Goal: Transaction & Acquisition: Purchase product/service

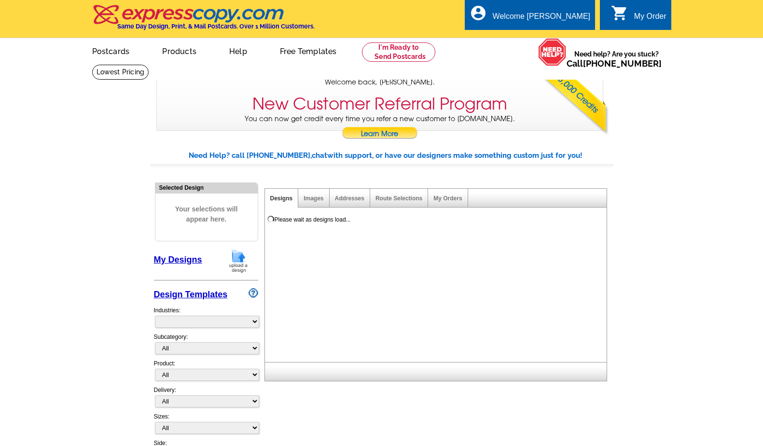
select select "785"
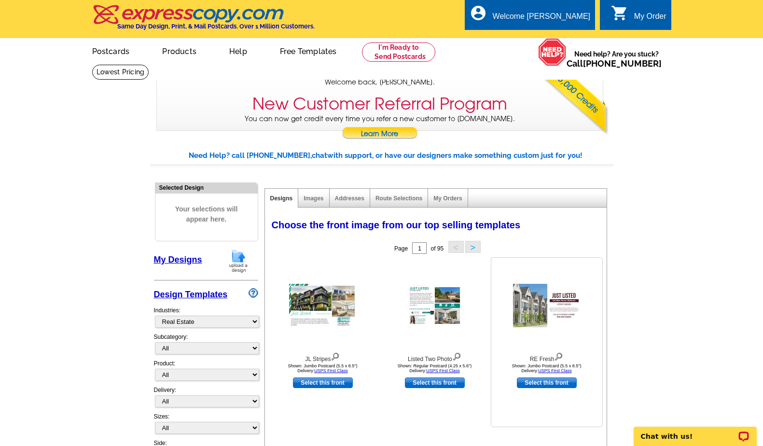
click at [545, 299] on img at bounding box center [547, 305] width 68 height 43
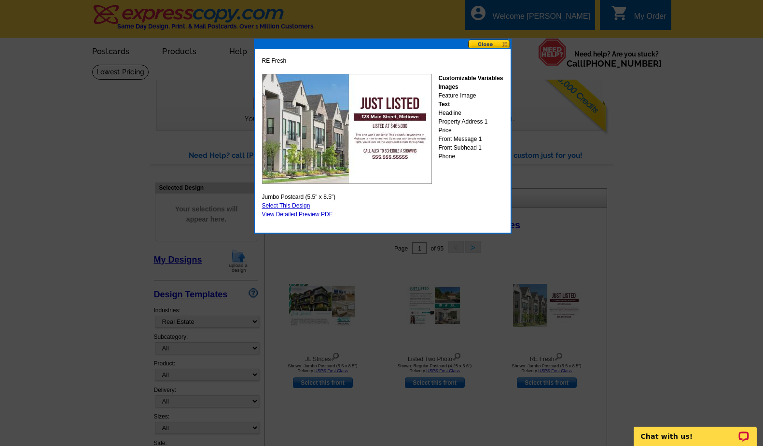
click at [480, 45] on button at bounding box center [489, 44] width 42 height 9
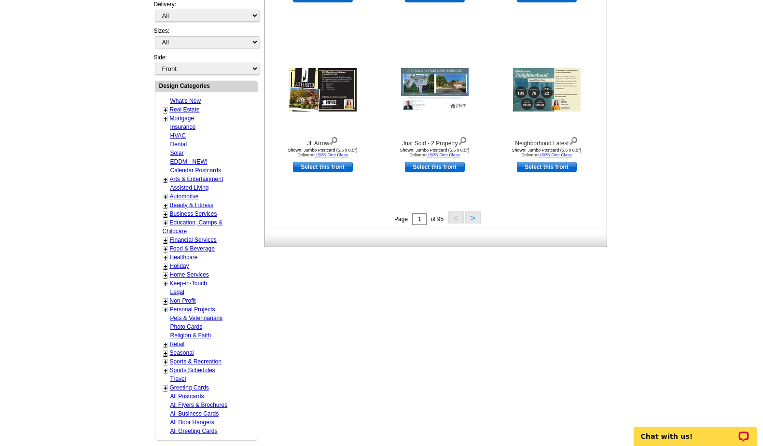
scroll to position [384, 0]
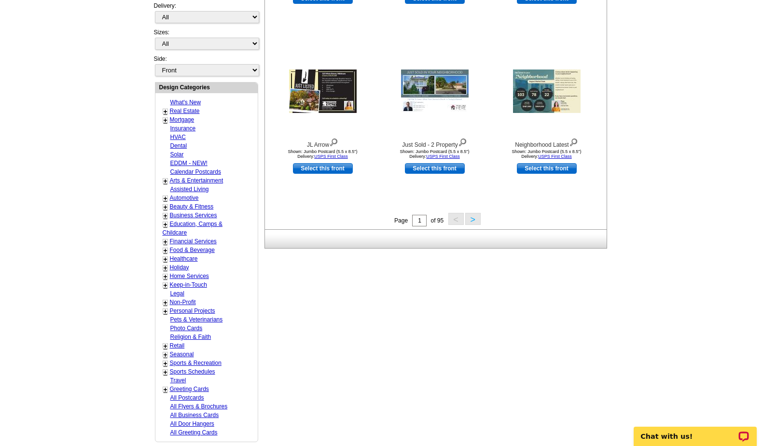
click at [166, 110] on link "+" at bounding box center [166, 112] width 4 height 8
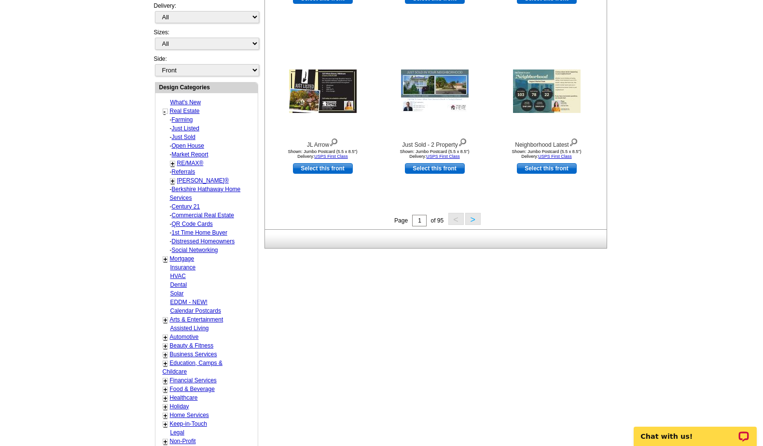
click at [189, 128] on link "Just Listed" at bounding box center [186, 128] width 28 height 7
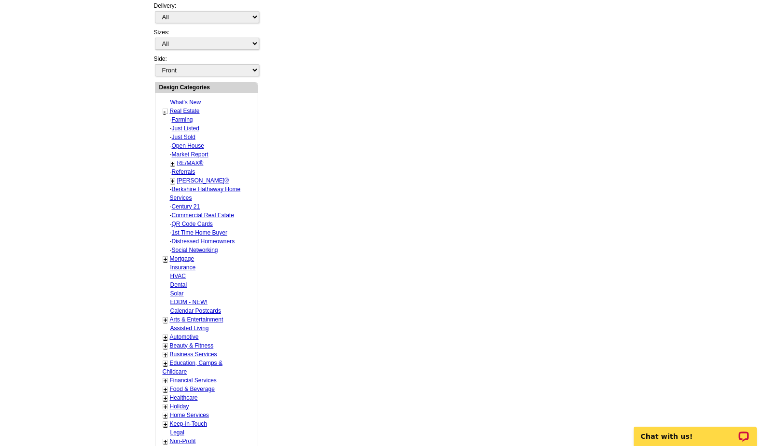
select select "788"
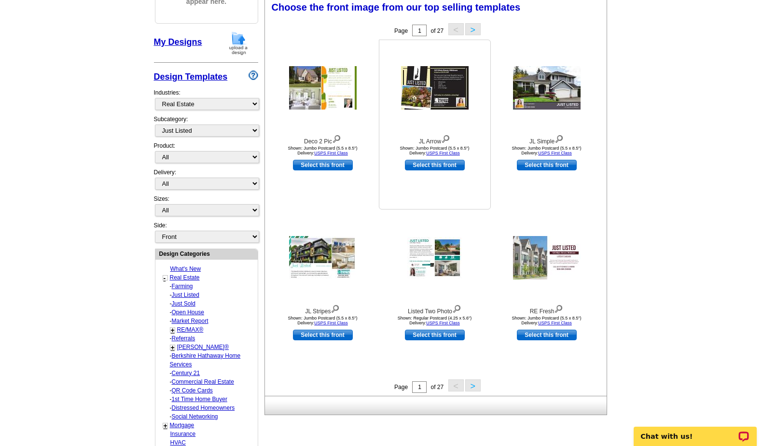
scroll to position [213, 0]
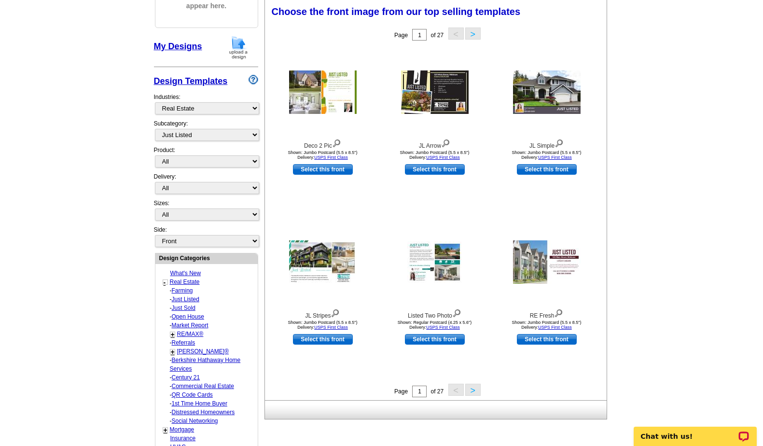
click at [473, 390] on button ">" at bounding box center [472, 390] width 15 height 12
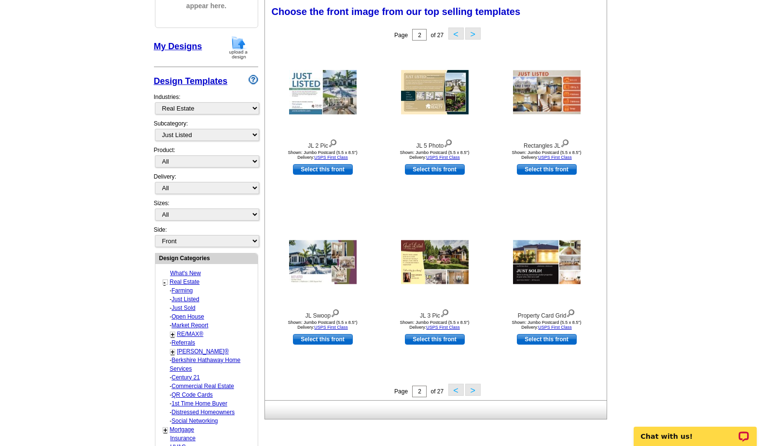
click at [473, 391] on button ">" at bounding box center [472, 390] width 15 height 12
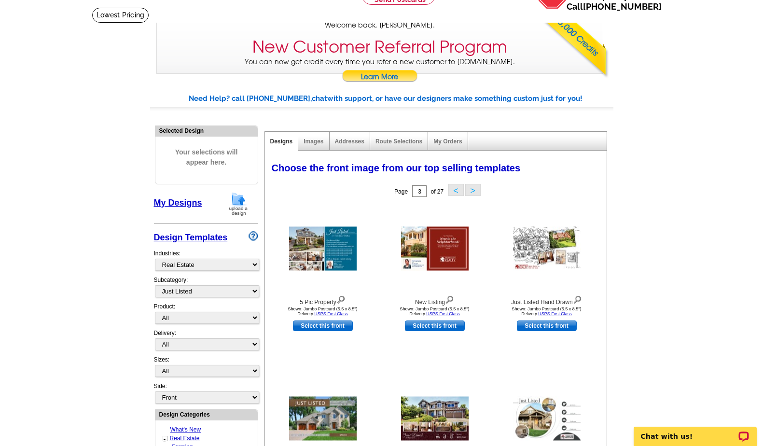
scroll to position [0, 0]
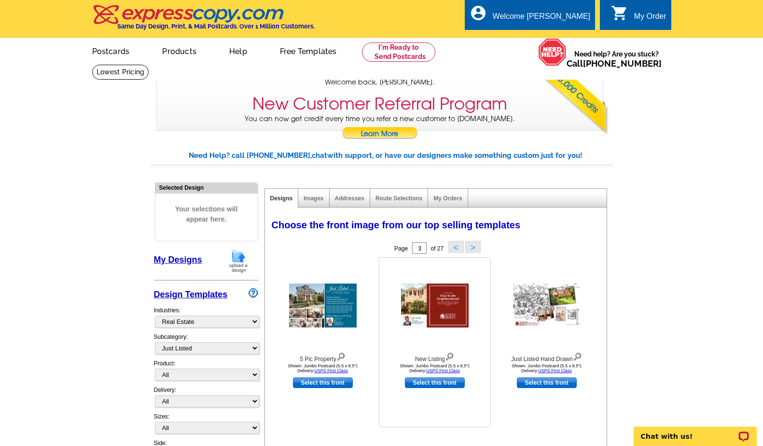
click at [436, 310] on img at bounding box center [435, 306] width 68 height 44
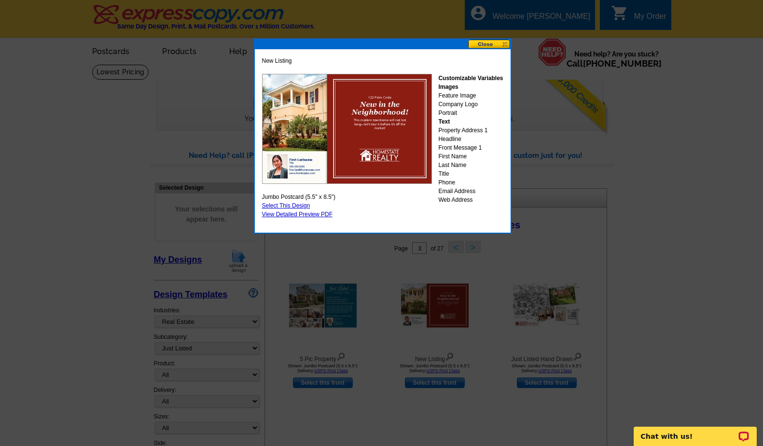
click at [367, 158] on img at bounding box center [347, 129] width 170 height 110
click at [491, 43] on button at bounding box center [489, 44] width 42 height 9
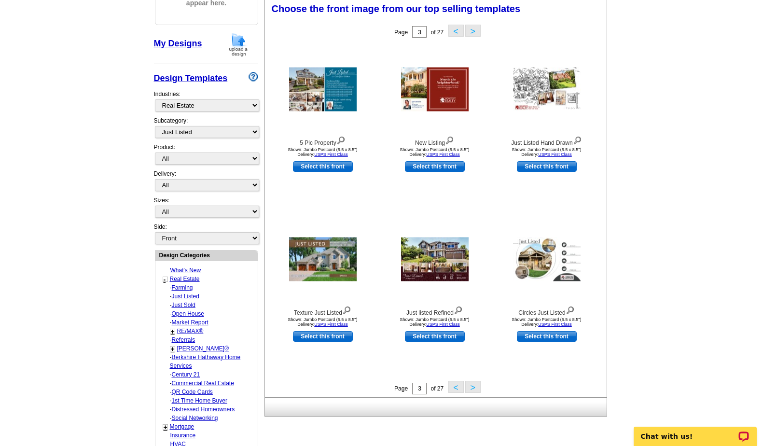
scroll to position [229, 0]
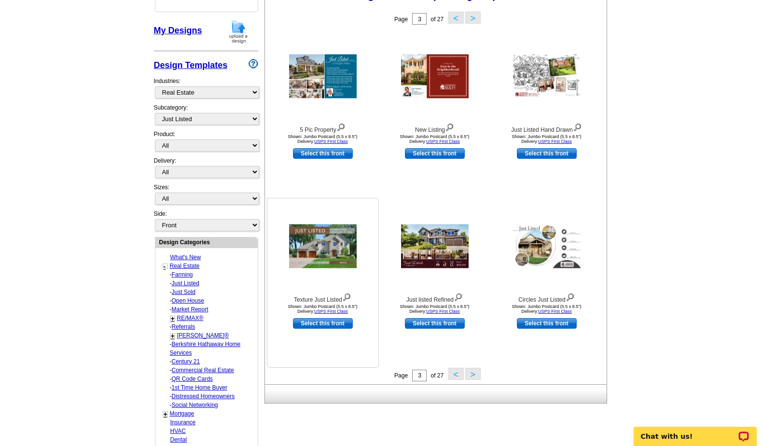
click at [323, 251] on img at bounding box center [323, 246] width 68 height 44
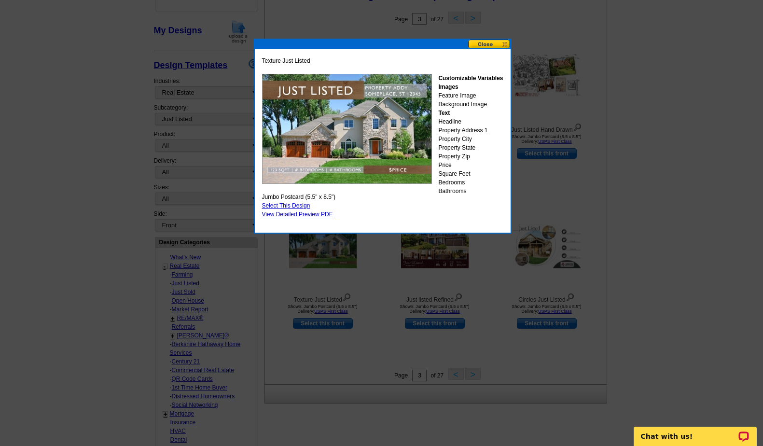
click at [490, 44] on button at bounding box center [489, 44] width 42 height 9
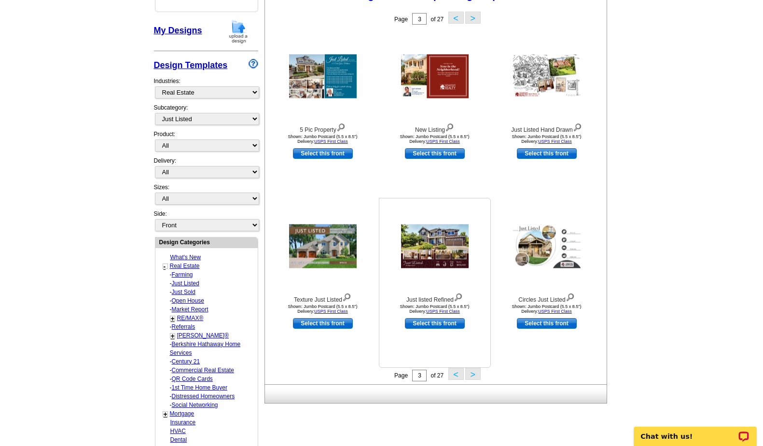
click at [437, 259] on img at bounding box center [435, 246] width 68 height 44
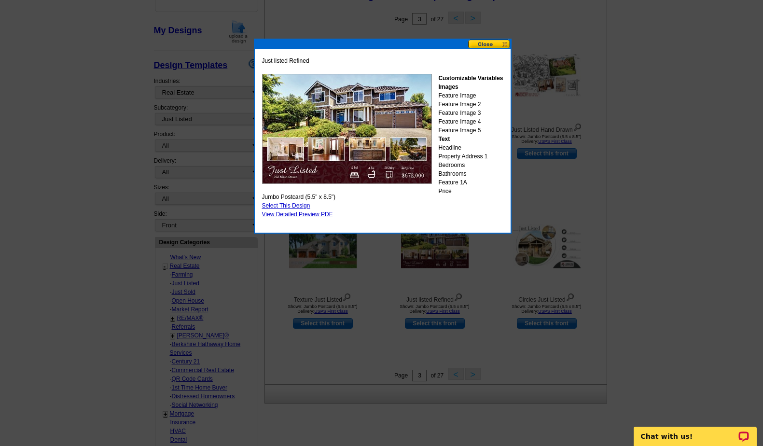
click at [487, 40] on button at bounding box center [489, 44] width 42 height 9
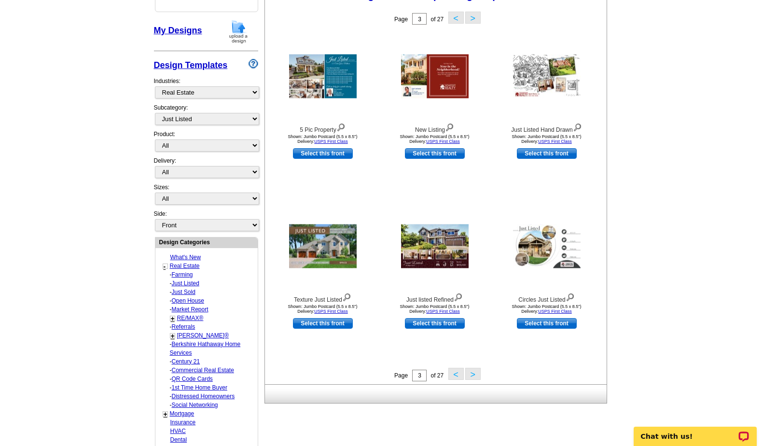
click at [472, 375] on button ">" at bounding box center [472, 374] width 15 height 12
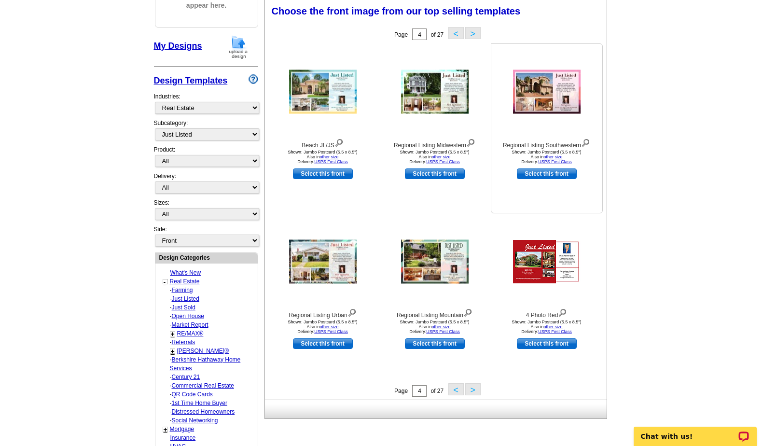
scroll to position [213, 0]
click at [473, 389] on button ">" at bounding box center [472, 390] width 15 height 12
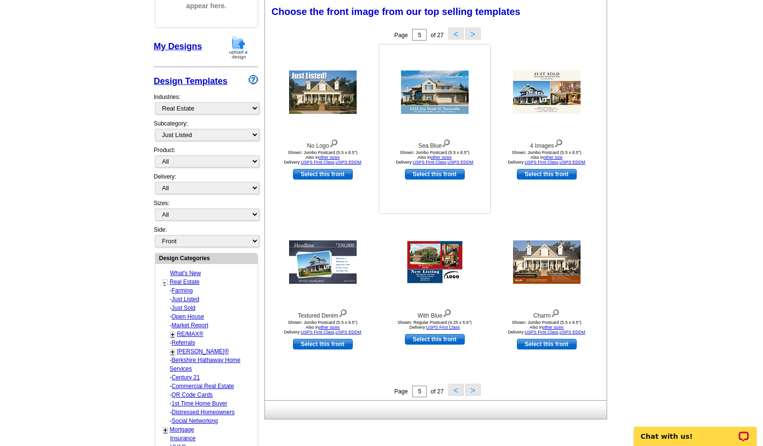
click at [445, 96] on img at bounding box center [435, 91] width 68 height 43
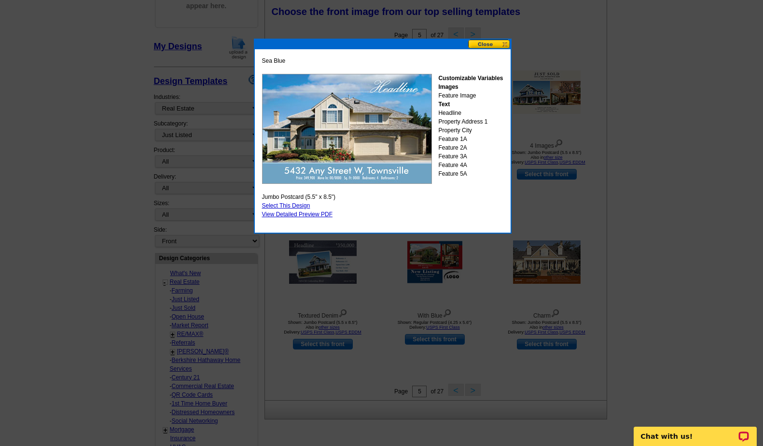
click at [488, 43] on button at bounding box center [489, 44] width 42 height 9
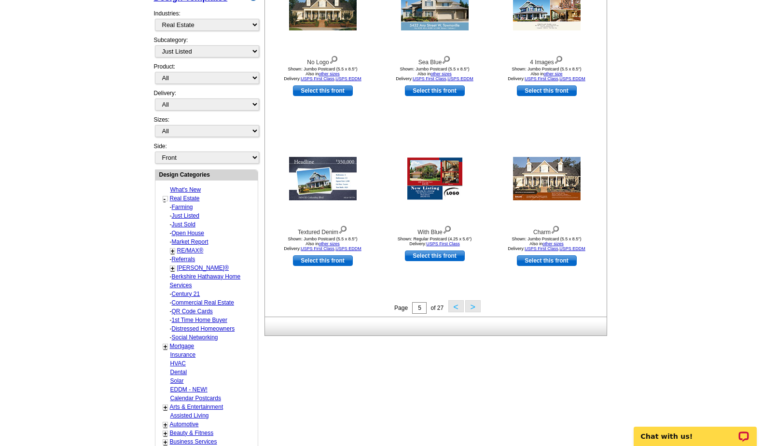
scroll to position [295, 0]
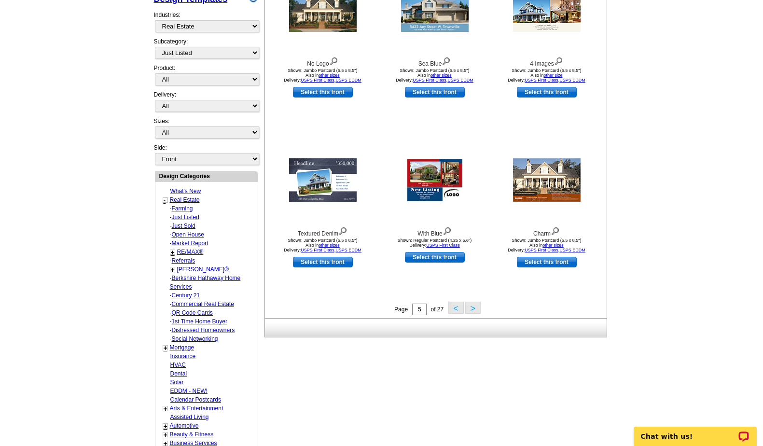
click at [471, 308] on button ">" at bounding box center [472, 308] width 15 height 12
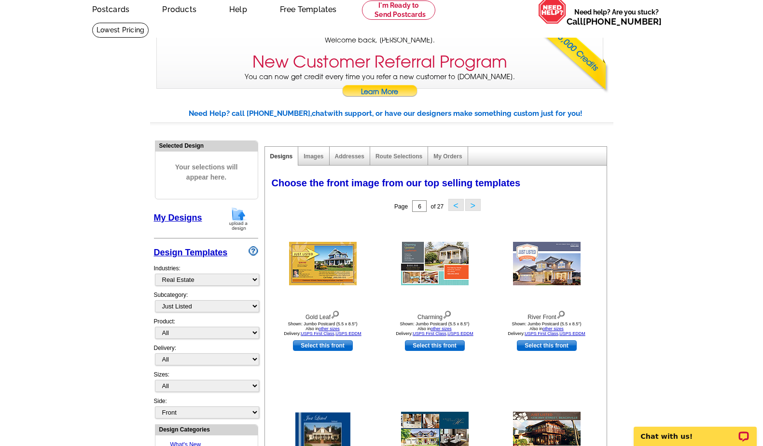
scroll to position [0, 0]
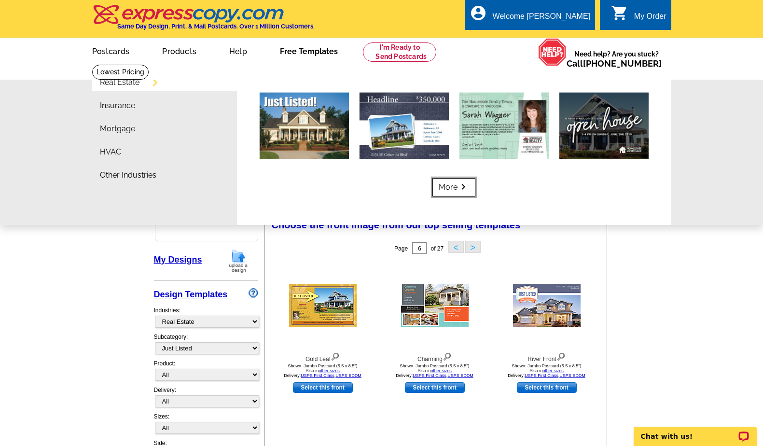
click at [449, 183] on link "More keyboard_arrow_right" at bounding box center [454, 187] width 43 height 18
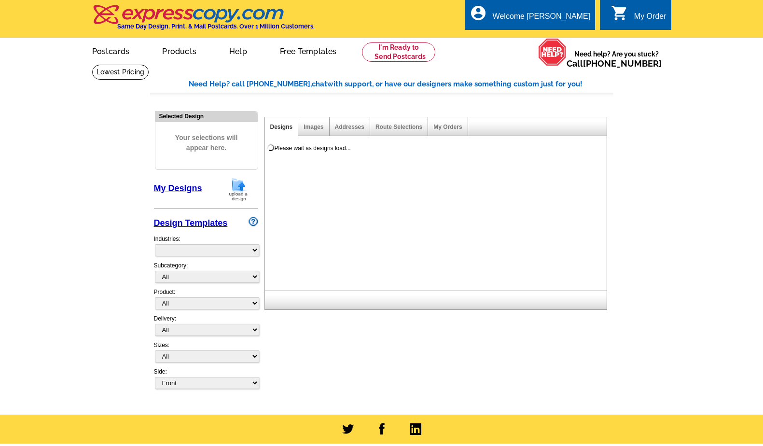
select select "785"
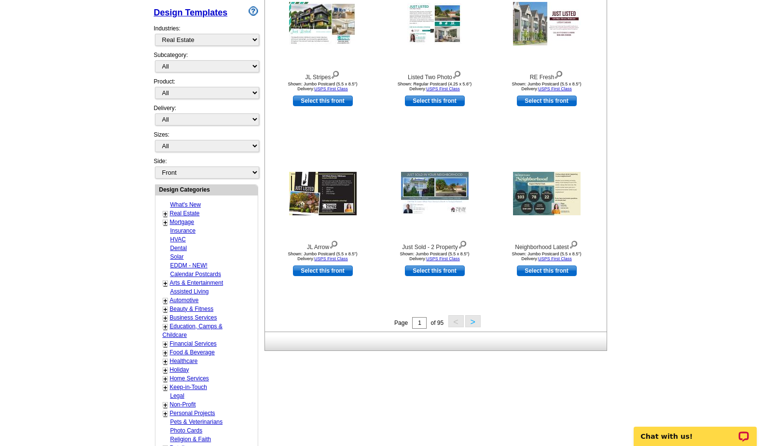
scroll to position [232, 0]
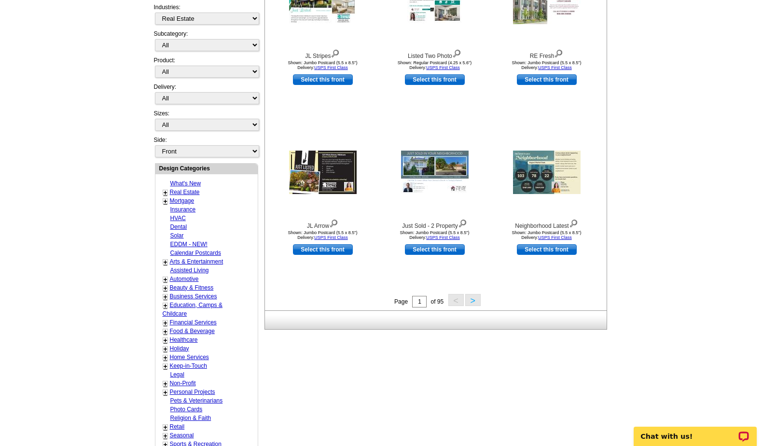
click at [163, 191] on div "+" at bounding box center [165, 192] width 5 height 5
click at [167, 192] on link "+" at bounding box center [166, 193] width 4 height 8
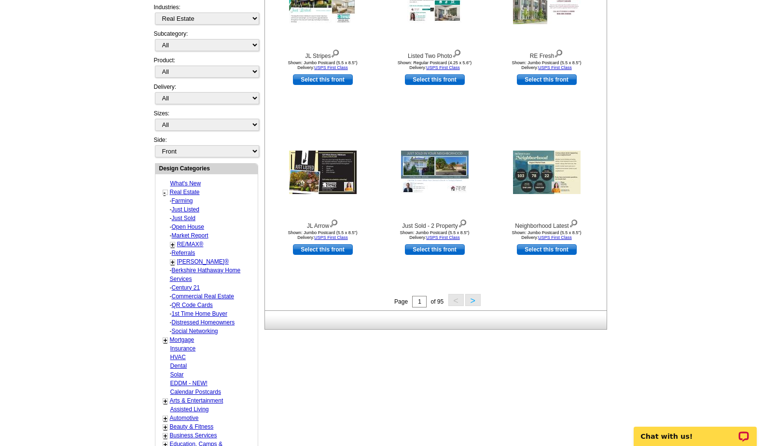
click at [187, 210] on link "Just Listed" at bounding box center [186, 209] width 28 height 7
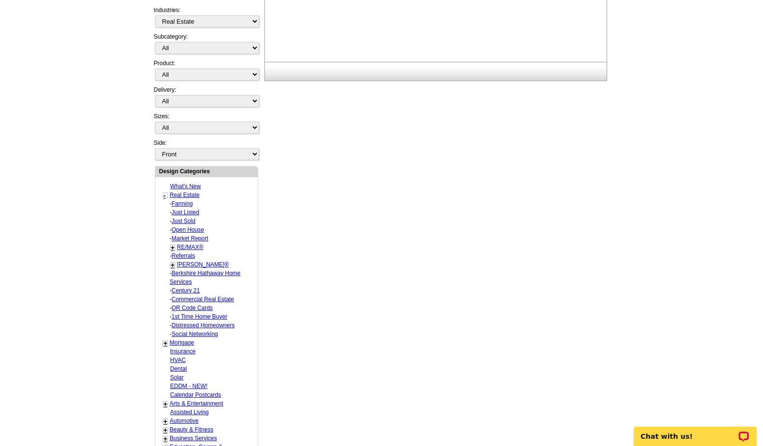
select select "788"
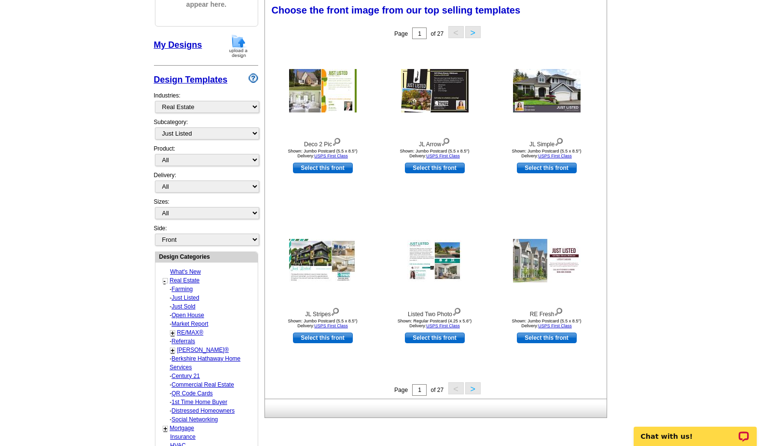
scroll to position [142, 0]
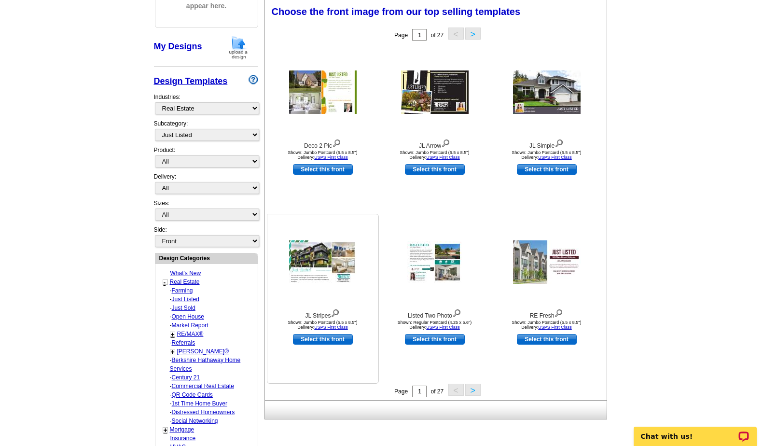
click at [311, 257] on img at bounding box center [323, 261] width 68 height 43
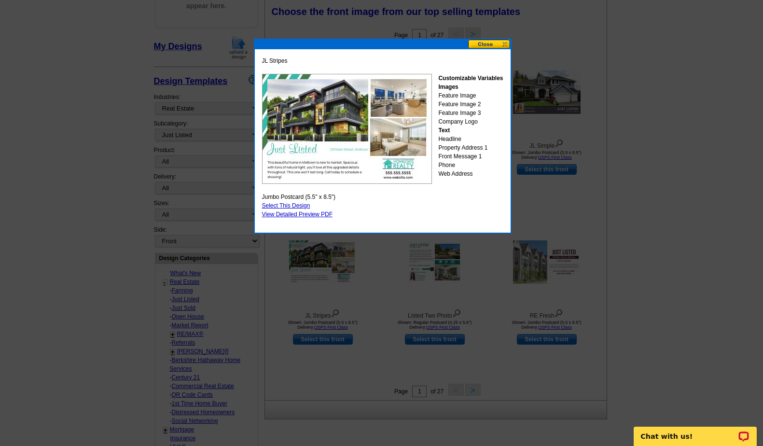
click at [485, 43] on button at bounding box center [489, 44] width 42 height 9
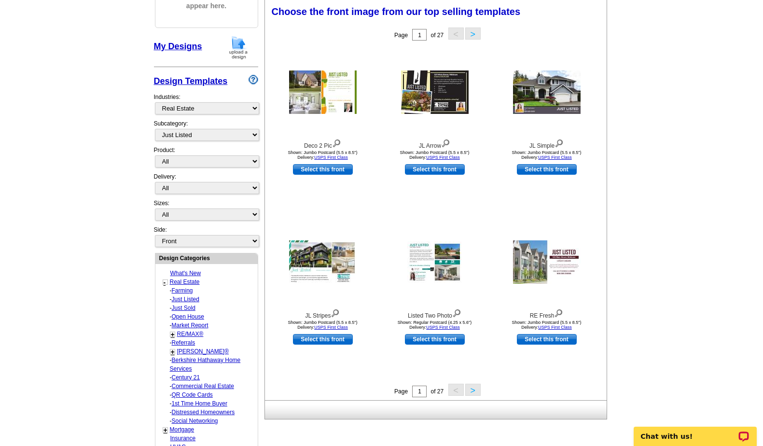
click at [473, 391] on button ">" at bounding box center [472, 390] width 15 height 12
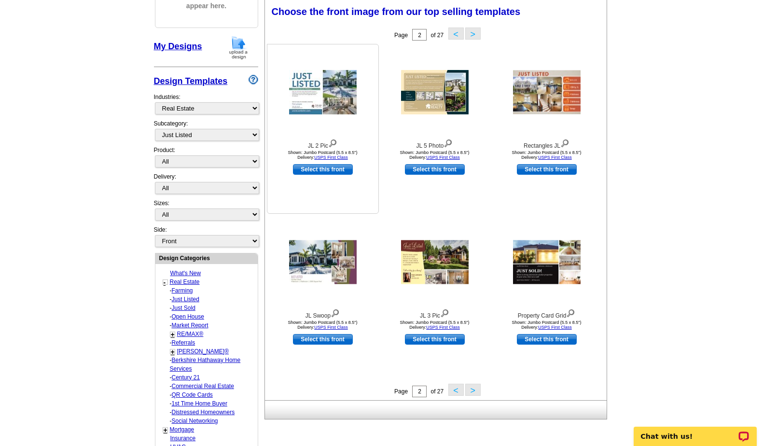
click at [316, 103] on img at bounding box center [323, 92] width 68 height 44
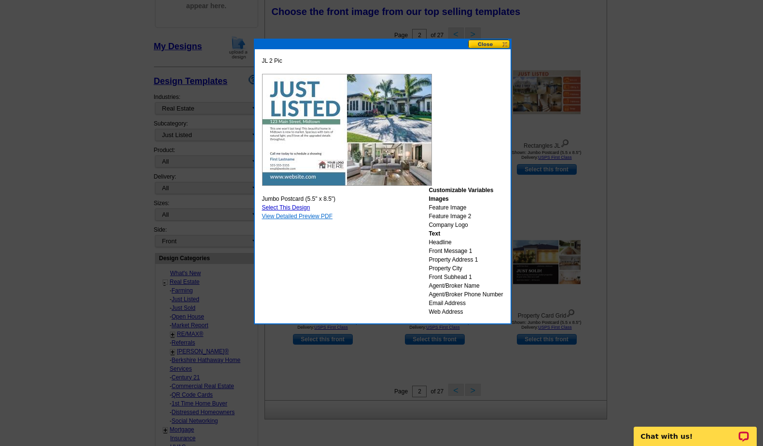
click at [296, 217] on link "View Detailed Preview PDF" at bounding box center [297, 216] width 71 height 7
click at [488, 44] on button at bounding box center [489, 44] width 42 height 9
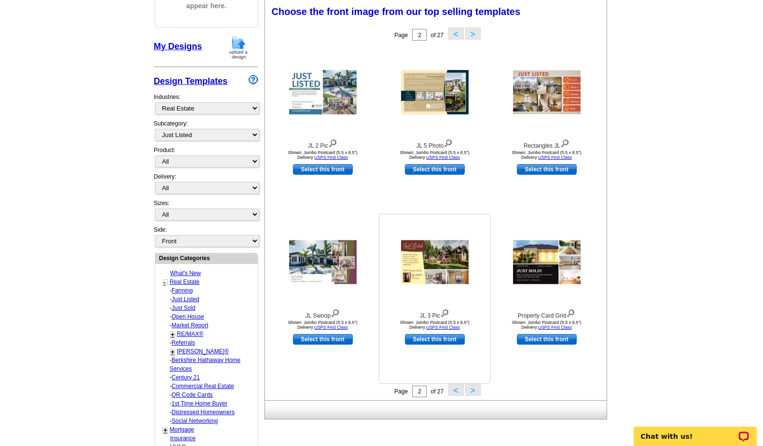
click at [447, 256] on img at bounding box center [435, 262] width 68 height 44
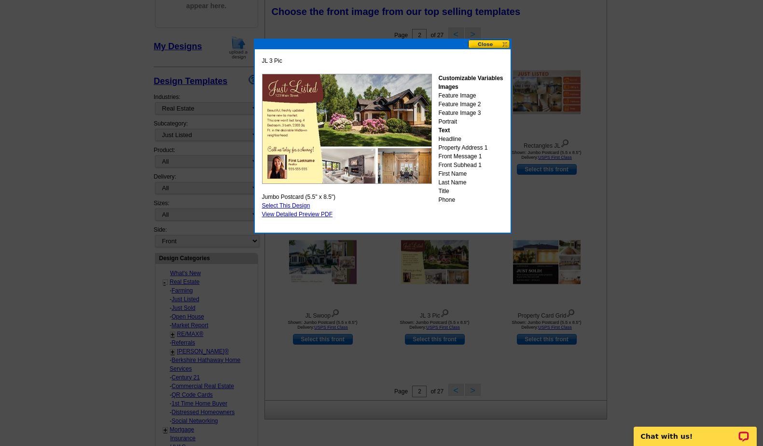
click at [486, 43] on button at bounding box center [489, 44] width 42 height 9
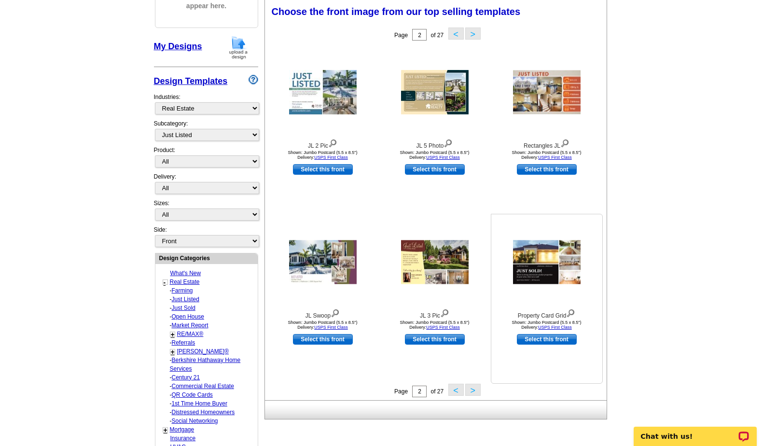
click at [547, 270] on img at bounding box center [547, 262] width 68 height 44
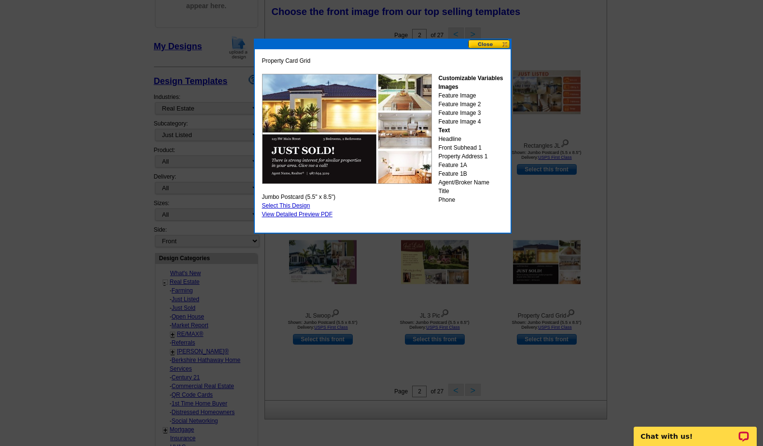
click at [494, 43] on button at bounding box center [489, 44] width 42 height 9
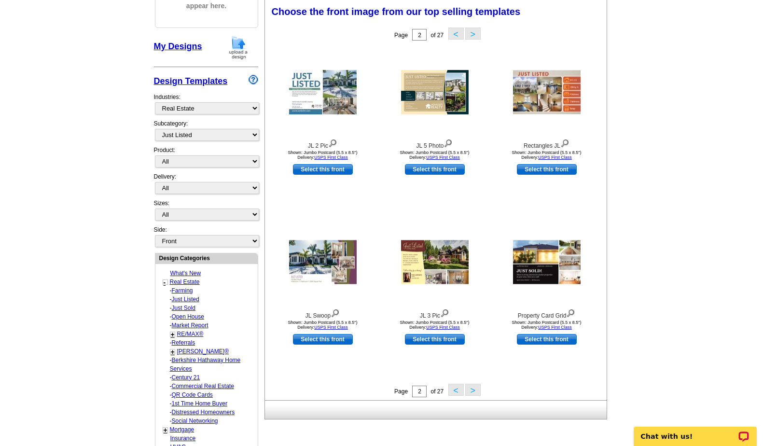
click at [472, 390] on button ">" at bounding box center [472, 390] width 15 height 12
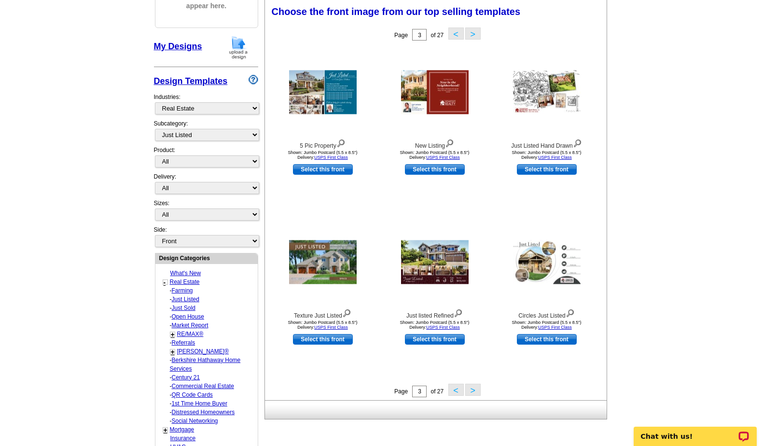
click at [473, 391] on button ">" at bounding box center [472, 390] width 15 height 12
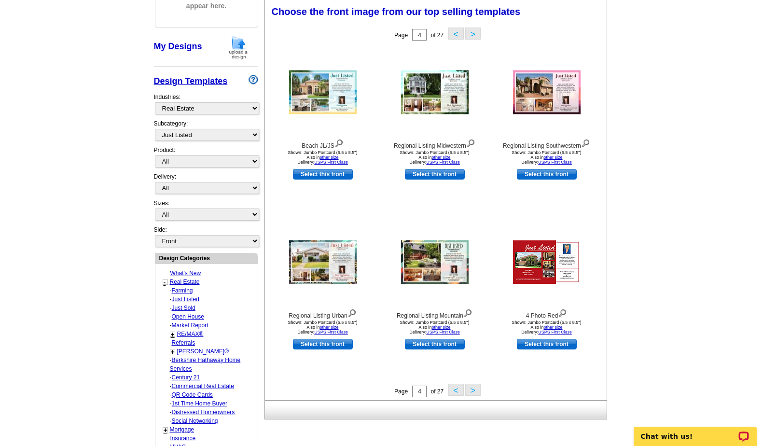
click at [475, 390] on button ">" at bounding box center [472, 390] width 15 height 12
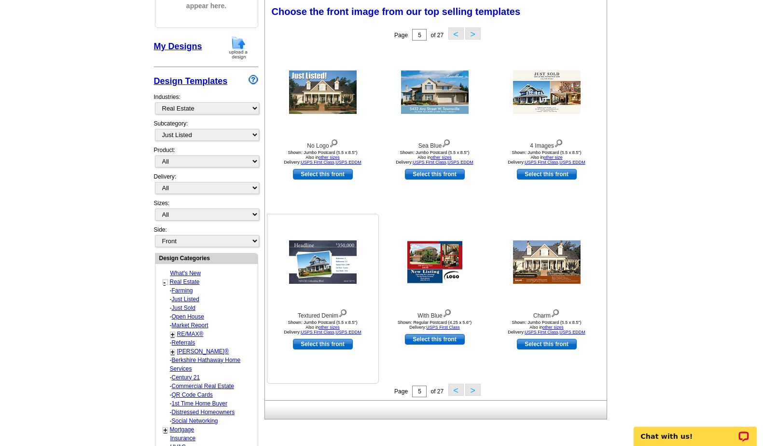
click at [327, 268] on img at bounding box center [323, 261] width 68 height 43
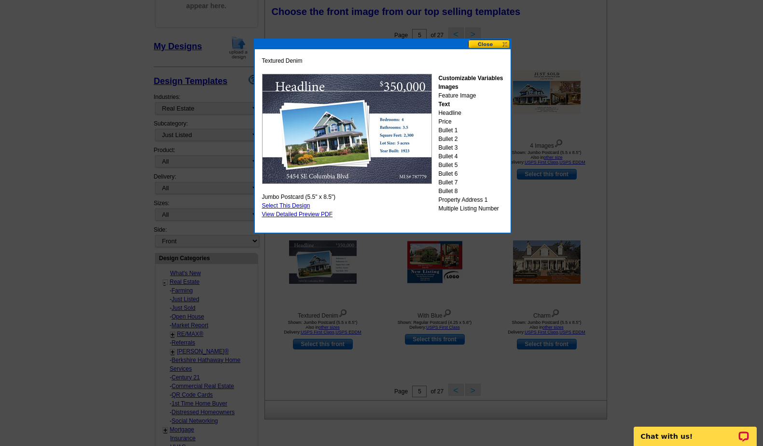
click at [484, 42] on button at bounding box center [489, 44] width 42 height 9
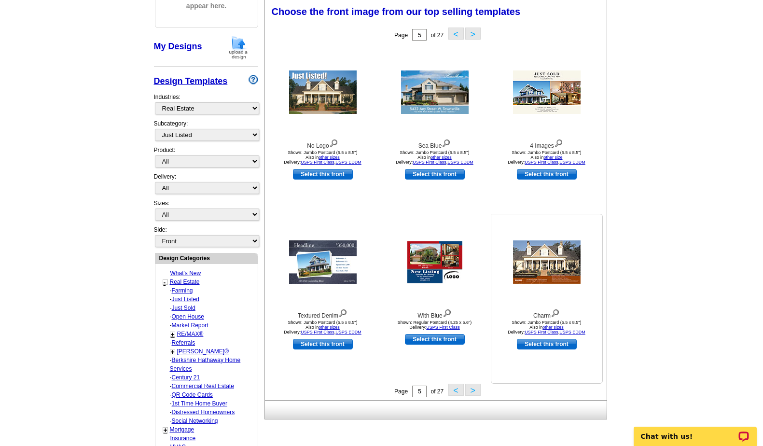
click at [548, 274] on img at bounding box center [547, 261] width 68 height 43
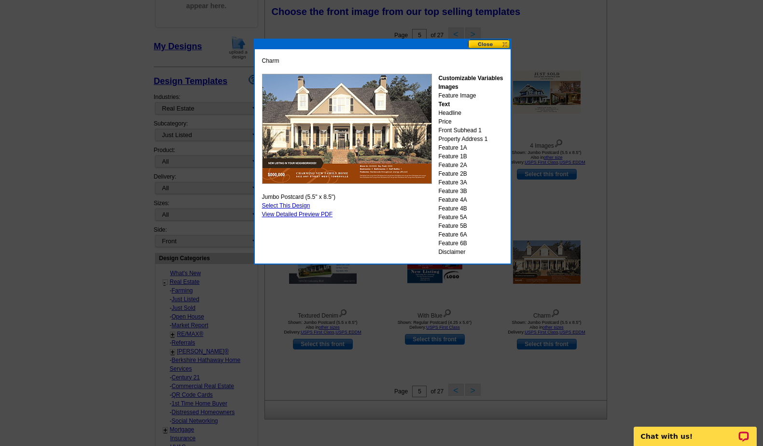
click at [489, 42] on button at bounding box center [489, 44] width 42 height 9
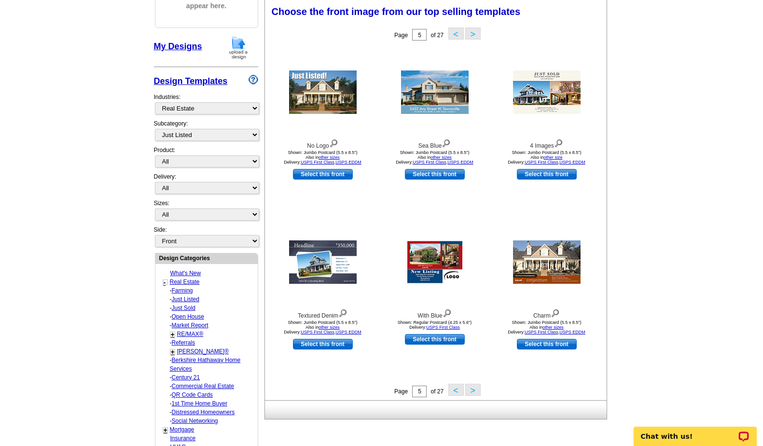
click at [471, 390] on button ">" at bounding box center [472, 390] width 15 height 12
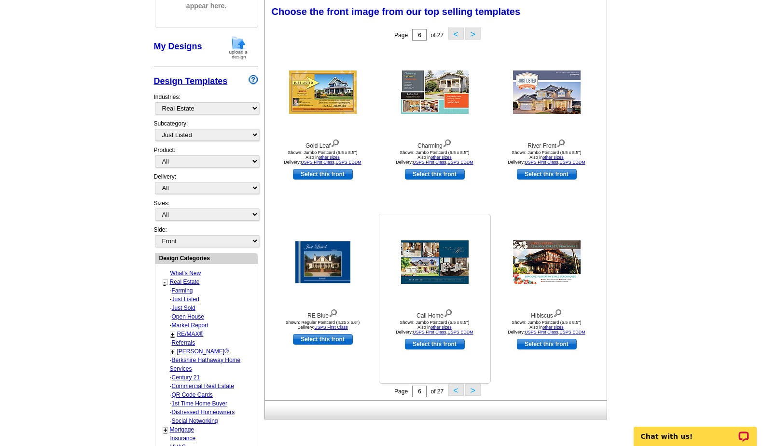
click at [436, 346] on link "Select this front" at bounding box center [435, 344] width 60 height 11
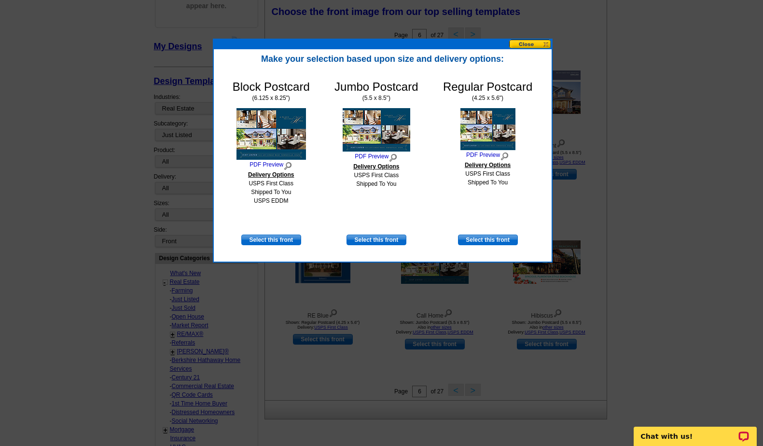
click at [368, 135] on img at bounding box center [377, 129] width 68 height 43
click at [369, 156] on link "PDF Preview" at bounding box center [377, 157] width 84 height 11
click at [532, 46] on button at bounding box center [530, 44] width 42 height 9
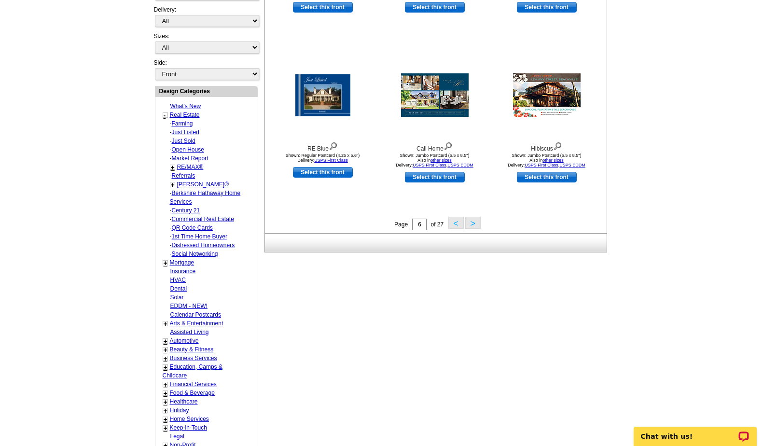
scroll to position [307, 0]
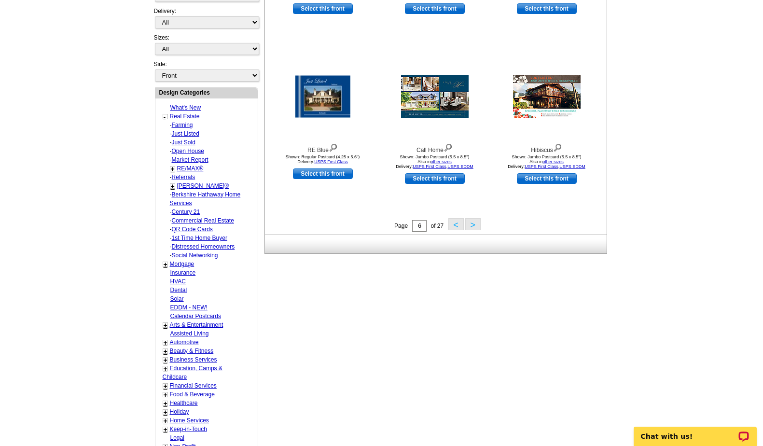
click at [473, 224] on button ">" at bounding box center [472, 224] width 15 height 12
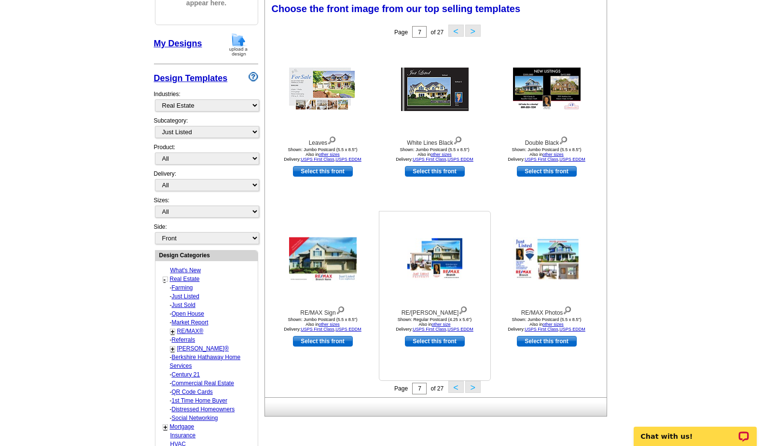
scroll to position [142, 0]
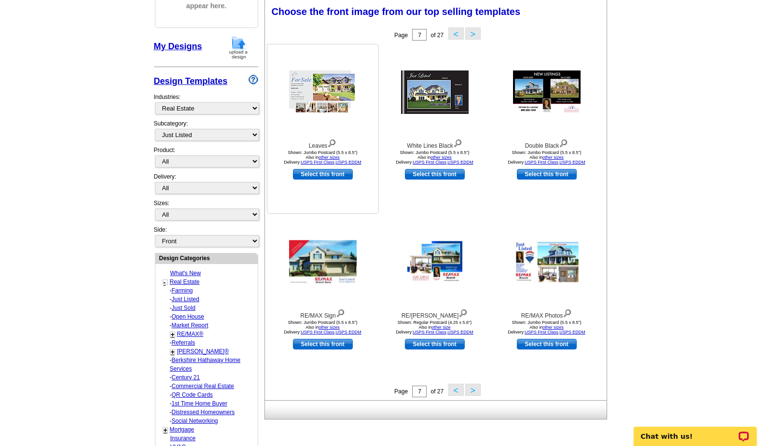
click at [303, 89] on img at bounding box center [323, 91] width 68 height 43
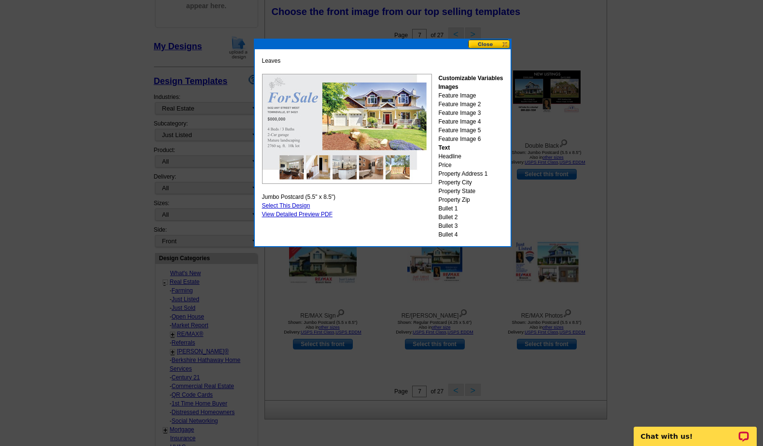
click at [490, 42] on button at bounding box center [489, 44] width 42 height 9
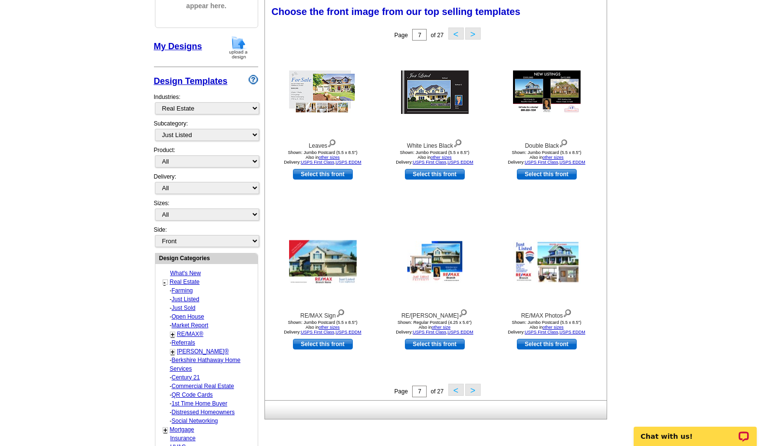
click at [474, 390] on button ">" at bounding box center [472, 390] width 15 height 12
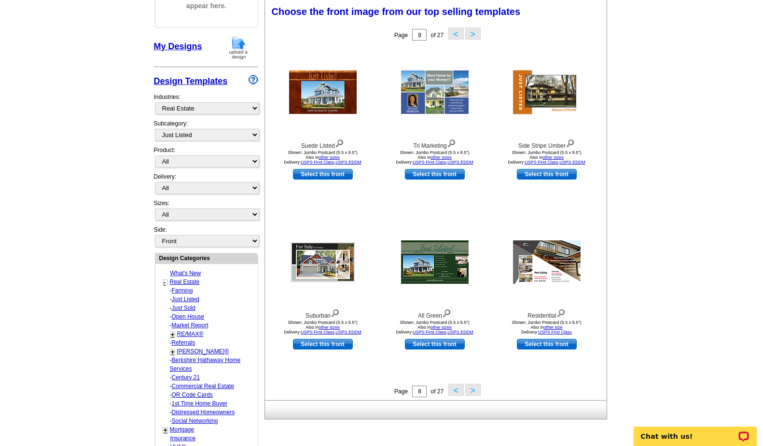
click at [473, 388] on button ">" at bounding box center [472, 390] width 15 height 12
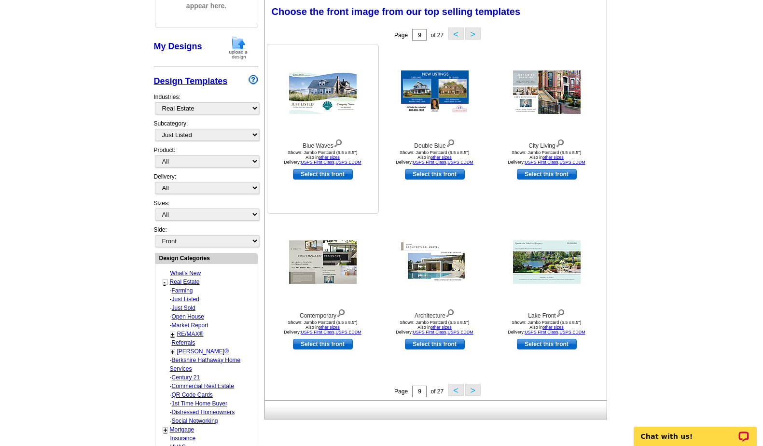
click at [329, 98] on img at bounding box center [323, 91] width 68 height 43
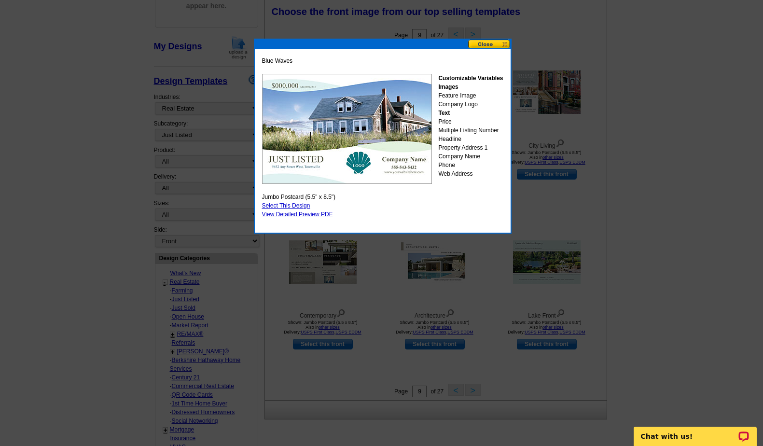
click at [488, 44] on button at bounding box center [489, 44] width 42 height 9
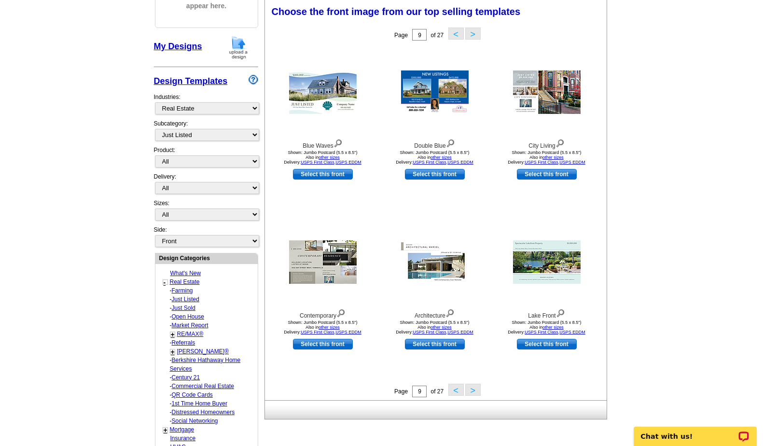
click at [475, 391] on button ">" at bounding box center [472, 390] width 15 height 12
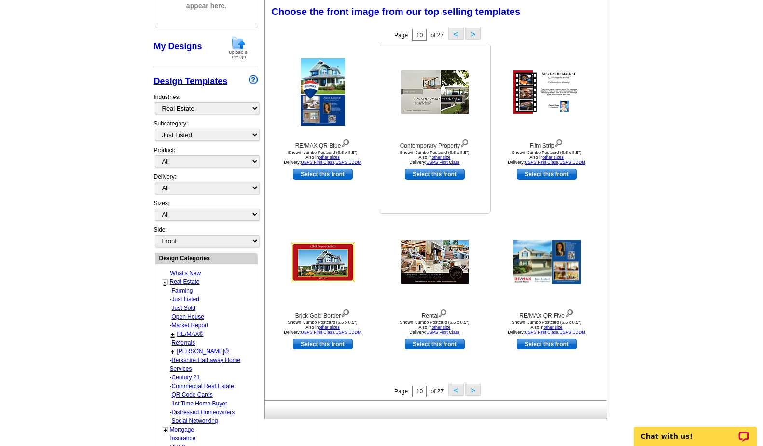
click at [425, 91] on img at bounding box center [435, 91] width 68 height 43
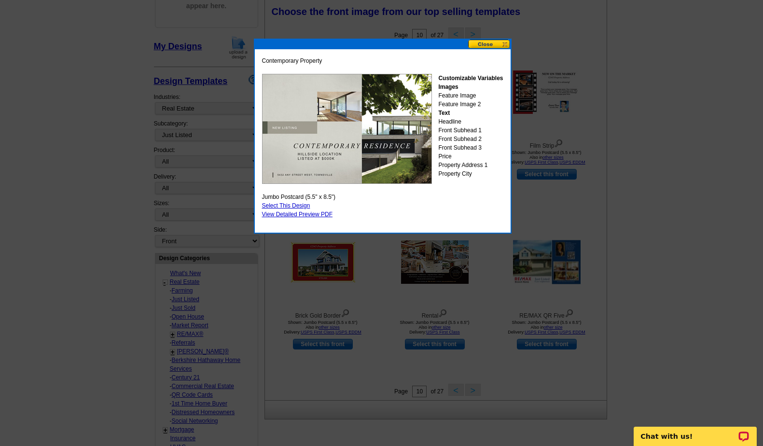
click at [485, 42] on button at bounding box center [489, 44] width 42 height 9
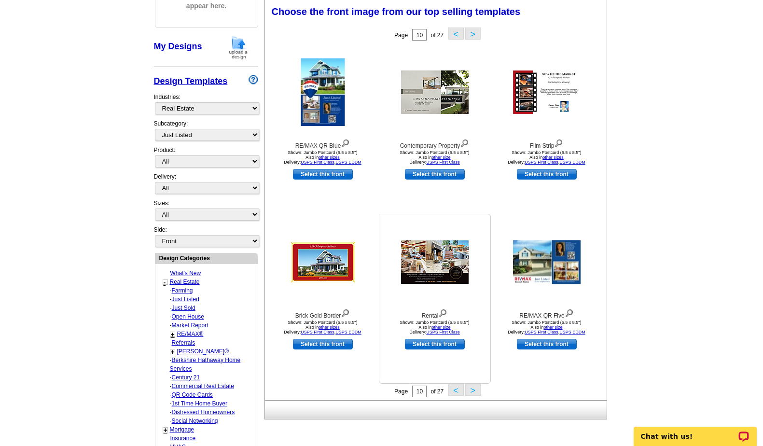
click at [449, 267] on img at bounding box center [435, 261] width 68 height 43
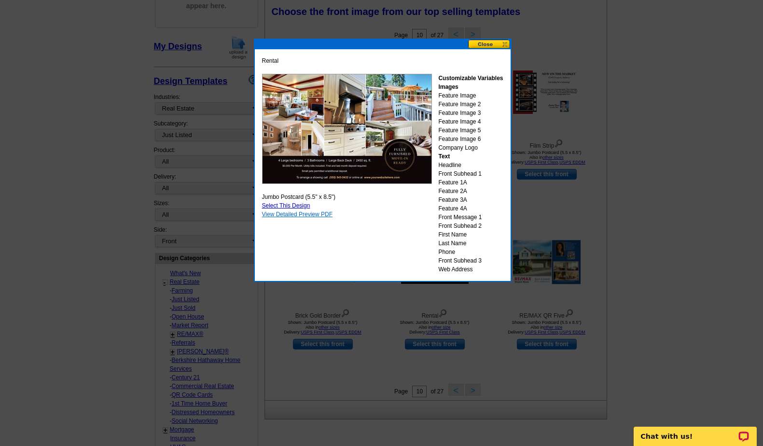
click at [294, 214] on link "View Detailed Preview PDF" at bounding box center [297, 214] width 71 height 7
click at [481, 44] on button at bounding box center [489, 44] width 42 height 9
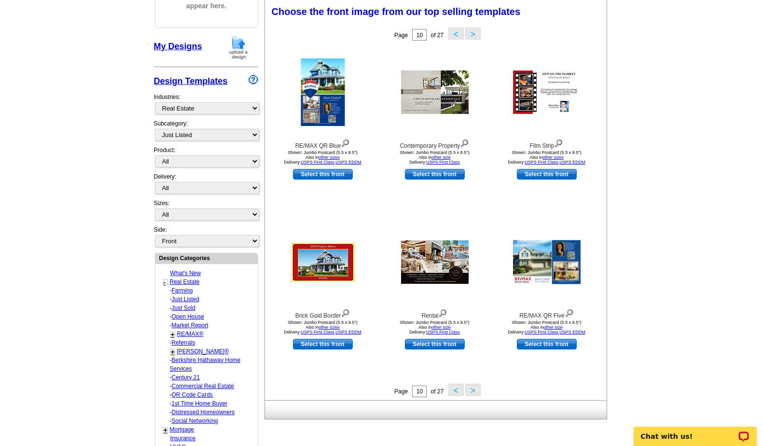
click at [472, 390] on button ">" at bounding box center [472, 390] width 15 height 12
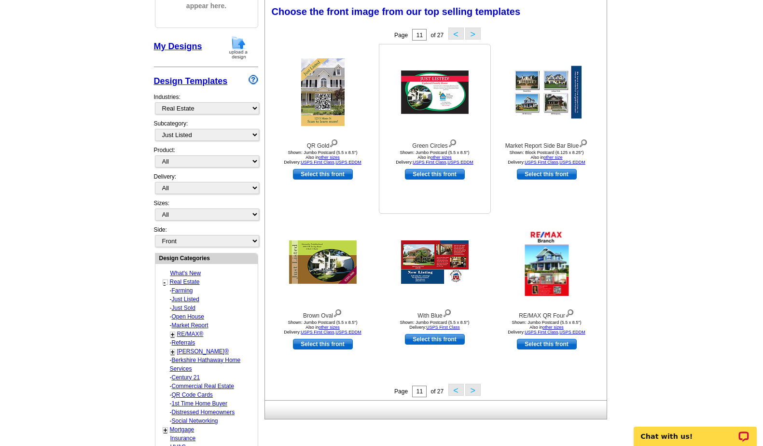
click at [440, 93] on img at bounding box center [435, 91] width 68 height 43
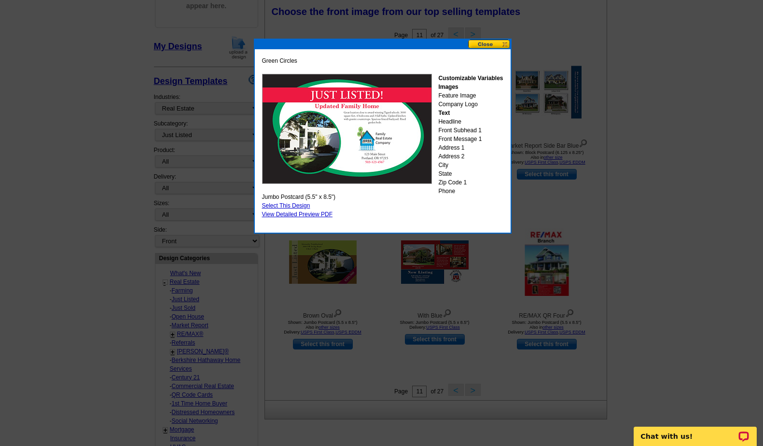
click at [492, 42] on button at bounding box center [489, 44] width 42 height 9
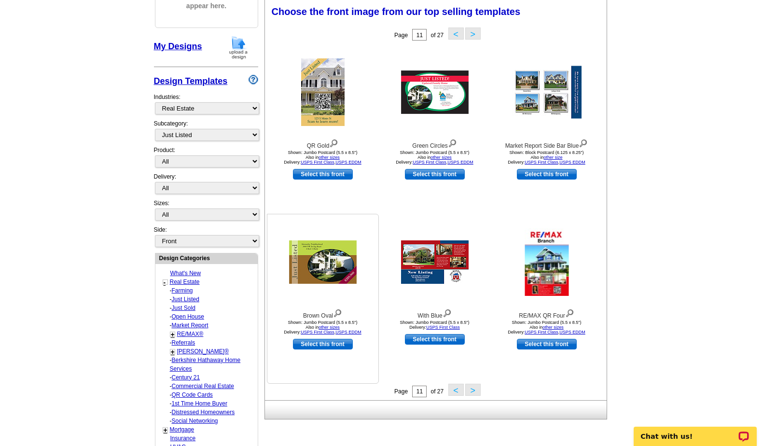
click at [330, 277] on img at bounding box center [323, 261] width 68 height 43
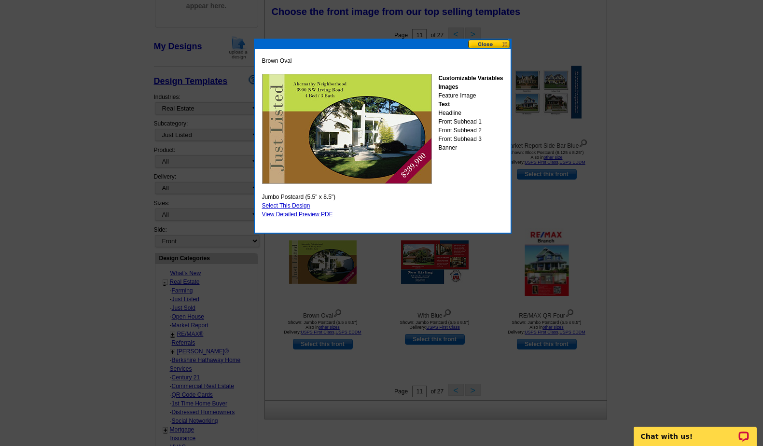
click at [489, 42] on button at bounding box center [489, 44] width 42 height 9
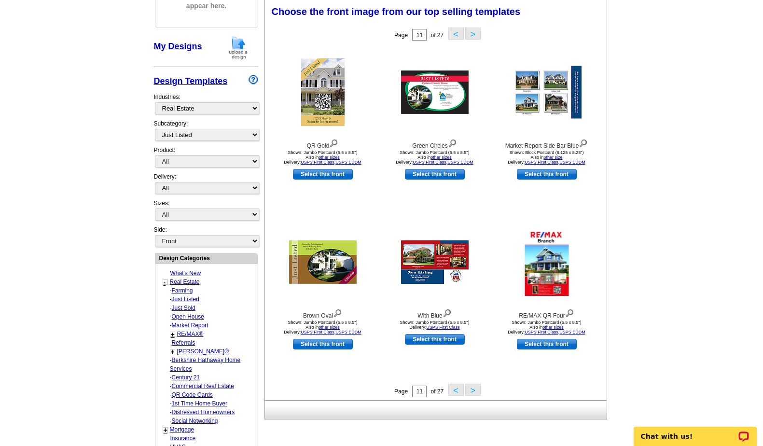
click at [473, 391] on button ">" at bounding box center [472, 390] width 15 height 12
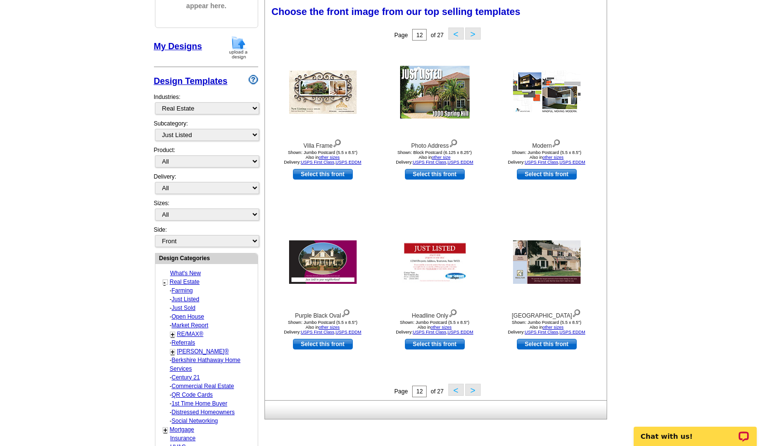
click at [473, 391] on button ">" at bounding box center [472, 390] width 15 height 12
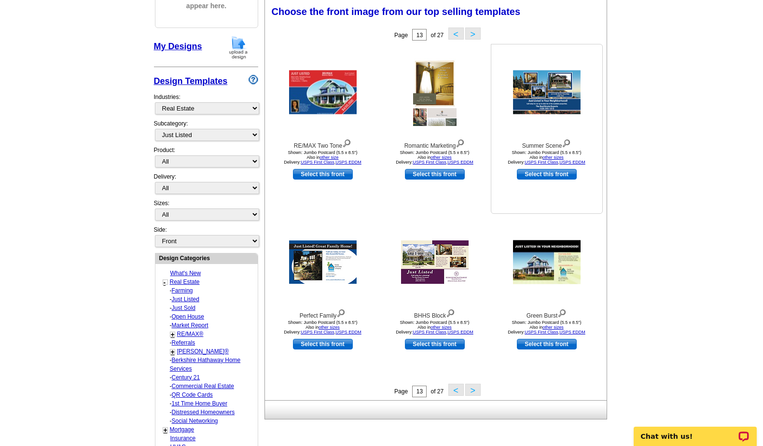
click at [556, 104] on img at bounding box center [547, 92] width 68 height 44
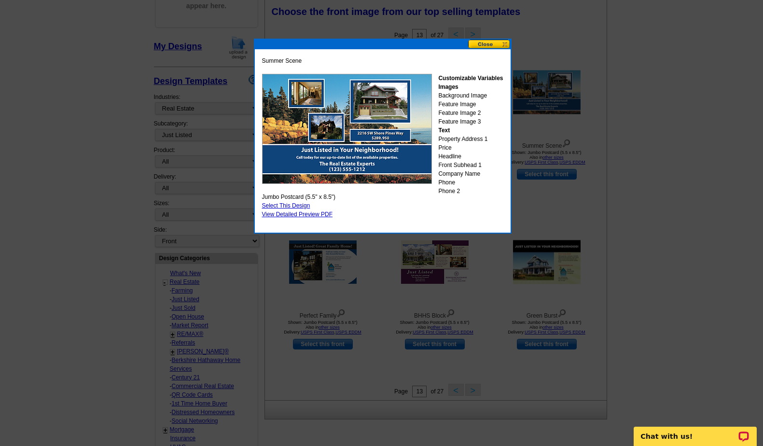
click at [486, 46] on button at bounding box center [489, 44] width 42 height 9
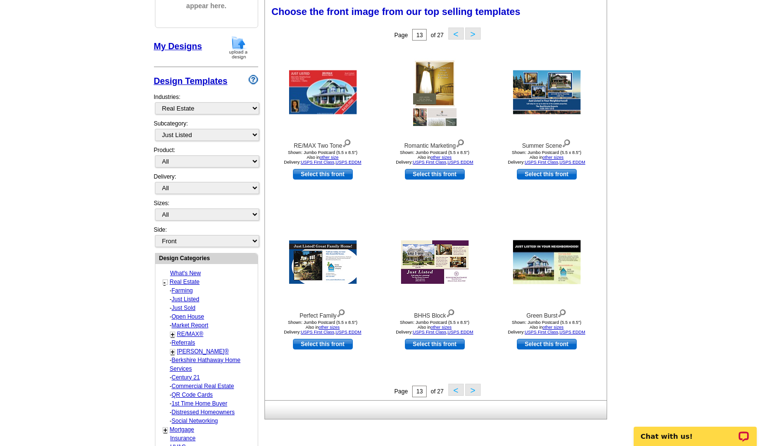
click at [473, 392] on button ">" at bounding box center [472, 390] width 15 height 12
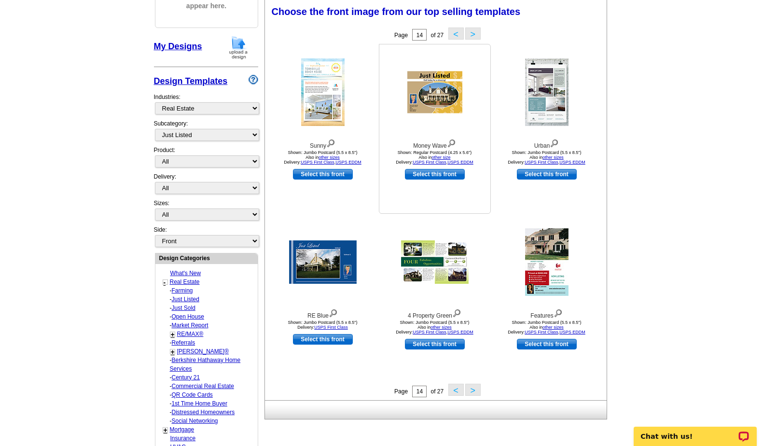
click at [442, 172] on link "Select this front" at bounding box center [435, 174] width 60 height 11
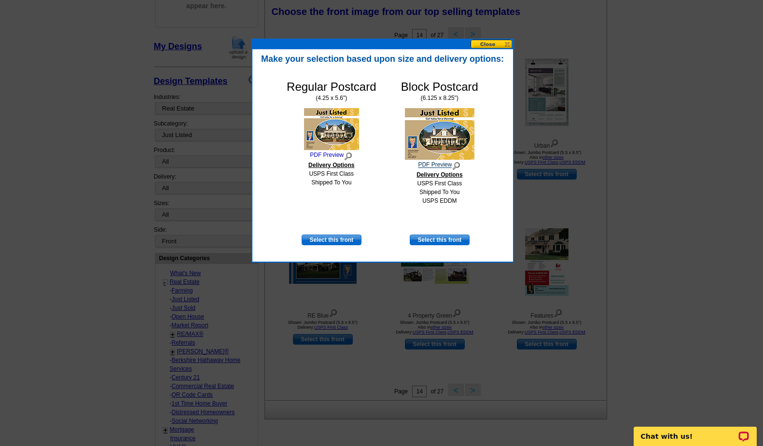
click at [433, 161] on link "PDF Preview" at bounding box center [439, 165] width 77 height 11
click at [490, 43] on button at bounding box center [492, 44] width 42 height 9
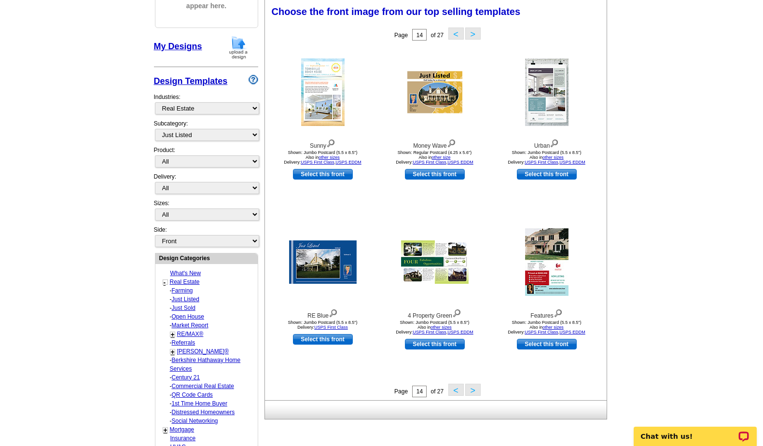
click at [477, 390] on button ">" at bounding box center [472, 390] width 15 height 12
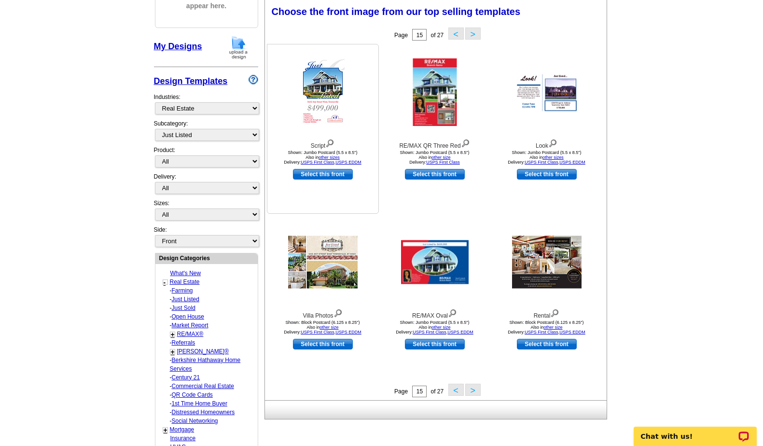
click at [322, 91] on img at bounding box center [322, 92] width 43 height 68
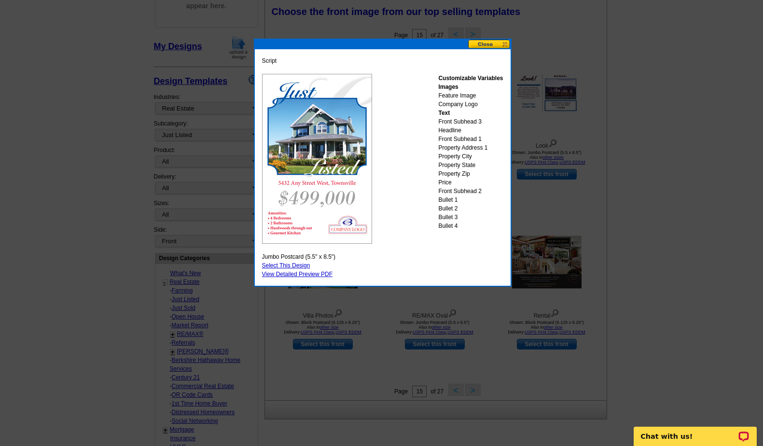
click at [489, 44] on button at bounding box center [489, 44] width 42 height 9
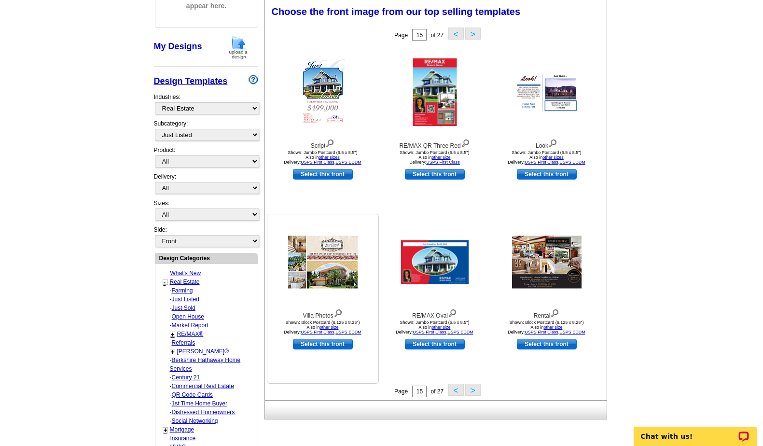
click at [333, 265] on img at bounding box center [323, 262] width 70 height 53
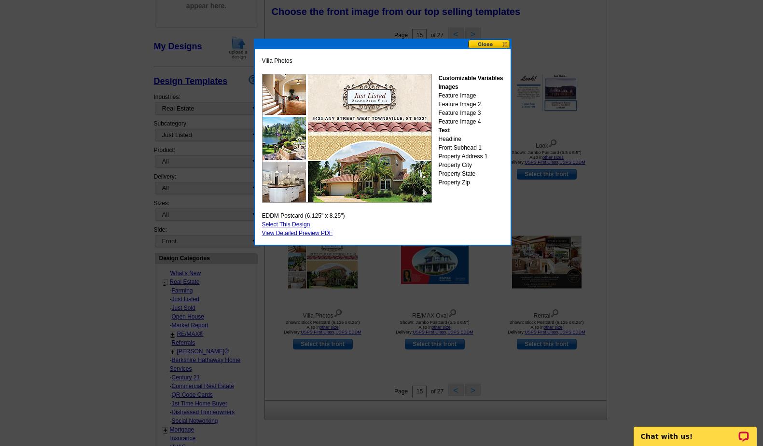
click at [494, 44] on button at bounding box center [489, 44] width 42 height 9
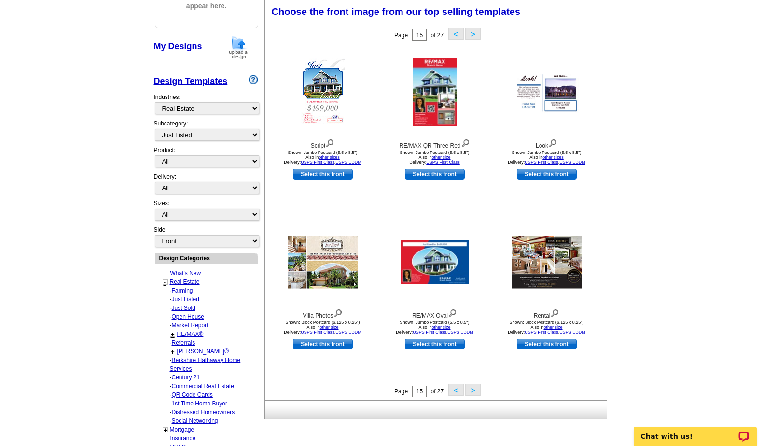
click at [476, 389] on button ">" at bounding box center [472, 390] width 15 height 12
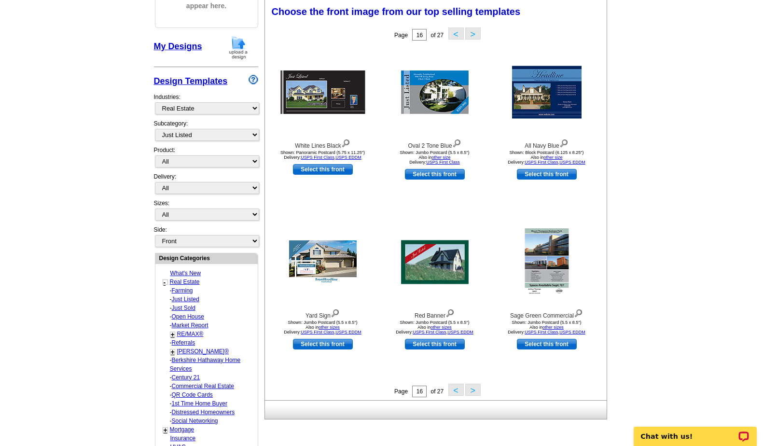
click at [475, 390] on button ">" at bounding box center [472, 390] width 15 height 12
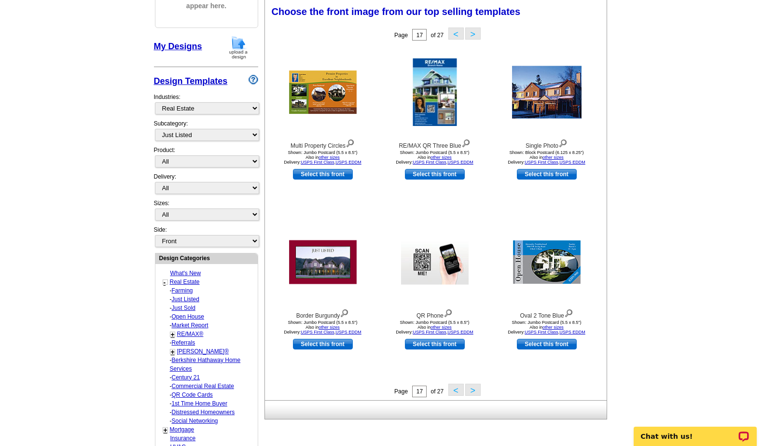
click at [469, 390] on button ">" at bounding box center [472, 390] width 15 height 12
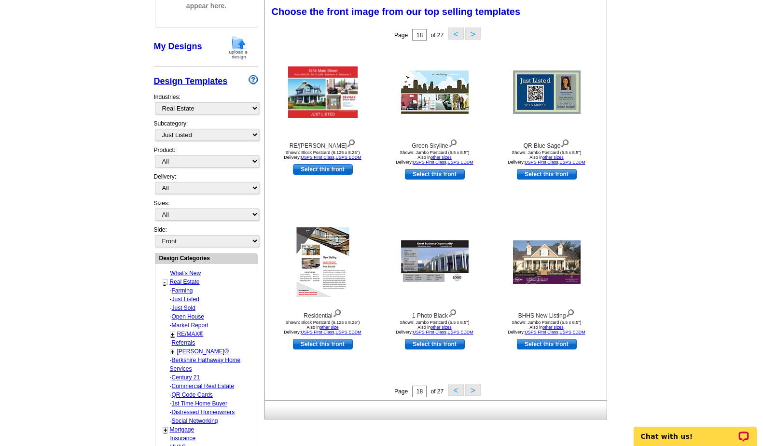
click at [474, 391] on button ">" at bounding box center [472, 390] width 15 height 12
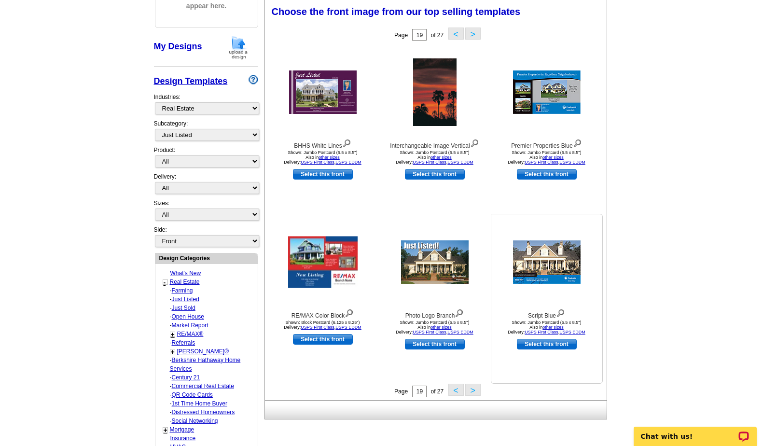
click at [556, 261] on img at bounding box center [547, 261] width 68 height 43
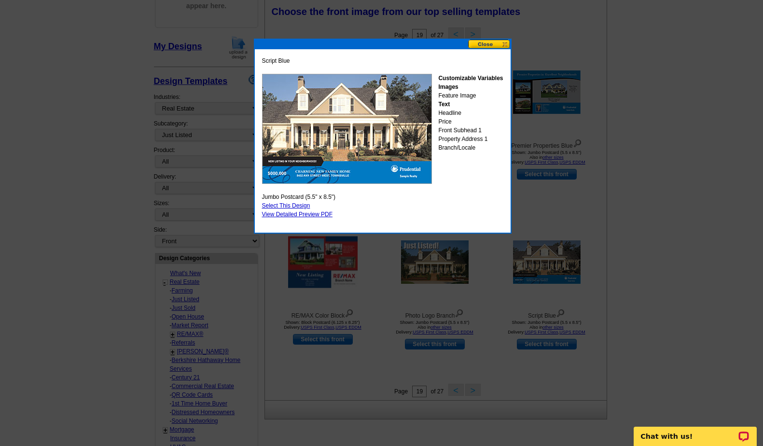
click at [492, 43] on button at bounding box center [489, 44] width 42 height 9
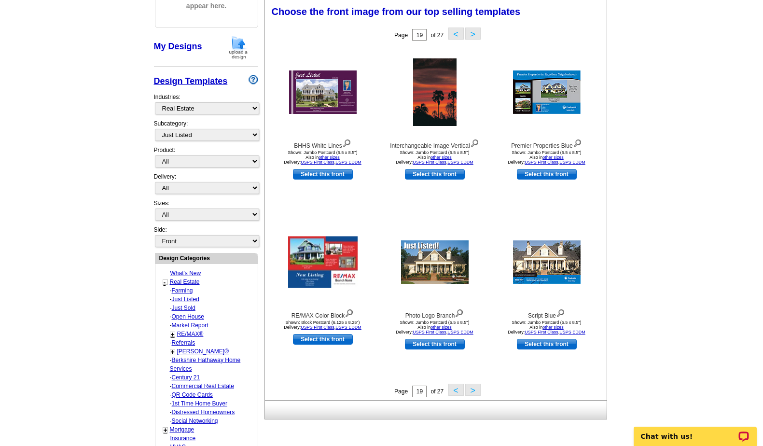
click at [472, 391] on button ">" at bounding box center [472, 390] width 15 height 12
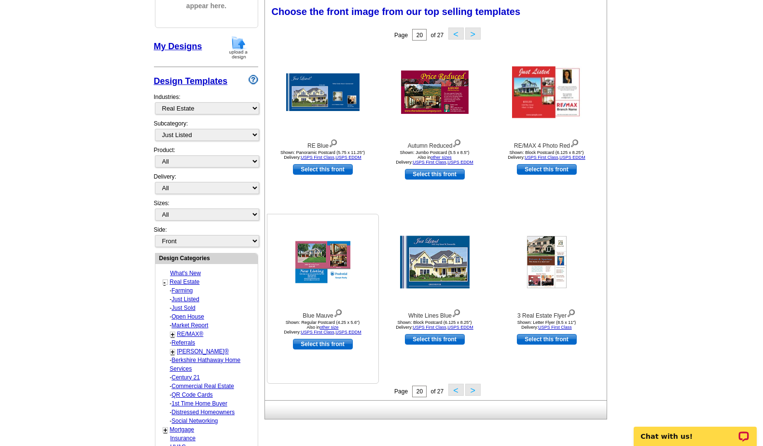
click at [321, 265] on img at bounding box center [322, 262] width 55 height 42
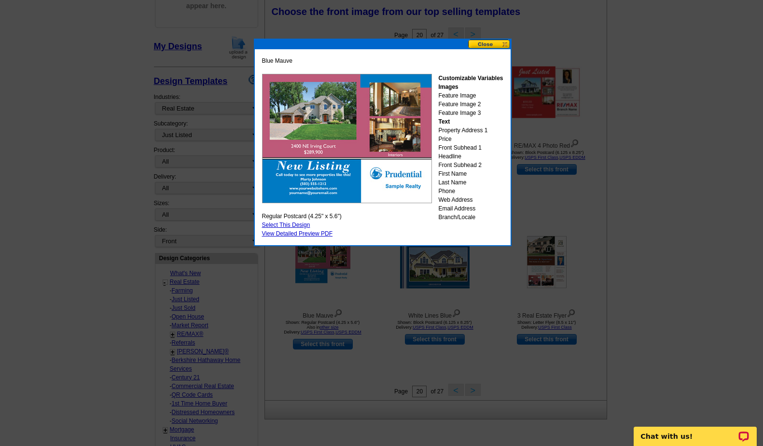
click at [485, 44] on button at bounding box center [489, 44] width 42 height 9
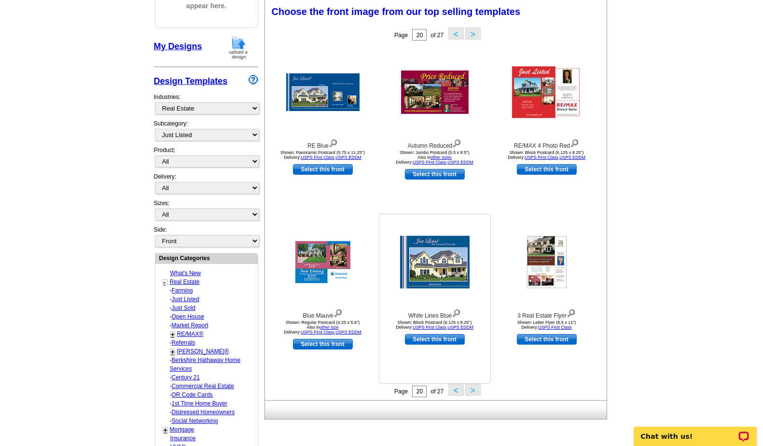
click at [433, 267] on img at bounding box center [435, 262] width 70 height 53
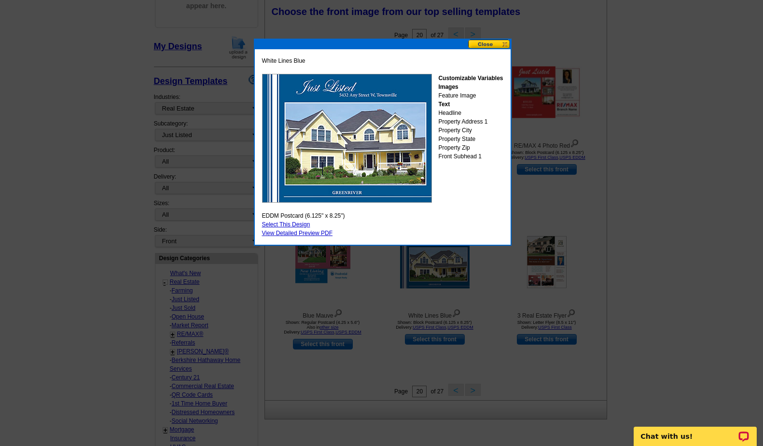
click at [478, 44] on button at bounding box center [489, 44] width 42 height 9
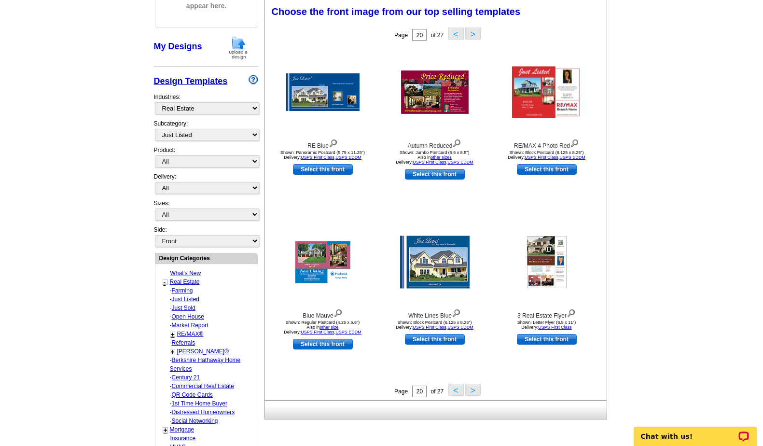
click at [473, 392] on button ">" at bounding box center [472, 390] width 15 height 12
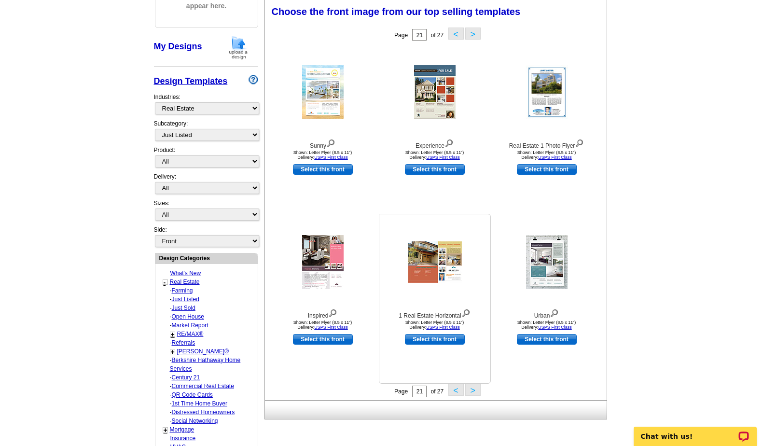
click at [433, 259] on img at bounding box center [435, 262] width 54 height 42
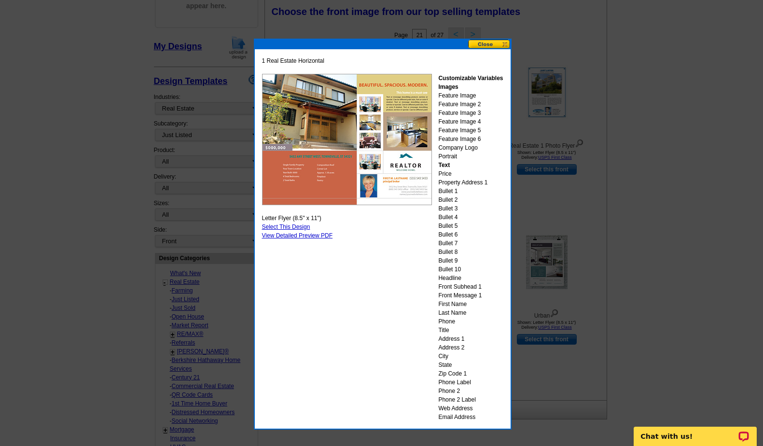
click at [485, 40] on button at bounding box center [489, 44] width 42 height 9
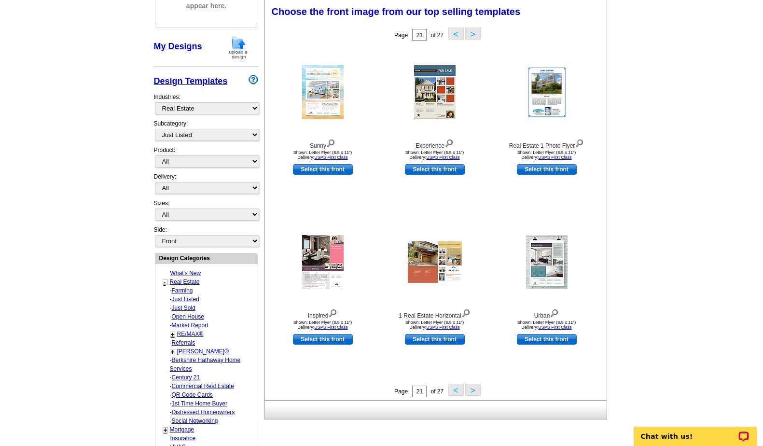
click at [477, 390] on button ">" at bounding box center [472, 390] width 15 height 12
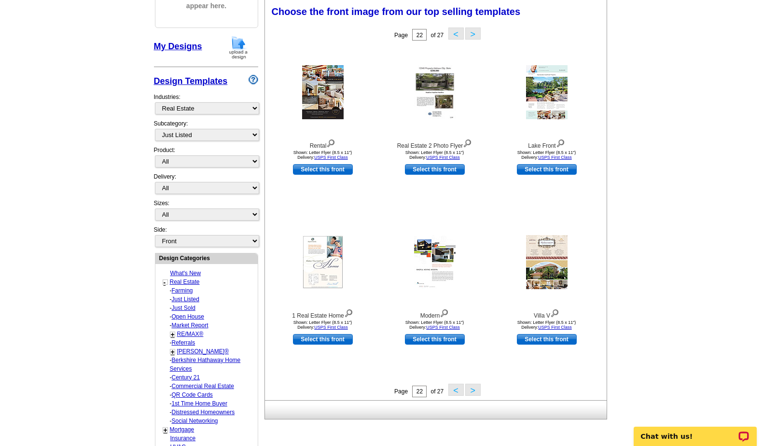
click at [477, 389] on button ">" at bounding box center [472, 390] width 15 height 12
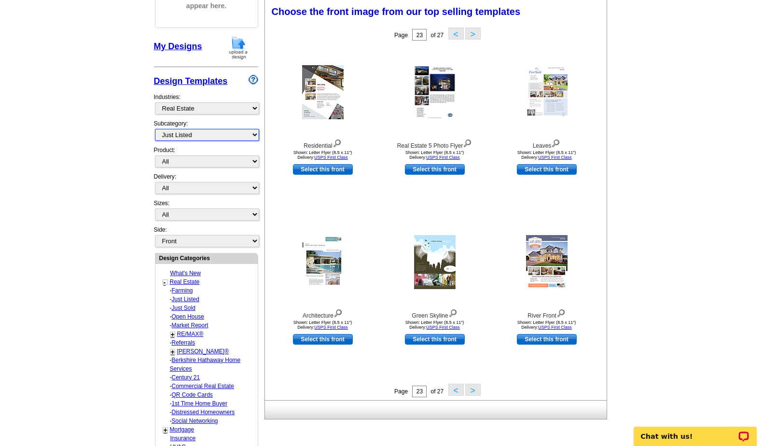
click at [198, 136] on select "All RE/MAX® Referrals Keller Williams® Berkshire Hathaway Home Services Century…" at bounding box center [207, 135] width 104 height 12
click at [155, 129] on select "All RE/MAX® Referrals Keller Williams® Berkshire Hathaway Home Services Century…" at bounding box center [207, 135] width 104 height 12
click at [174, 161] on select "All Postcards Letters and flyers Business Cards Door Hangers Greeting Cards" at bounding box center [207, 161] width 104 height 12
select select "1"
click at [155, 155] on select "All Postcards Letters and flyers Business Cards Door Hangers Greeting Cards" at bounding box center [207, 161] width 104 height 12
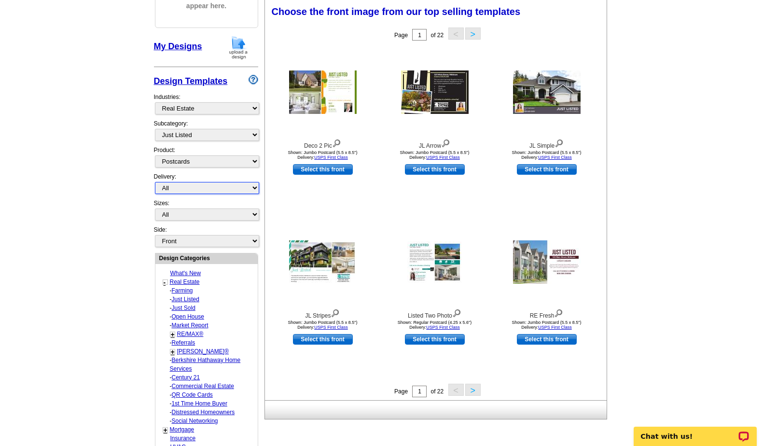
click at [178, 187] on select "All First Class Mail Shipped to Me EDDM Save 66% on Postage" at bounding box center [207, 188] width 104 height 12
select select "4"
click at [155, 182] on select "All First Class Mail Shipped to Me EDDM Save 66% on Postage" at bounding box center [207, 188] width 104 height 12
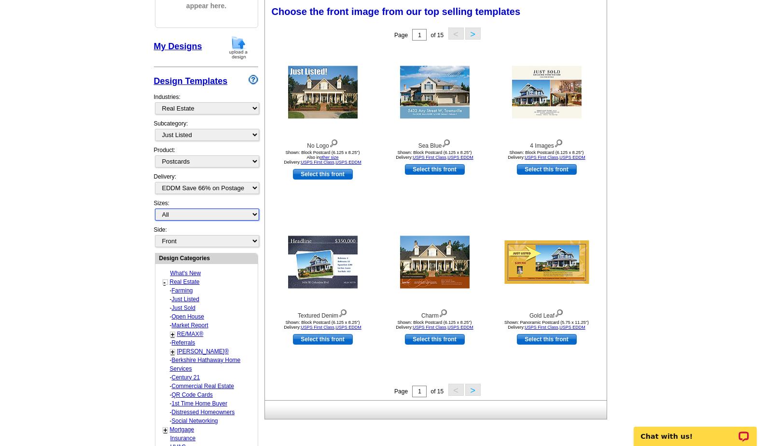
click at [179, 218] on select "All Jumbo Postcard (5.5" x 8.5") Regular Postcard (4.25" x 5.6") Panoramic Post…" at bounding box center [207, 215] width 104 height 12
click at [155, 209] on select "All Jumbo Postcard (5.5" x 8.5") Regular Postcard (4.25" x 5.6") Panoramic Post…" at bounding box center [207, 215] width 104 height 12
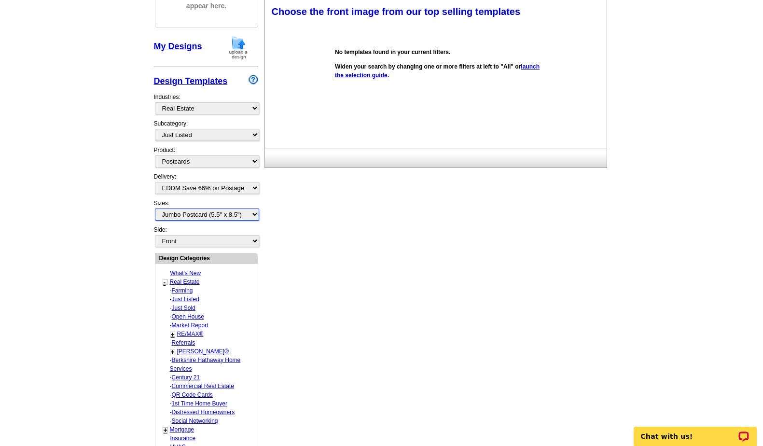
click at [190, 214] on select "All Jumbo Postcard (5.5" x 8.5") Regular Postcard (4.25" x 5.6") Panoramic Post…" at bounding box center [207, 215] width 104 height 12
click at [155, 209] on select "All Jumbo Postcard (5.5" x 8.5") Regular Postcard (4.25" x 5.6") Panoramic Post…" at bounding box center [207, 215] width 104 height 12
click at [192, 214] on select "All Jumbo Postcard (5.5" x 8.5") Regular Postcard (4.25" x 5.6") Panoramic Post…" at bounding box center [207, 215] width 104 height 12
click at [155, 209] on select "All Jumbo Postcard (5.5" x 8.5") Regular Postcard (4.25" x 5.6") Panoramic Post…" at bounding box center [207, 215] width 104 height 12
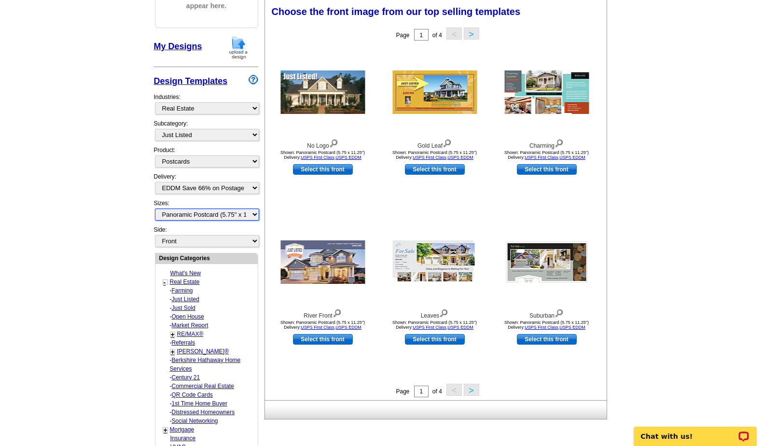
click at [206, 217] on select "All Jumbo Postcard (5.5" x 8.5") Regular Postcard (4.25" x 5.6") Panoramic Post…" at bounding box center [207, 215] width 104 height 12
select select "14"
click at [155, 209] on select "All Jumbo Postcard (5.5" x 8.5") Regular Postcard (4.25" x 5.6") Panoramic Post…" at bounding box center [207, 215] width 104 height 12
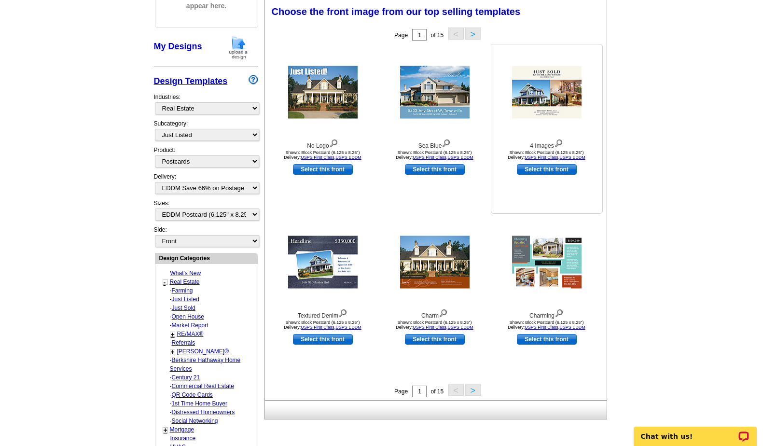
click at [545, 96] on img at bounding box center [547, 92] width 70 height 53
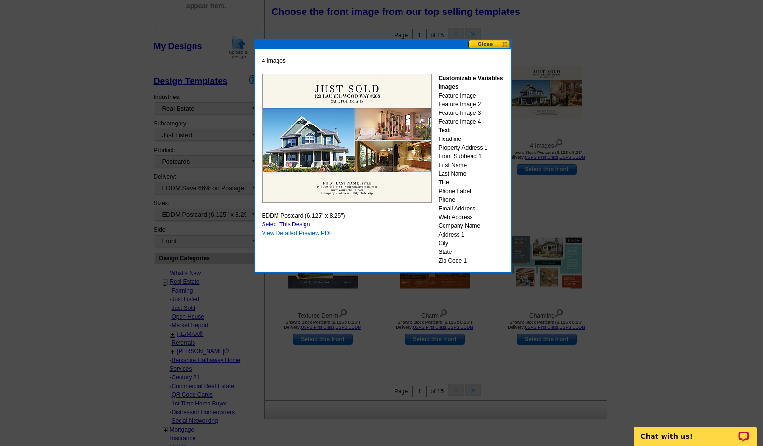
click at [300, 231] on link "View Detailed Preview PDF" at bounding box center [297, 233] width 71 height 7
click at [487, 46] on button at bounding box center [489, 44] width 42 height 9
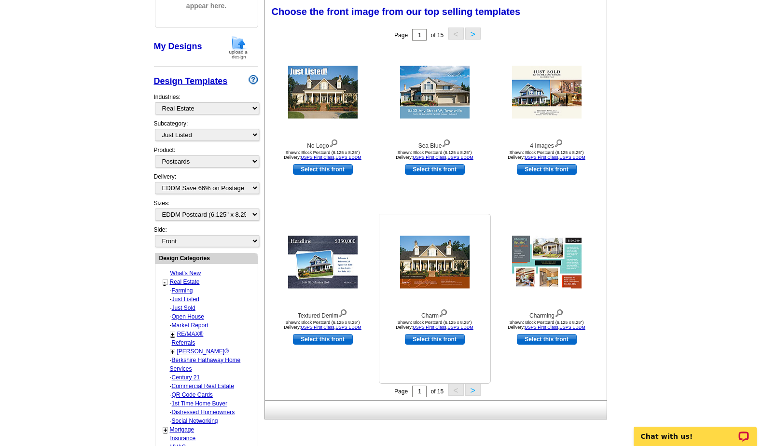
click at [433, 270] on img at bounding box center [435, 262] width 70 height 53
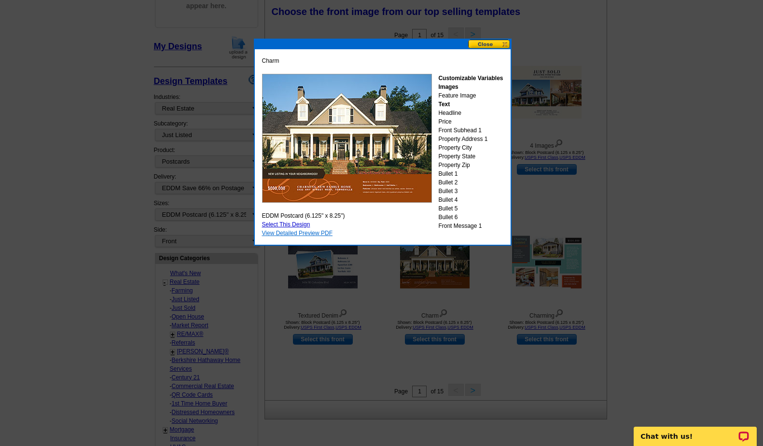
click at [297, 234] on link "View Detailed Preview PDF" at bounding box center [297, 233] width 71 height 7
click at [487, 44] on button at bounding box center [489, 44] width 42 height 9
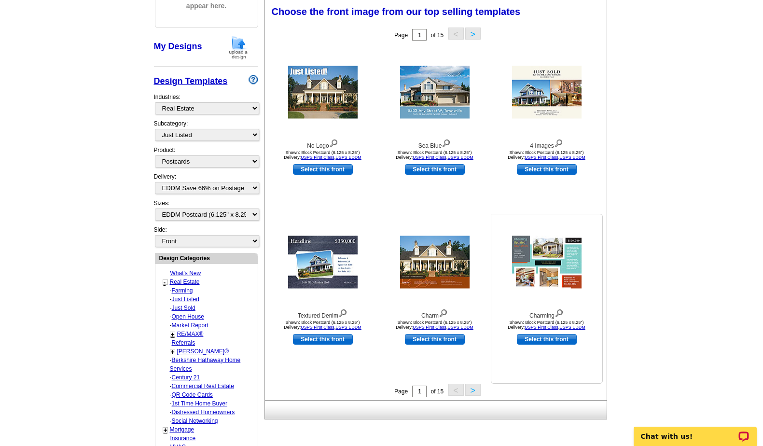
click at [544, 265] on img at bounding box center [547, 262] width 70 height 53
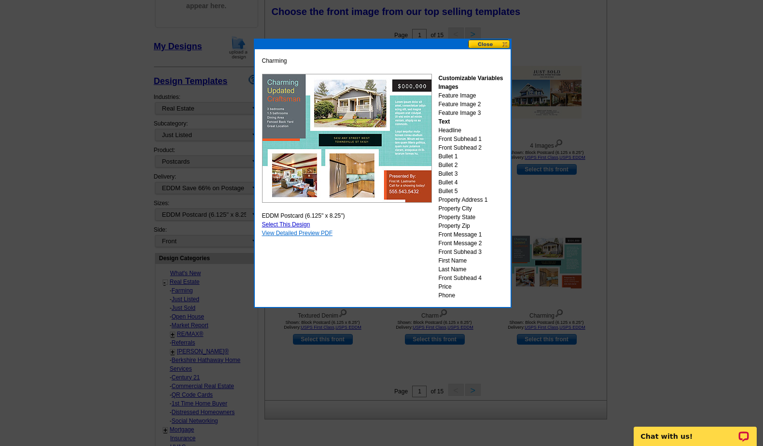
click at [304, 233] on link "View Detailed Preview PDF" at bounding box center [297, 233] width 71 height 7
click at [483, 44] on button at bounding box center [489, 44] width 42 height 9
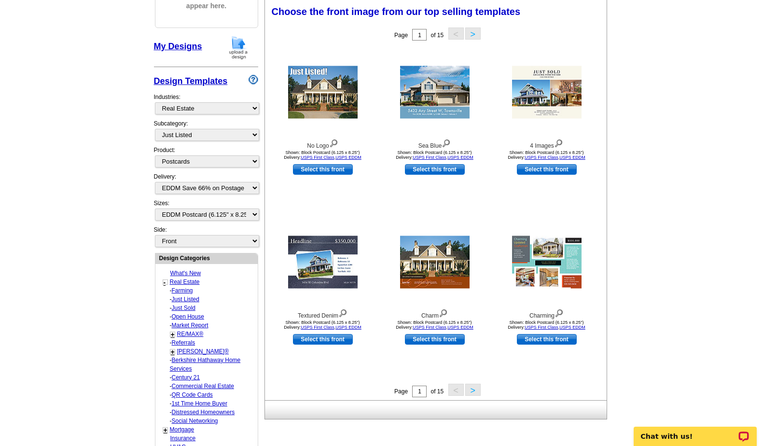
click at [474, 389] on button ">" at bounding box center [472, 390] width 15 height 12
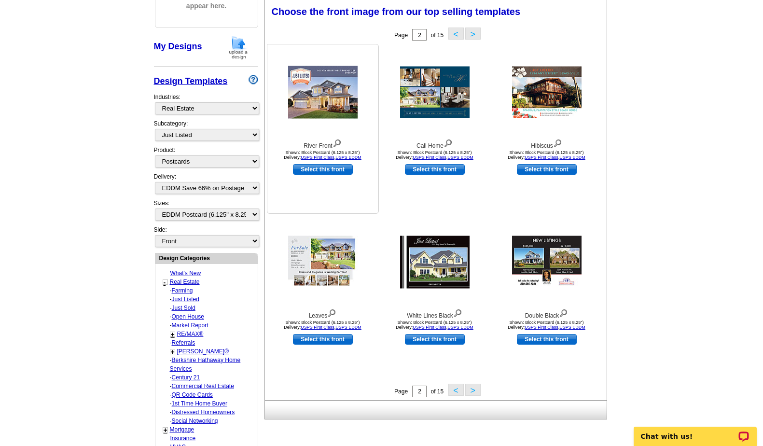
click at [326, 92] on img at bounding box center [323, 92] width 70 height 53
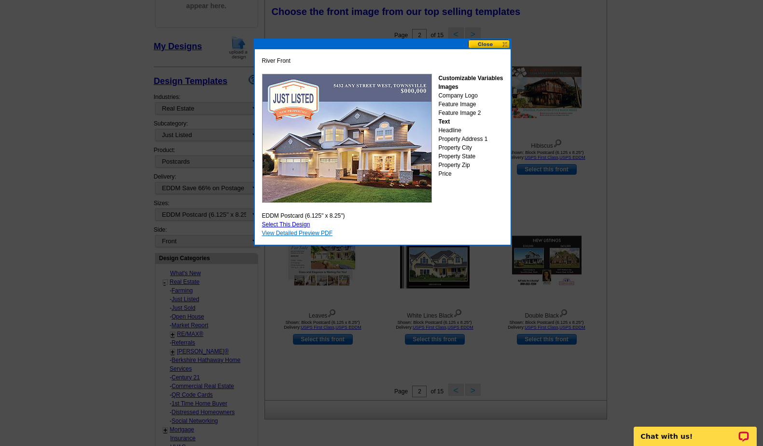
click at [288, 232] on link "View Detailed Preview PDF" at bounding box center [297, 233] width 71 height 7
click at [478, 42] on button at bounding box center [489, 44] width 42 height 9
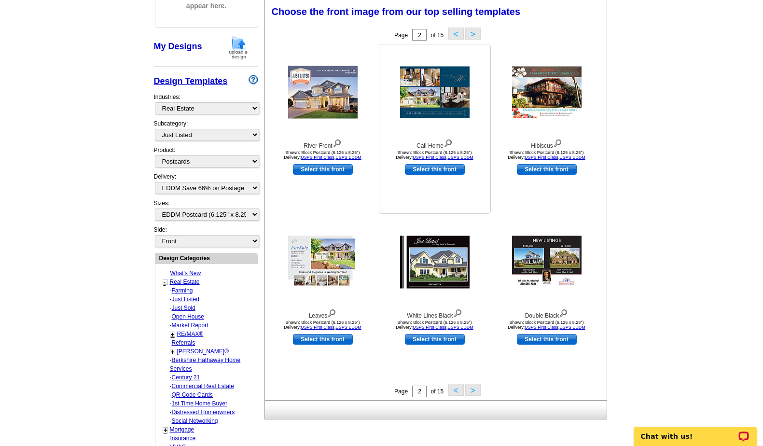
click at [443, 110] on img at bounding box center [435, 93] width 70 height 52
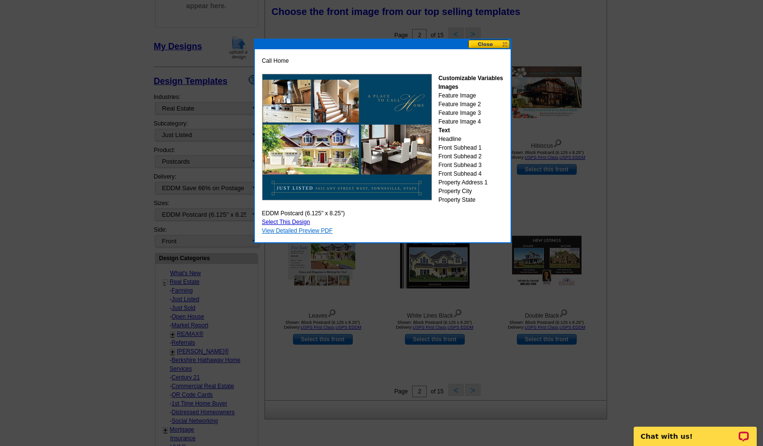
click at [299, 232] on link "View Detailed Preview PDF" at bounding box center [297, 230] width 71 height 7
click at [493, 44] on button at bounding box center [489, 44] width 42 height 9
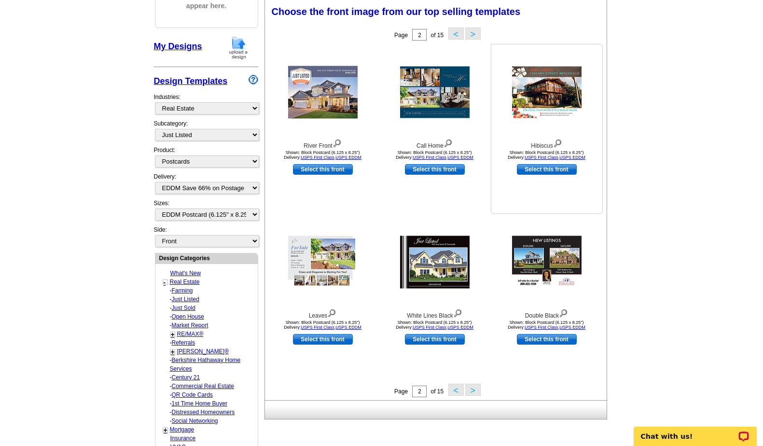
click at [552, 105] on img at bounding box center [547, 93] width 70 height 52
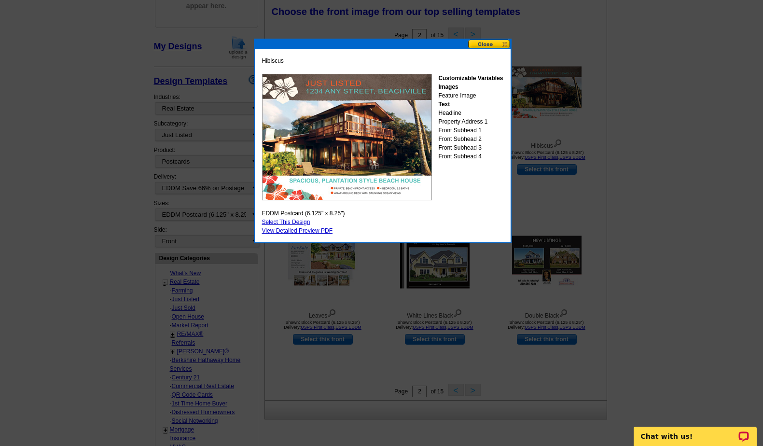
click at [481, 41] on button at bounding box center [489, 44] width 42 height 9
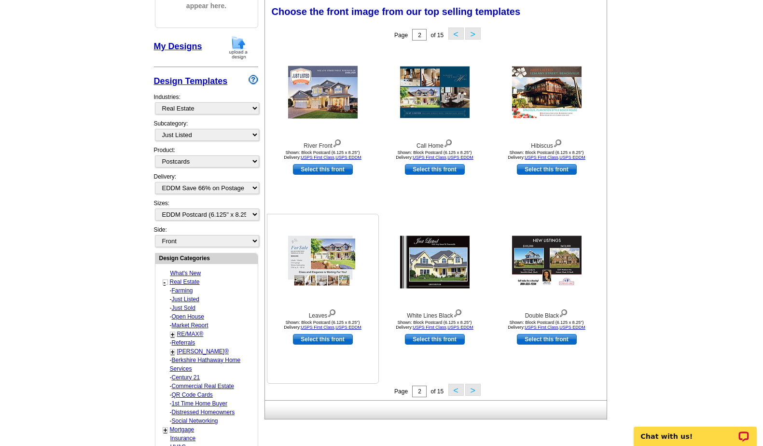
click at [319, 261] on img at bounding box center [323, 262] width 70 height 53
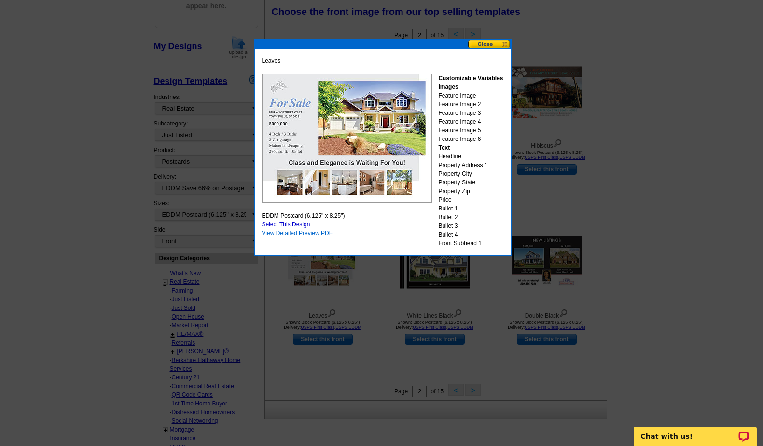
click at [290, 232] on link "View Detailed Preview PDF" at bounding box center [297, 233] width 71 height 7
click at [485, 44] on button at bounding box center [489, 44] width 42 height 9
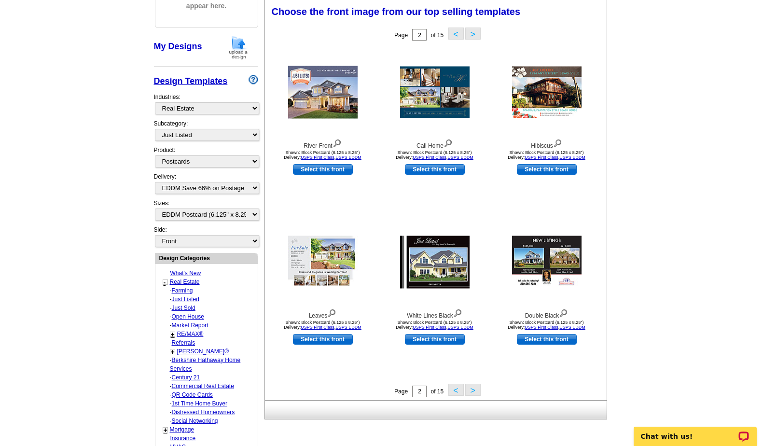
click at [474, 391] on button ">" at bounding box center [472, 390] width 15 height 12
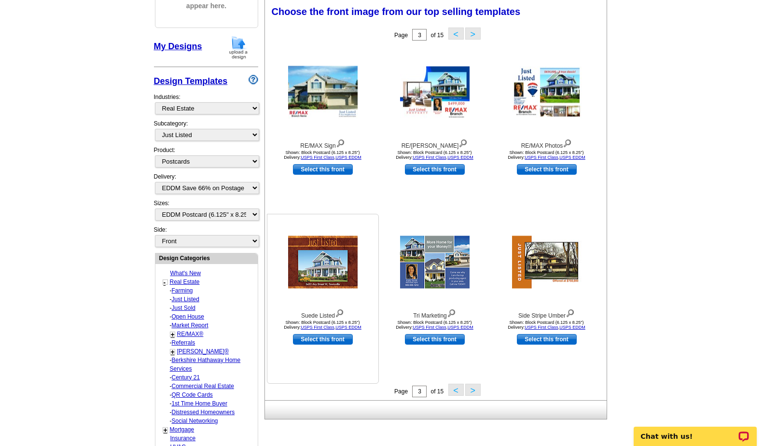
click at [323, 272] on img at bounding box center [323, 262] width 70 height 53
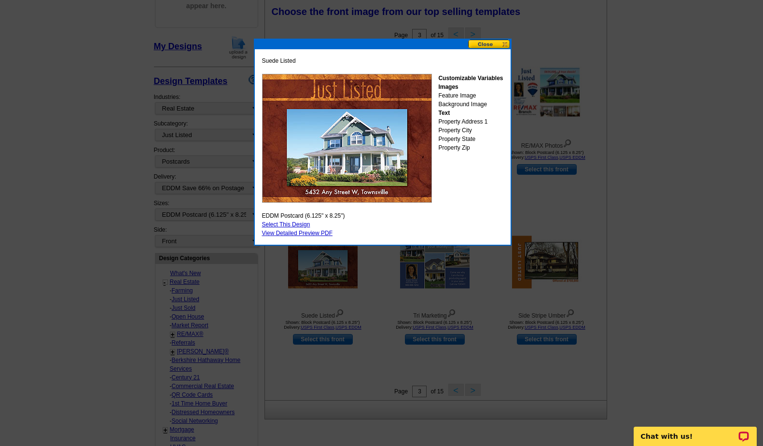
click at [490, 44] on button at bounding box center [489, 44] width 42 height 9
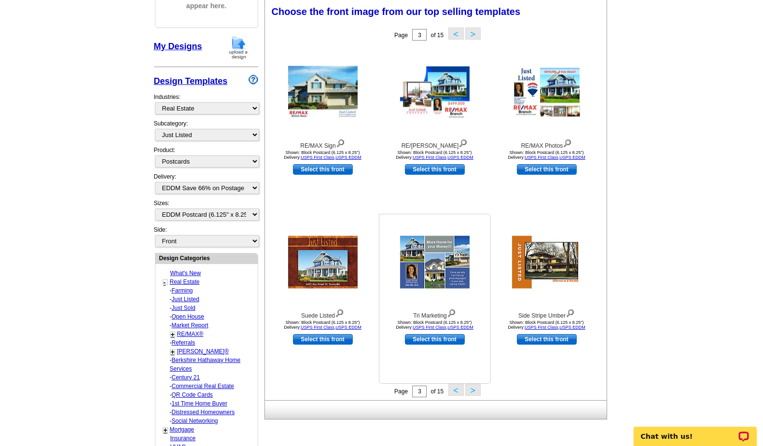
click at [443, 267] on img at bounding box center [435, 262] width 70 height 53
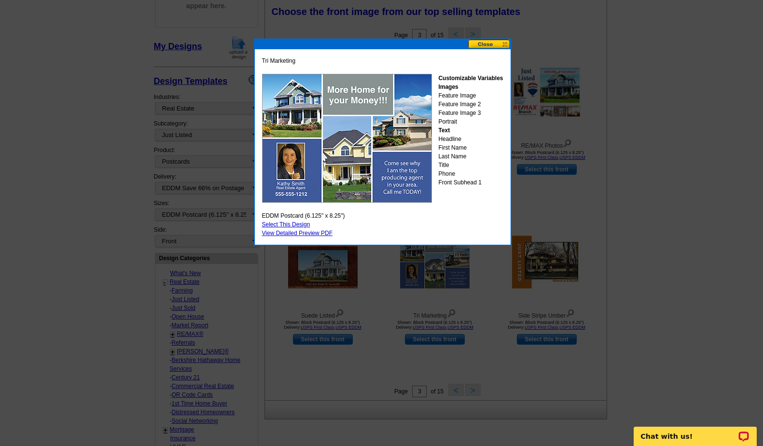
click at [485, 42] on button at bounding box center [489, 44] width 42 height 9
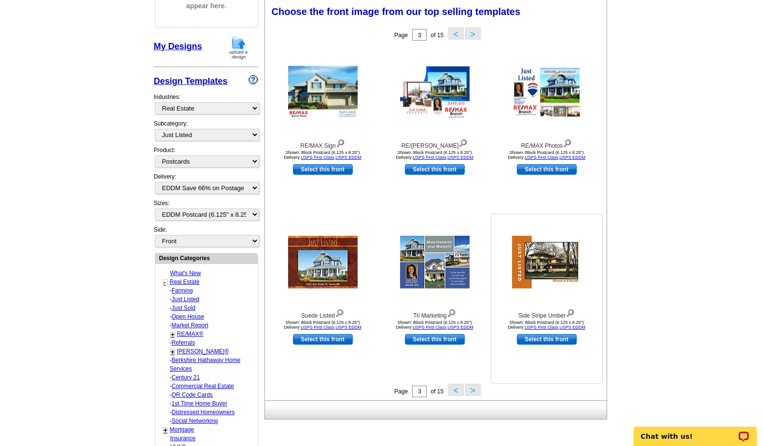
click at [562, 268] on img at bounding box center [547, 262] width 70 height 53
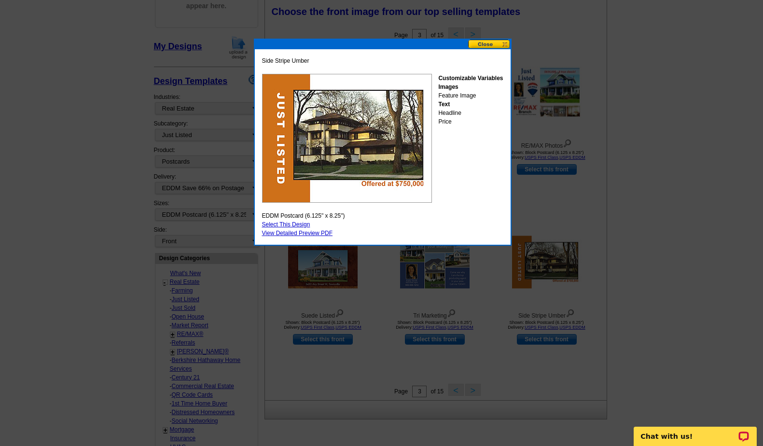
click at [488, 44] on button at bounding box center [489, 44] width 42 height 9
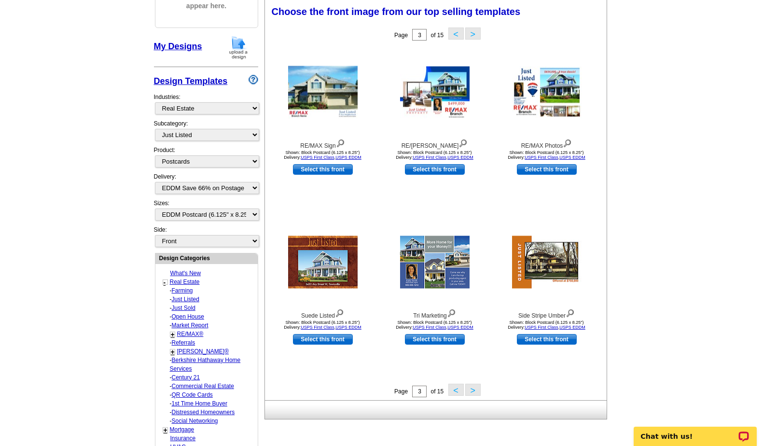
click at [472, 391] on button ">" at bounding box center [472, 390] width 15 height 12
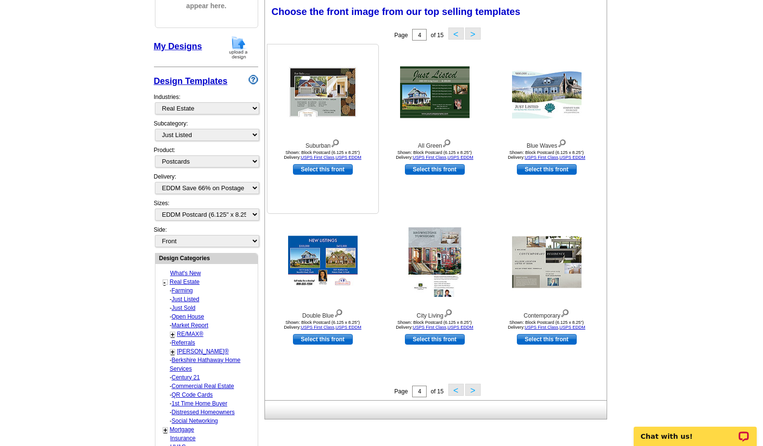
click at [319, 102] on img at bounding box center [323, 92] width 70 height 53
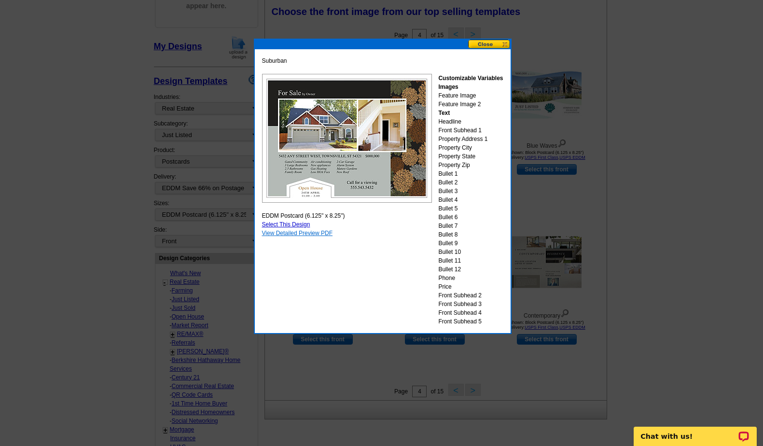
click at [294, 231] on link "View Detailed Preview PDF" at bounding box center [297, 233] width 71 height 7
click at [485, 45] on button at bounding box center [489, 44] width 42 height 9
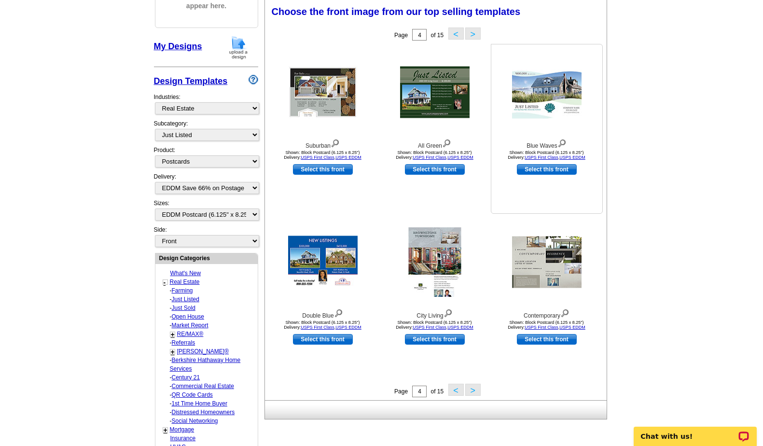
click at [566, 87] on img at bounding box center [547, 92] width 70 height 53
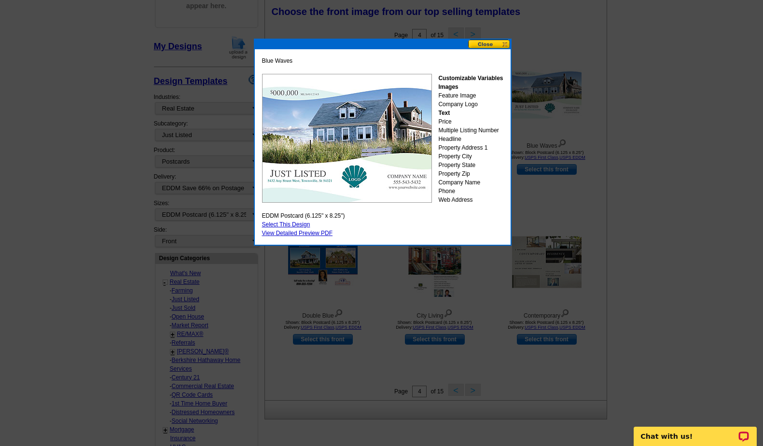
click at [486, 43] on button at bounding box center [489, 44] width 42 height 9
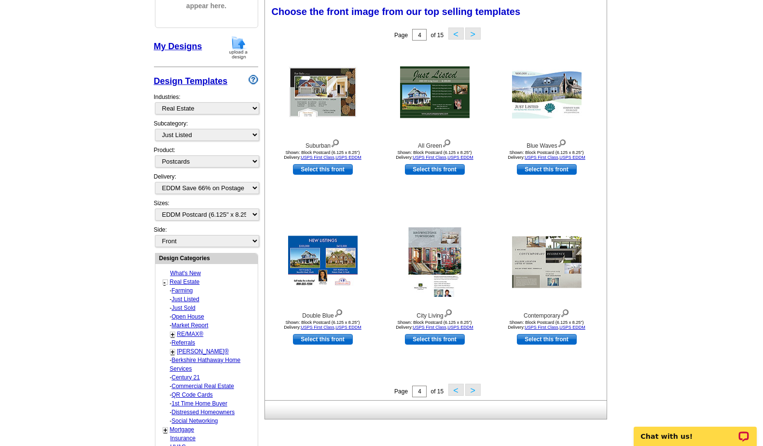
click at [471, 389] on button ">" at bounding box center [472, 390] width 15 height 12
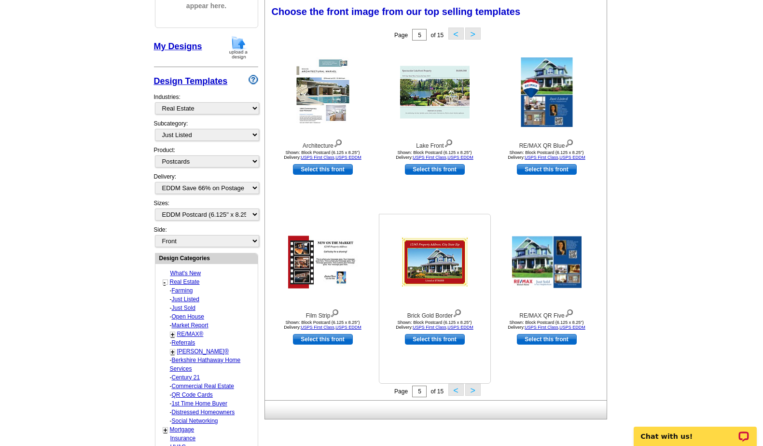
click at [433, 254] on img at bounding box center [435, 263] width 70 height 52
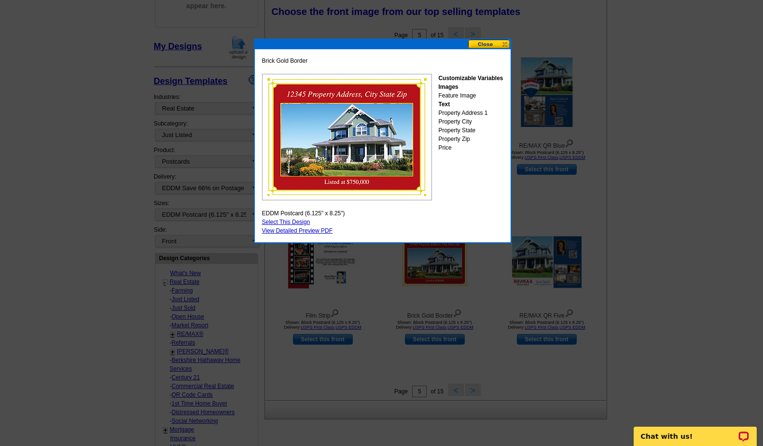
click at [482, 43] on button at bounding box center [489, 44] width 42 height 9
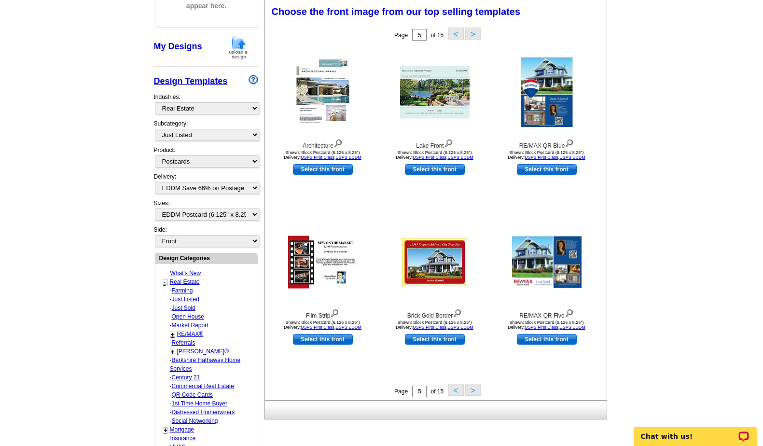
click at [474, 391] on button ">" at bounding box center [472, 390] width 15 height 12
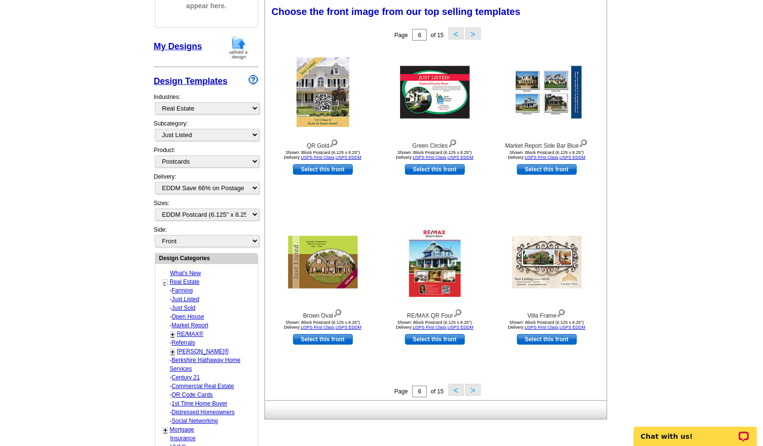
click at [474, 389] on button ">" at bounding box center [472, 390] width 15 height 12
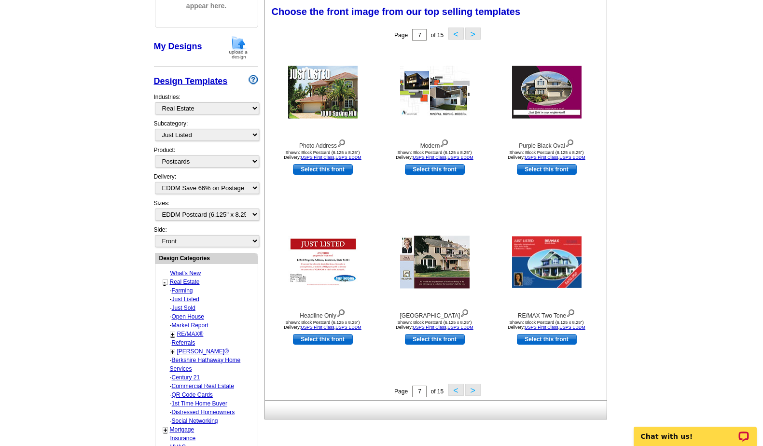
click at [476, 390] on button ">" at bounding box center [472, 390] width 15 height 12
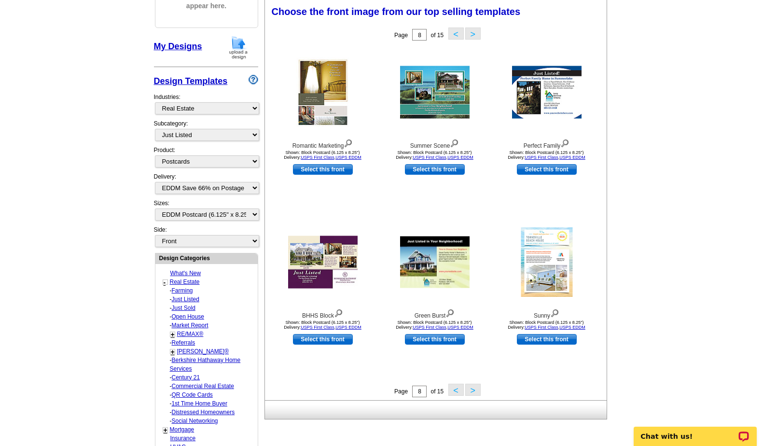
click at [476, 390] on button ">" at bounding box center [472, 390] width 15 height 12
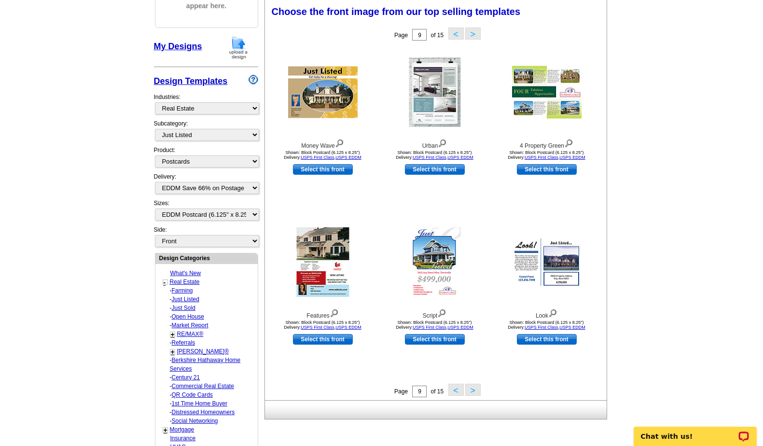
click at [476, 390] on button ">" at bounding box center [472, 390] width 15 height 12
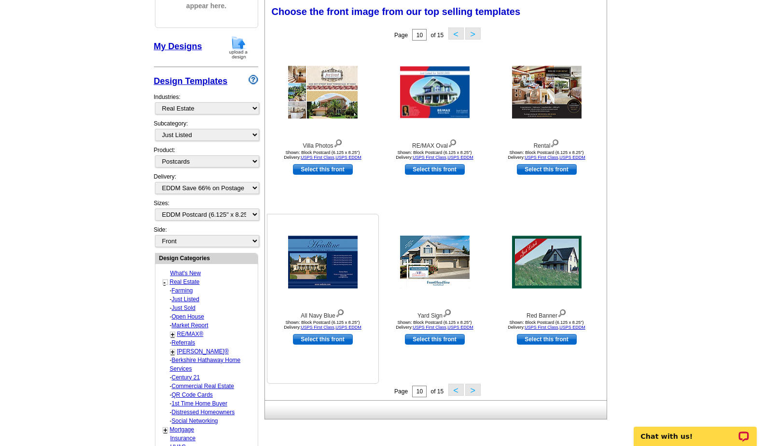
click at [316, 274] on img at bounding box center [323, 262] width 70 height 53
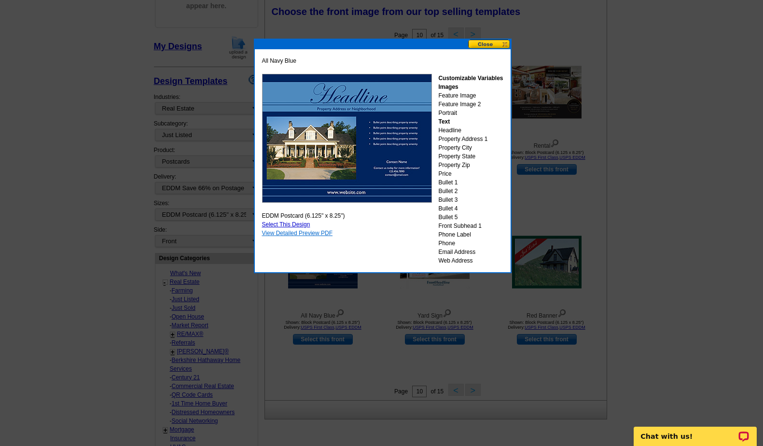
click at [296, 231] on link "View Detailed Preview PDF" at bounding box center [297, 233] width 71 height 7
click at [486, 44] on button at bounding box center [489, 44] width 42 height 9
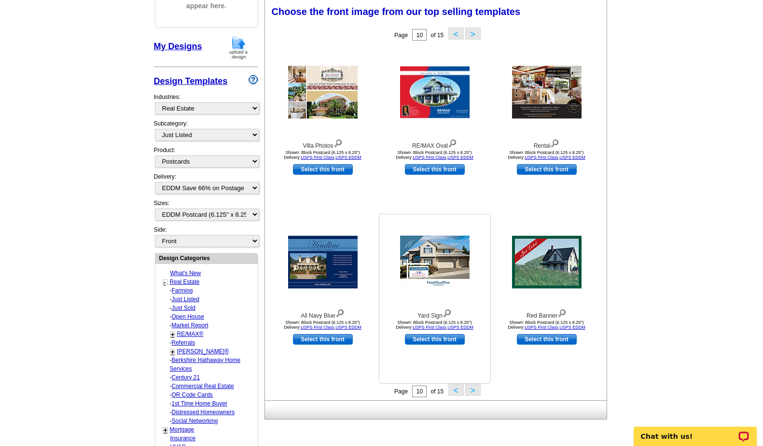
click at [430, 254] on img at bounding box center [435, 262] width 70 height 53
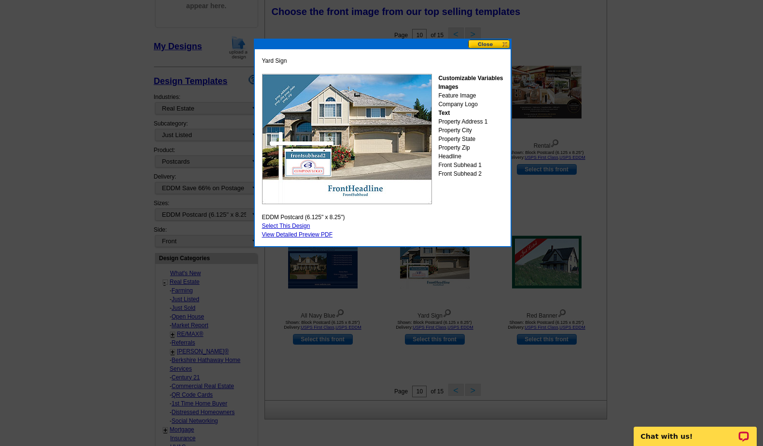
click at [490, 47] on button at bounding box center [489, 44] width 42 height 9
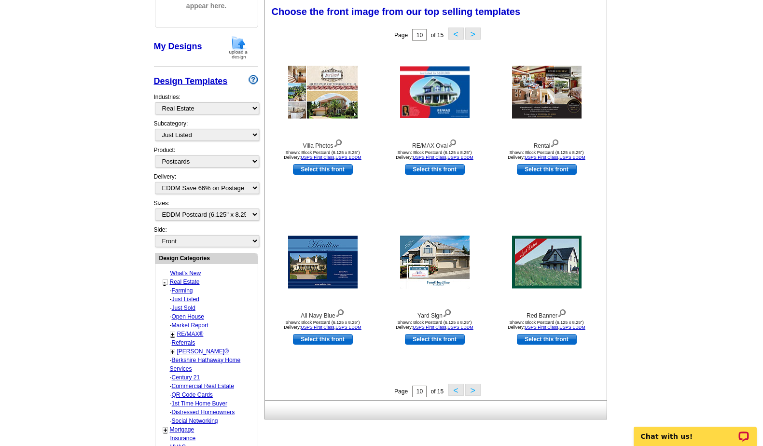
click at [476, 389] on button ">" at bounding box center [472, 390] width 15 height 12
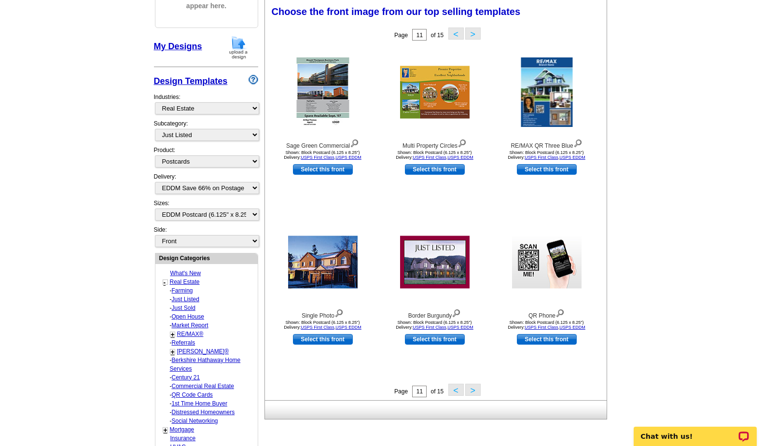
click at [473, 389] on button ">" at bounding box center [472, 390] width 15 height 12
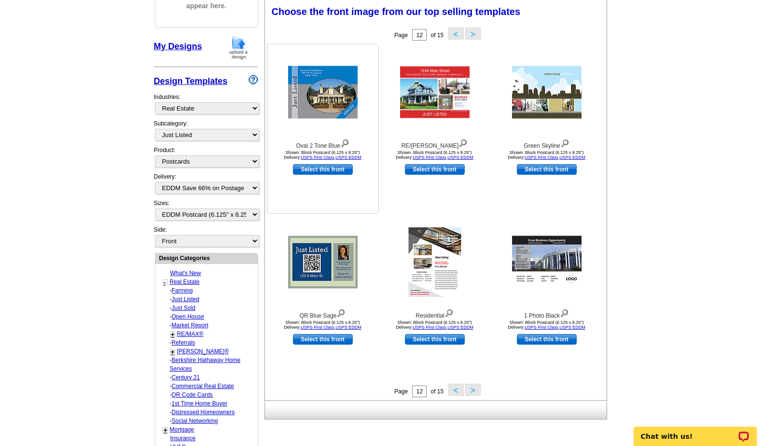
click at [325, 100] on img at bounding box center [323, 92] width 70 height 53
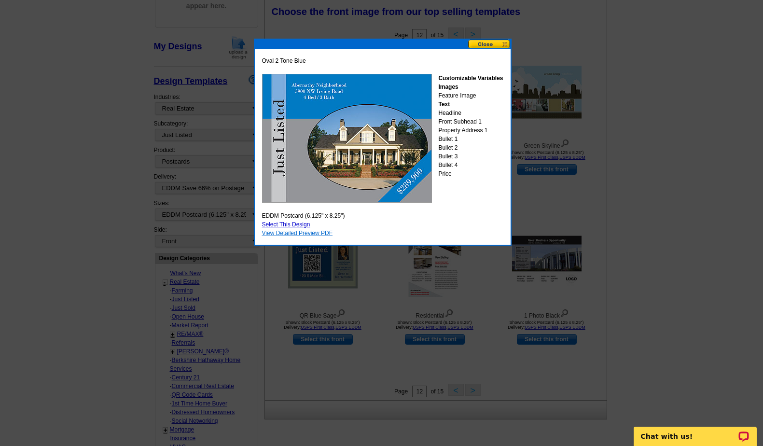
click at [293, 232] on link "View Detailed Preview PDF" at bounding box center [297, 233] width 71 height 7
click at [488, 43] on button at bounding box center [489, 44] width 42 height 9
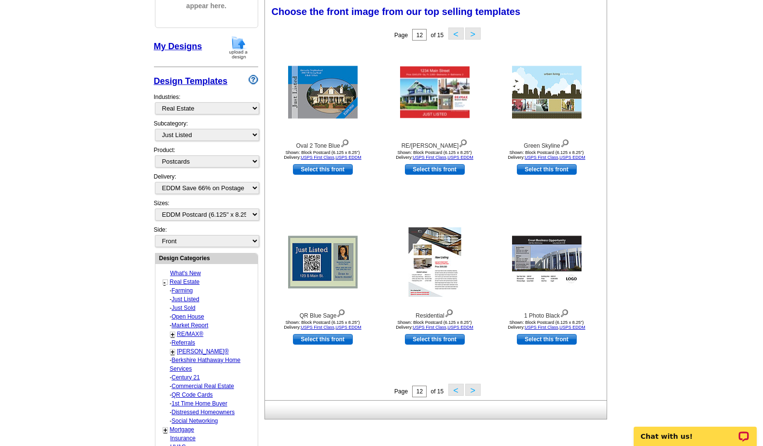
click at [473, 390] on button ">" at bounding box center [472, 390] width 15 height 12
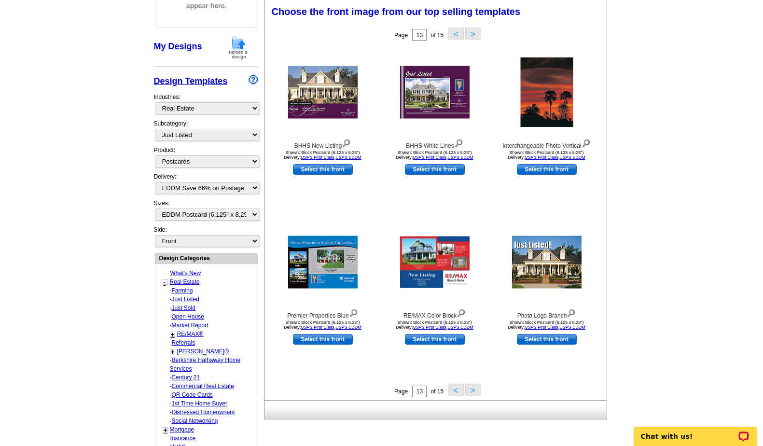
click at [473, 390] on button ">" at bounding box center [472, 390] width 15 height 12
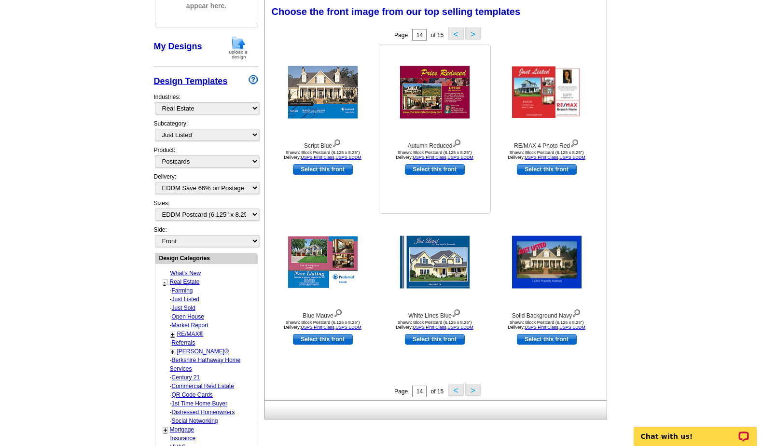
click at [428, 94] on img at bounding box center [435, 92] width 70 height 53
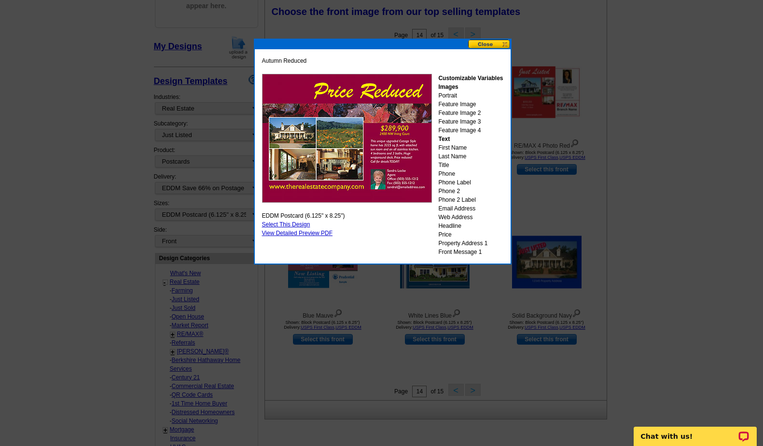
click at [492, 43] on button at bounding box center [489, 44] width 42 height 9
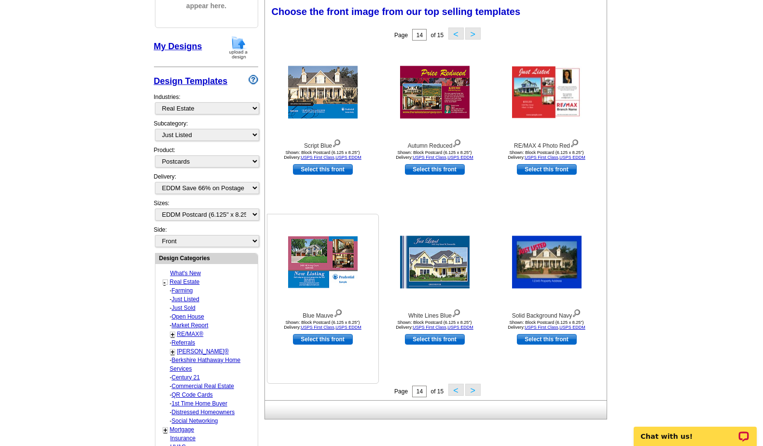
click at [342, 251] on img at bounding box center [323, 263] width 70 height 52
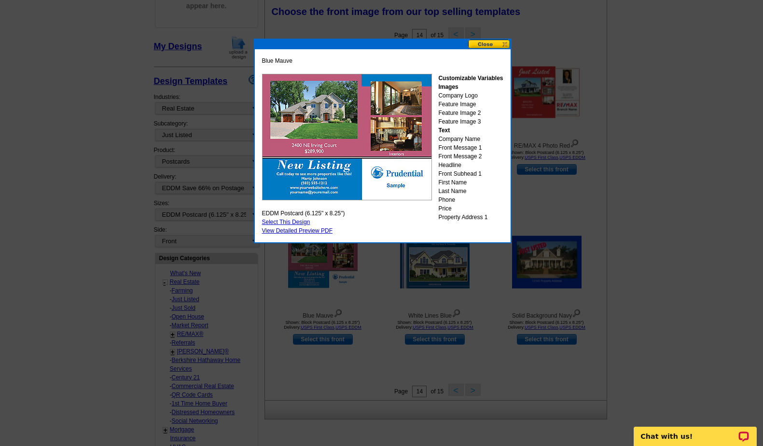
click at [486, 44] on button at bounding box center [489, 44] width 42 height 9
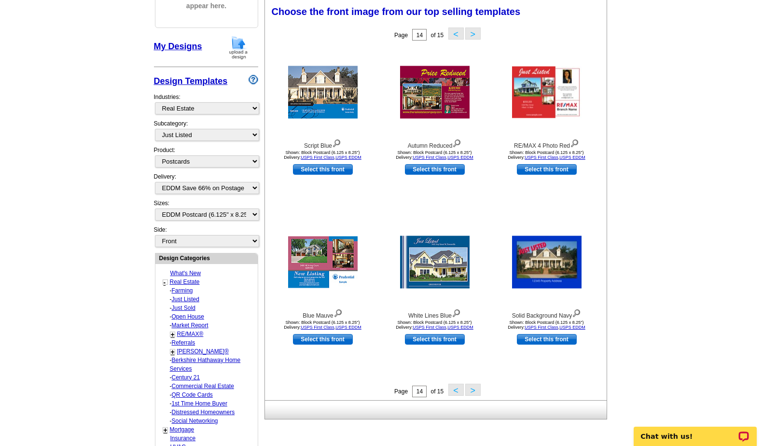
click at [471, 390] on button ">" at bounding box center [472, 390] width 15 height 12
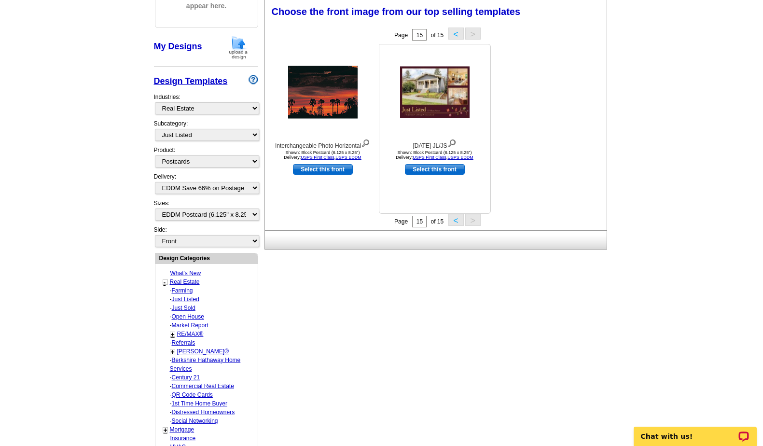
click at [445, 85] on img at bounding box center [435, 93] width 70 height 52
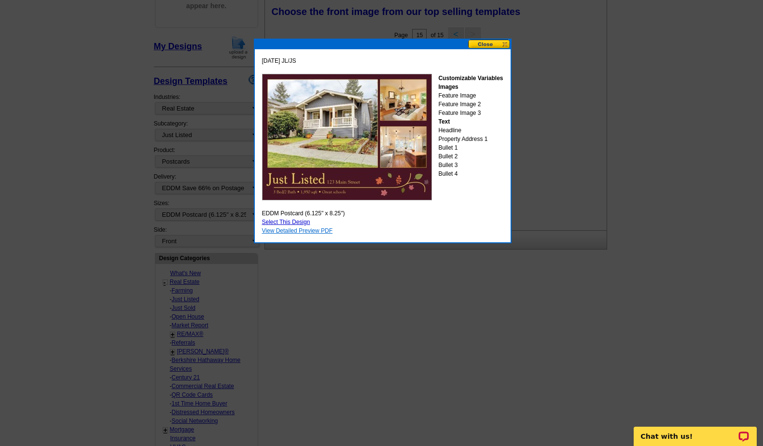
click at [296, 230] on link "View Detailed Preview PDF" at bounding box center [297, 230] width 71 height 7
click at [484, 42] on button at bounding box center [489, 44] width 42 height 9
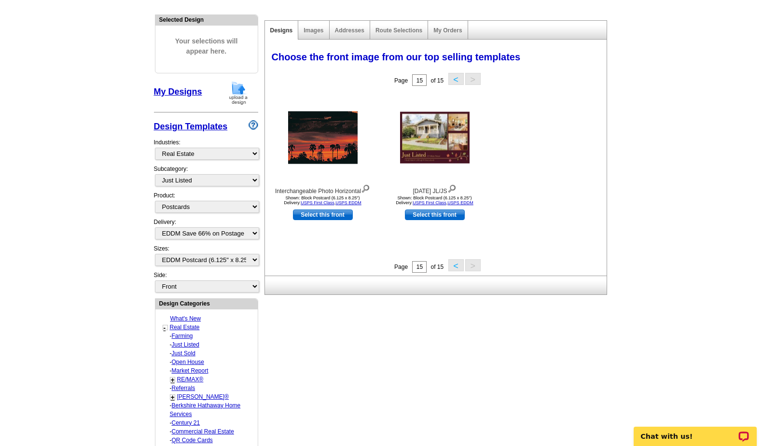
scroll to position [0, 0]
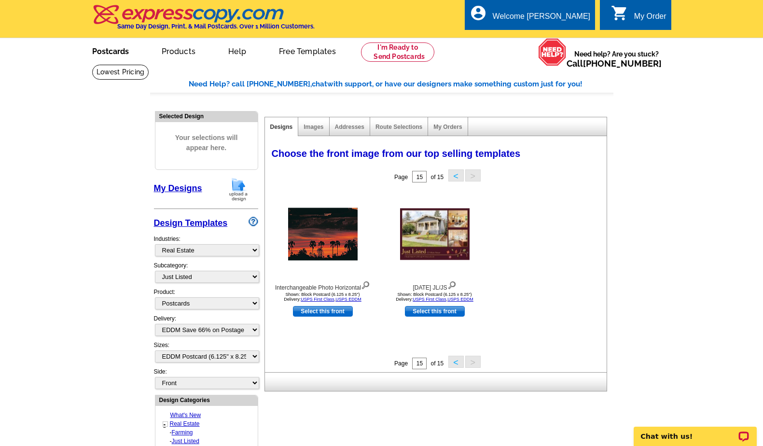
click at [116, 51] on link "Postcards" at bounding box center [111, 50] width 68 height 23
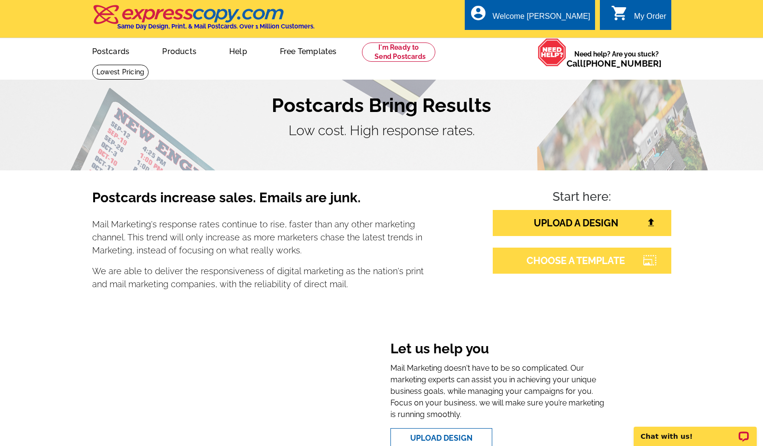
click at [604, 255] on link "CHOOSE A TEMPLATE" at bounding box center [582, 261] width 179 height 26
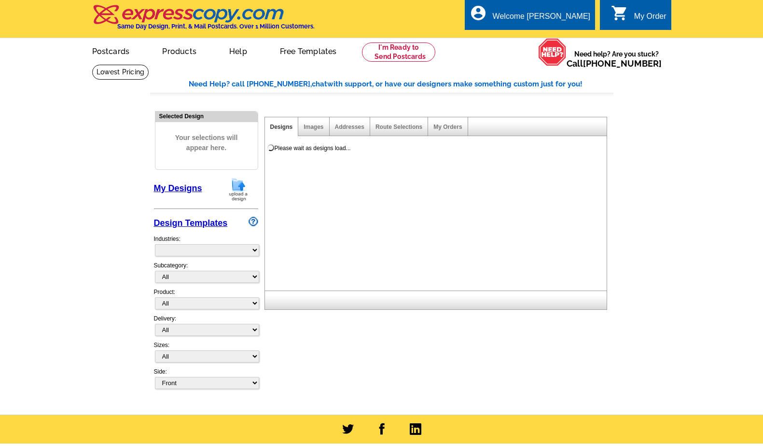
select select "785"
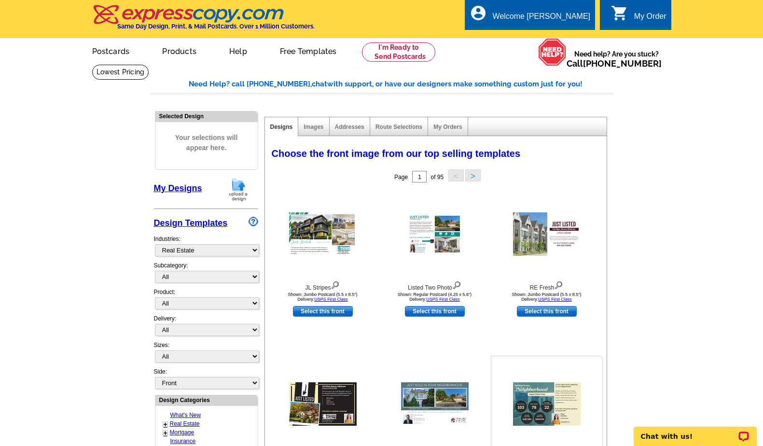
click at [528, 398] on img at bounding box center [547, 403] width 68 height 43
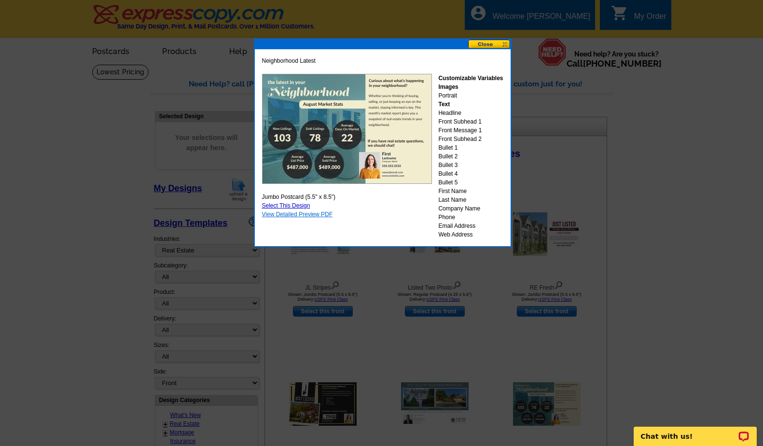
click at [291, 214] on link "View Detailed Preview PDF" at bounding box center [297, 214] width 71 height 7
click at [488, 42] on button at bounding box center [489, 44] width 42 height 9
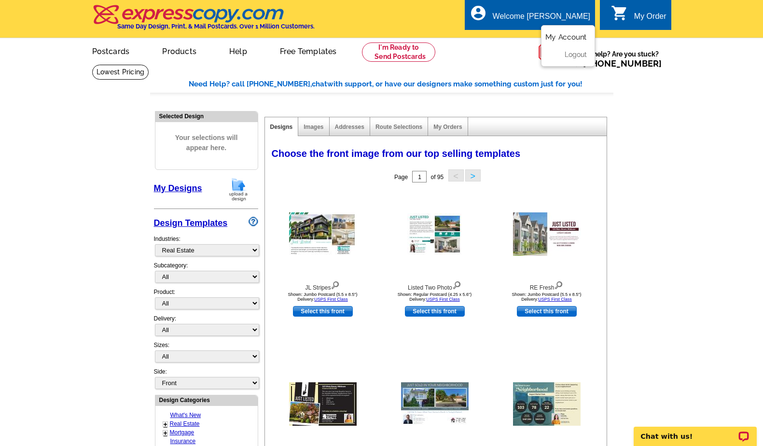
click at [565, 39] on link "My Account" at bounding box center [566, 37] width 42 height 9
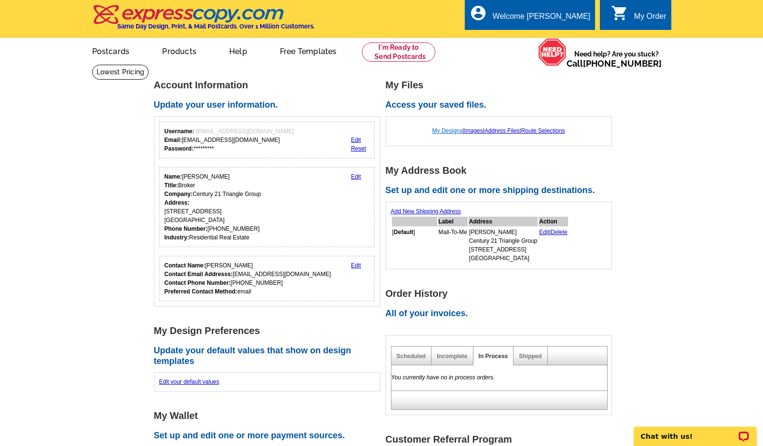
click at [441, 130] on link "My Designs" at bounding box center [448, 130] width 30 height 7
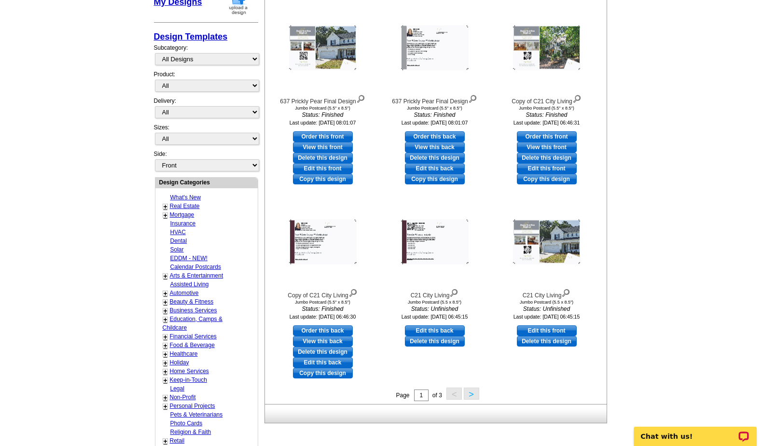
scroll to position [185, 0]
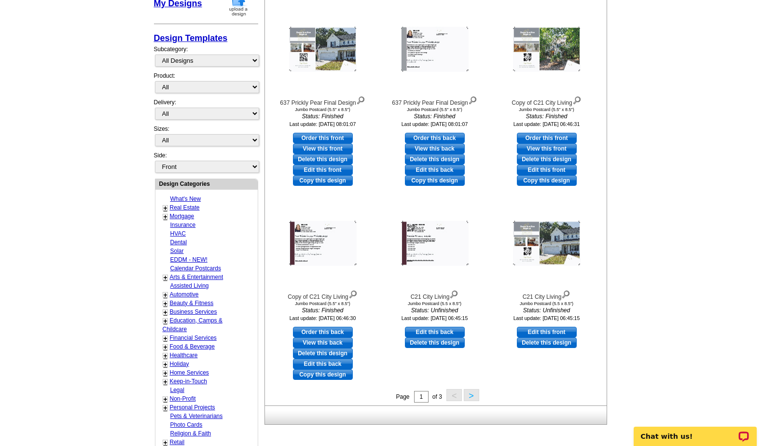
click at [470, 398] on button ">" at bounding box center [471, 395] width 15 height 12
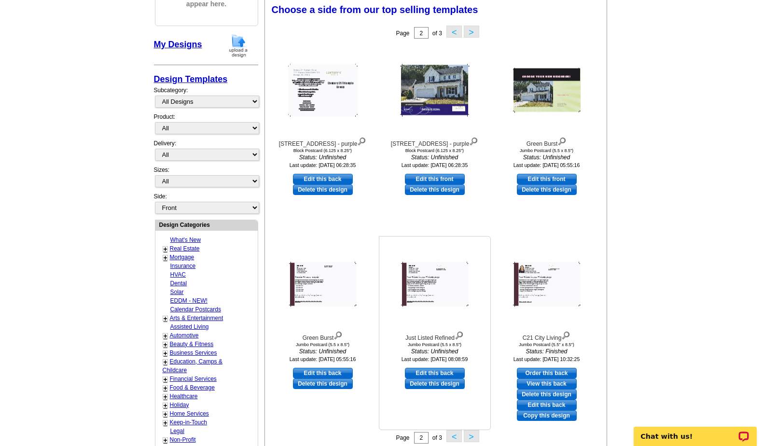
scroll to position [142, 0]
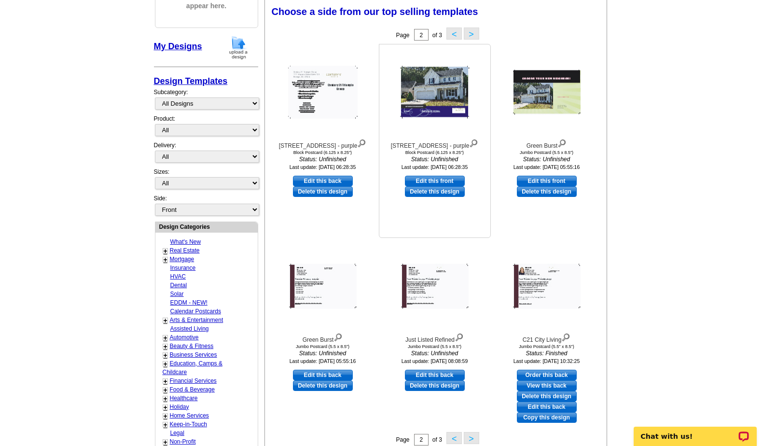
click at [433, 102] on img at bounding box center [435, 92] width 70 height 53
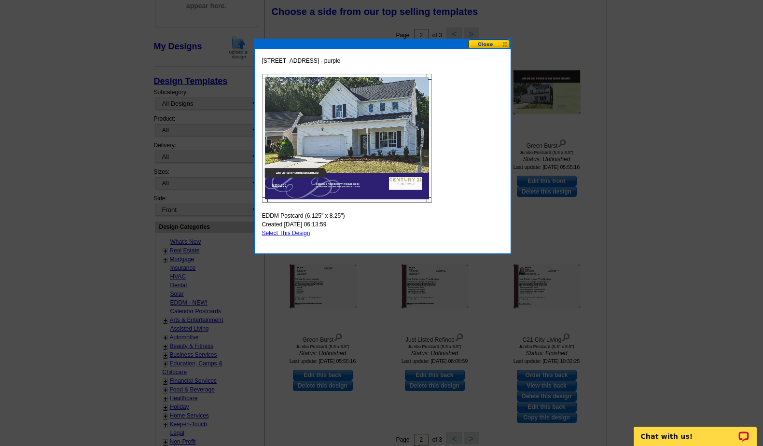
click at [490, 44] on button at bounding box center [489, 44] width 42 height 9
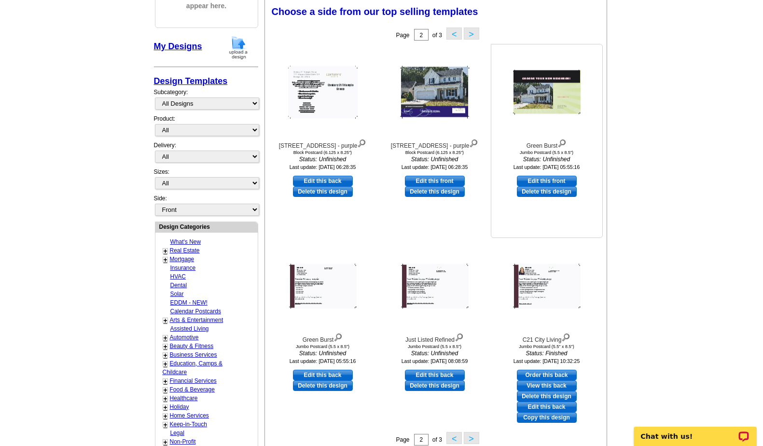
click at [549, 80] on img at bounding box center [547, 92] width 68 height 45
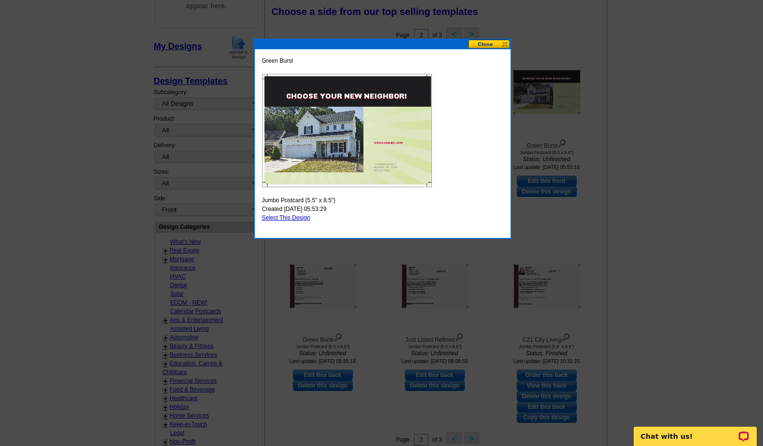
click at [487, 43] on button at bounding box center [489, 44] width 42 height 9
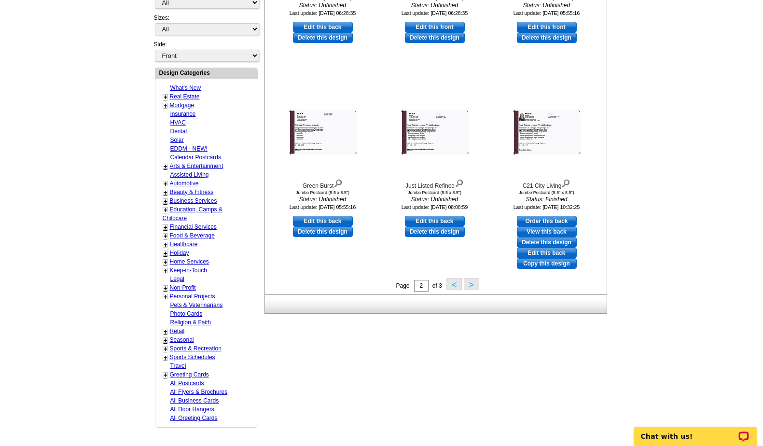
scroll to position [309, 0]
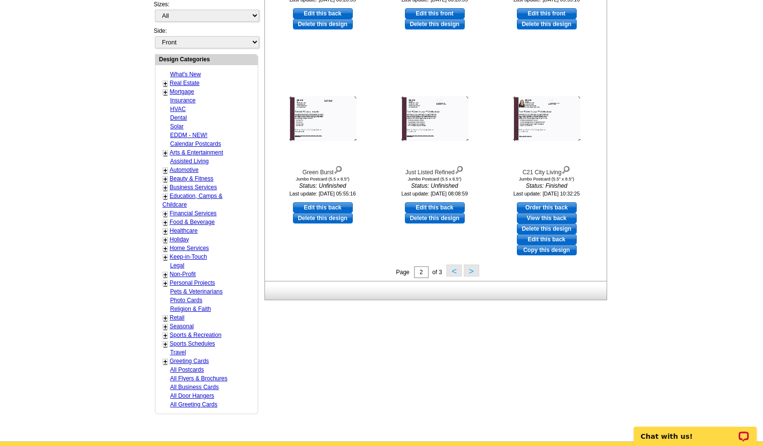
click at [470, 272] on button ">" at bounding box center [471, 271] width 15 height 12
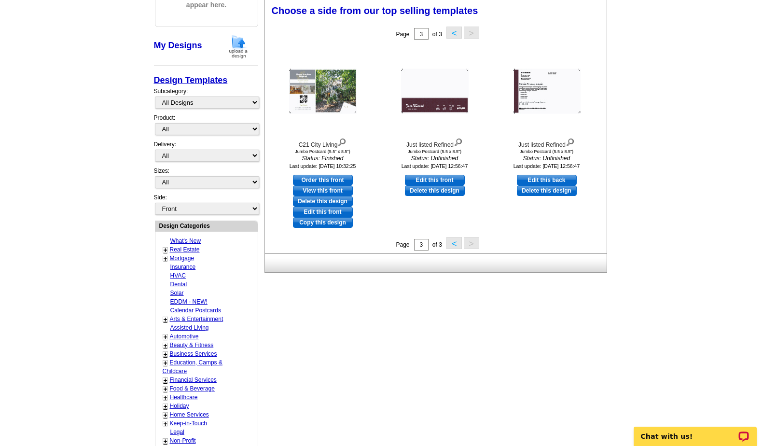
scroll to position [142, 0]
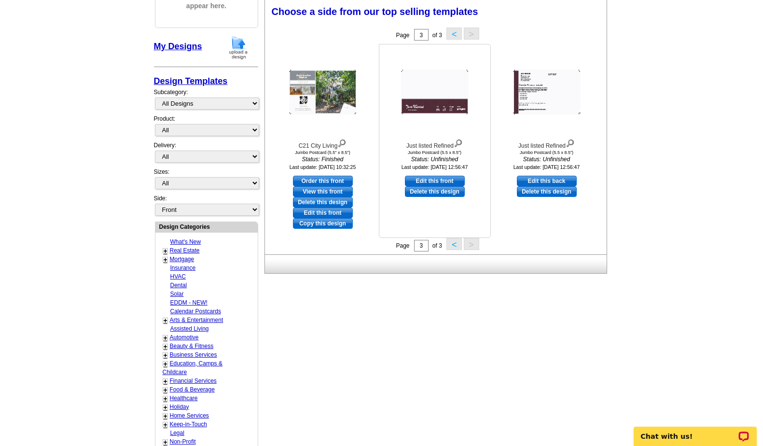
click at [430, 108] on img at bounding box center [435, 92] width 68 height 45
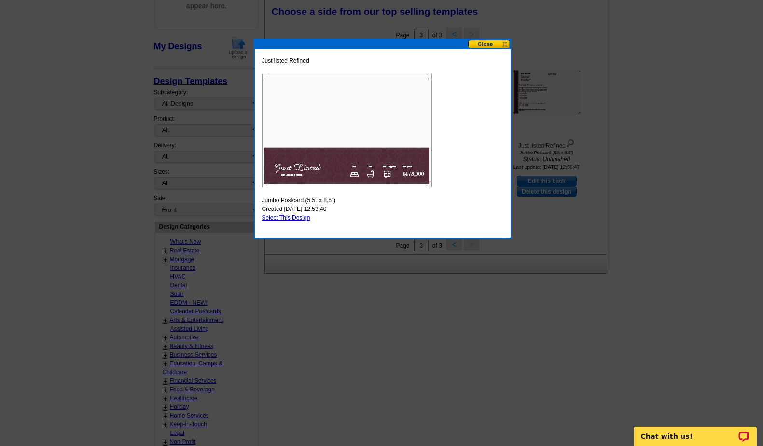
click at [481, 42] on button at bounding box center [489, 44] width 42 height 9
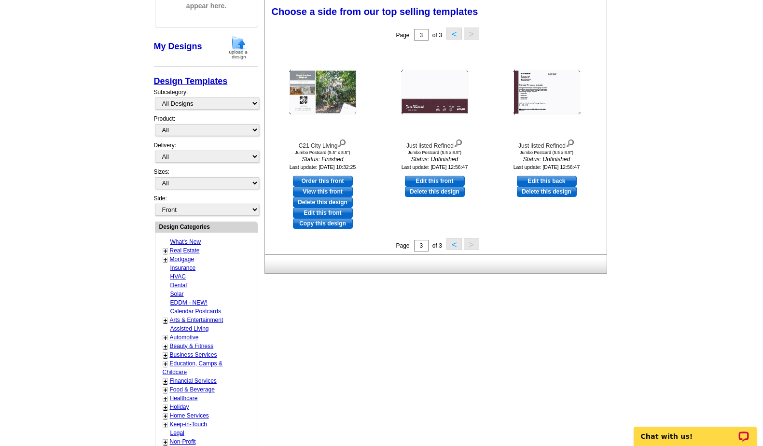
click at [454, 246] on button "<" at bounding box center [454, 244] width 15 height 12
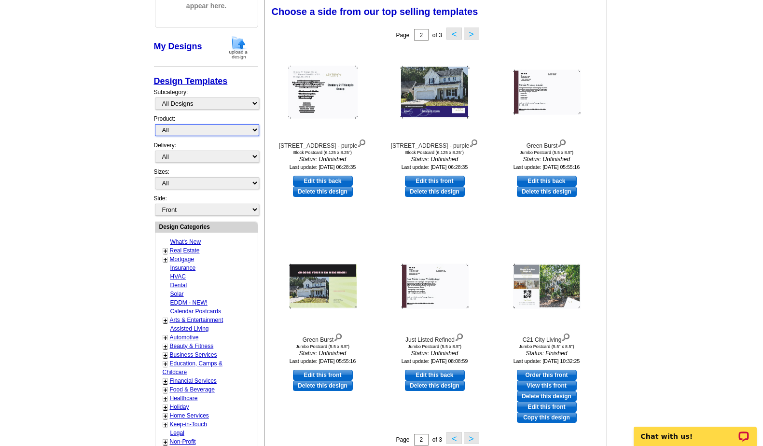
click at [175, 131] on select "All Postcards Letters and flyers Business Cards Door Hangers Greeting Cards" at bounding box center [207, 130] width 104 height 12
select select "1"
click at [155, 124] on select "All Postcards Letters and flyers Business Cards Door Hangers Greeting Cards" at bounding box center [207, 130] width 104 height 12
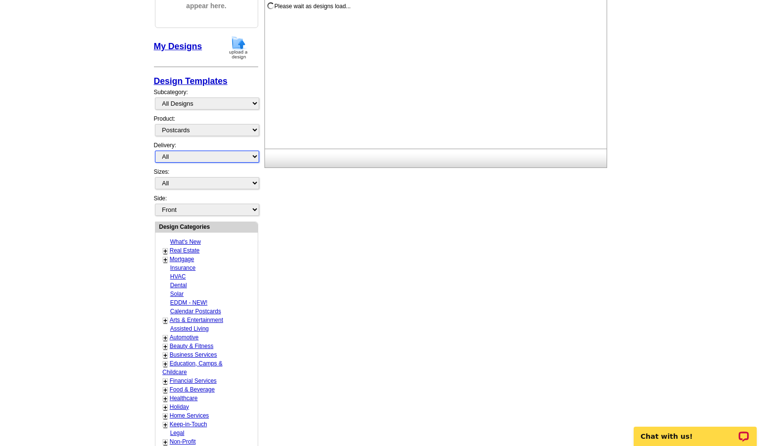
click at [177, 155] on select "All First Class Mail Shipped to Me EDDM Save 66% on Postage" at bounding box center [207, 157] width 104 height 12
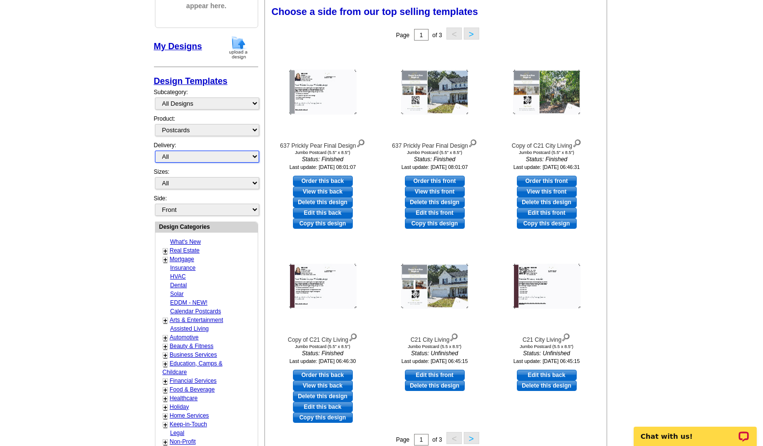
select select "4"
click at [155, 151] on select "All First Class Mail Shipped to Me EDDM Save 66% on Postage" at bounding box center [207, 157] width 104 height 12
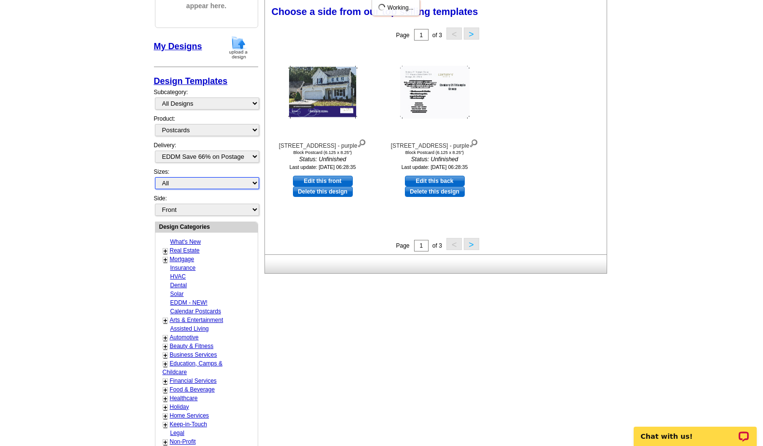
click at [176, 184] on select "All Jumbo Postcard (5.5" x 8.5") Regular Postcard (4.25" x 5.6") Panoramic Post…" at bounding box center [207, 183] width 104 height 12
select select "2"
click at [155, 177] on select "All Jumbo Postcard (5.5" x 8.5") Regular Postcard (4.25" x 5.6") Panoramic Post…" at bounding box center [207, 183] width 104 height 12
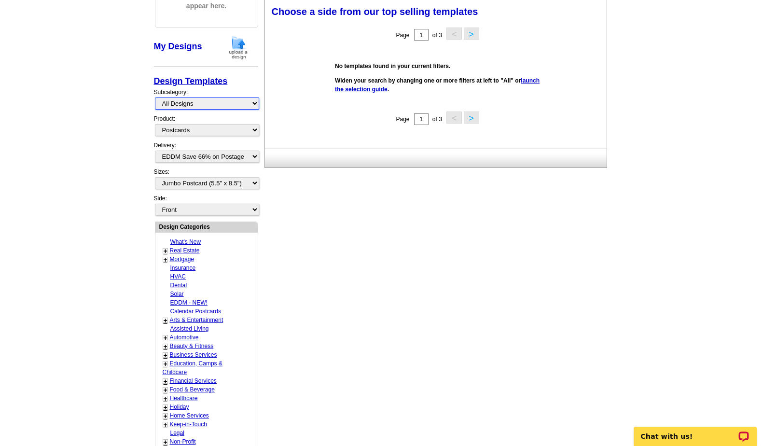
click at [198, 103] on select "All Designs Finished Designs Unfinished Designs" at bounding box center [207, 104] width 104 height 12
click at [155, 98] on select "All Designs Finished Designs Unfinished Designs" at bounding box center [207, 104] width 104 height 12
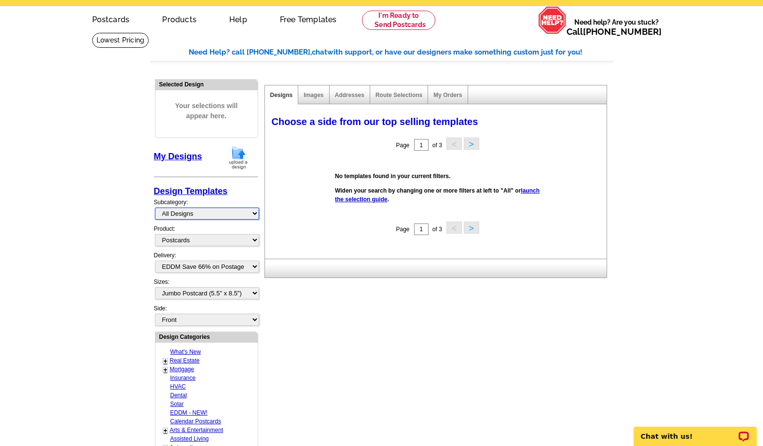
scroll to position [31, 0]
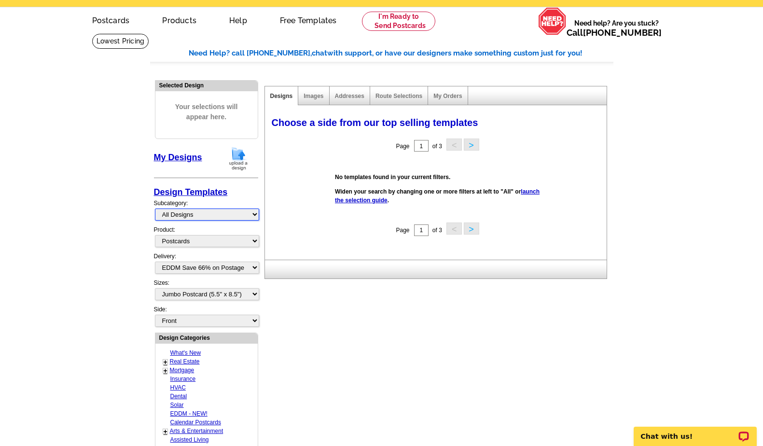
click at [193, 214] on select "All Designs Finished Designs Unfinished Designs" at bounding box center [207, 215] width 104 height 12
click at [155, 209] on select "All Designs Finished Designs Unfinished Designs" at bounding box center [207, 215] width 104 height 12
click at [191, 360] on link "Real Estate" at bounding box center [185, 361] width 30 height 7
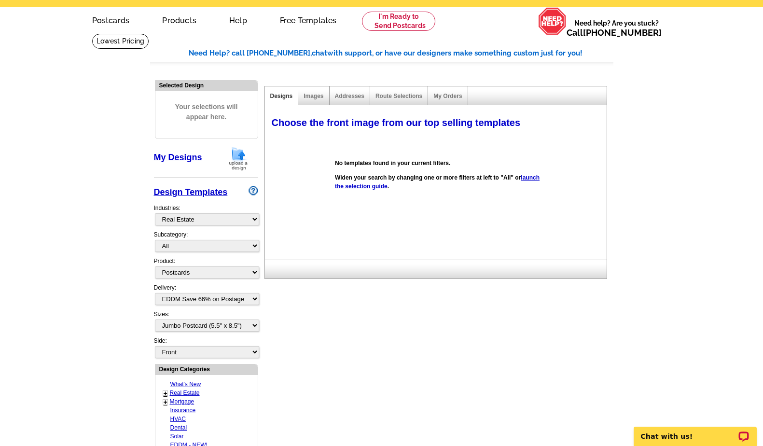
click at [168, 394] on div "+" at bounding box center [165, 393] width 5 height 5
click at [166, 393] on link "+" at bounding box center [166, 394] width 4 height 8
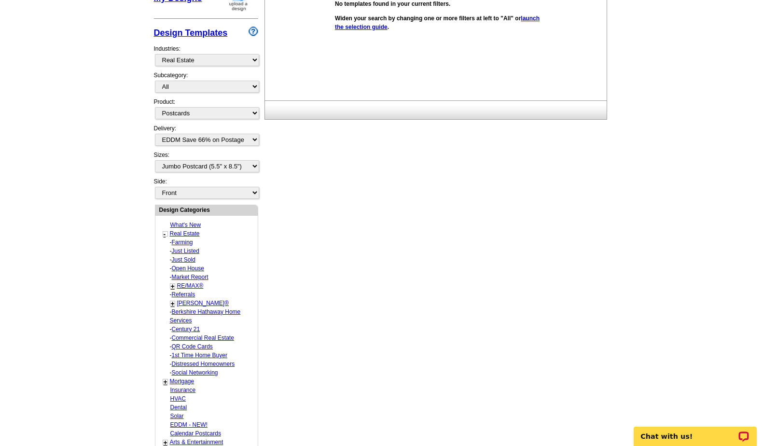
scroll to position [191, 0]
click at [182, 328] on link "Century 21" at bounding box center [186, 328] width 28 height 7
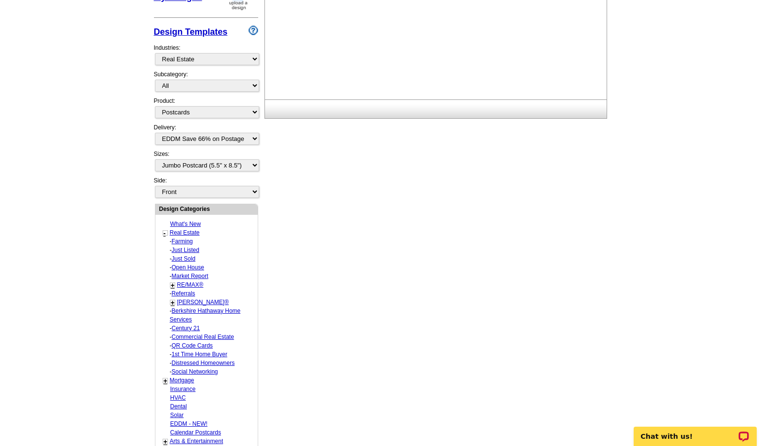
select select "1222"
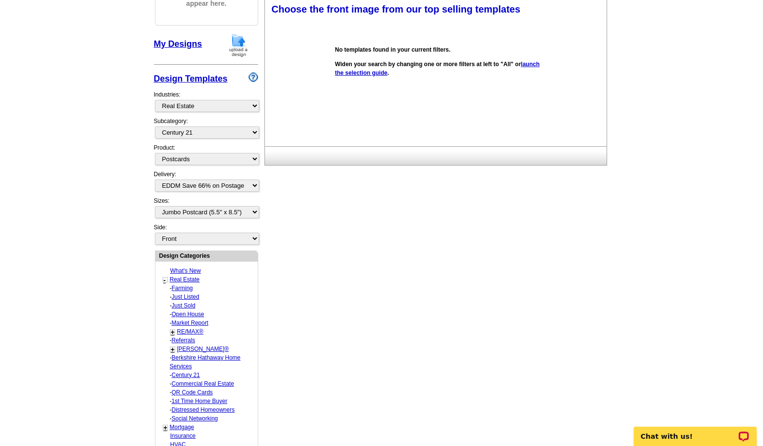
scroll to position [142, 0]
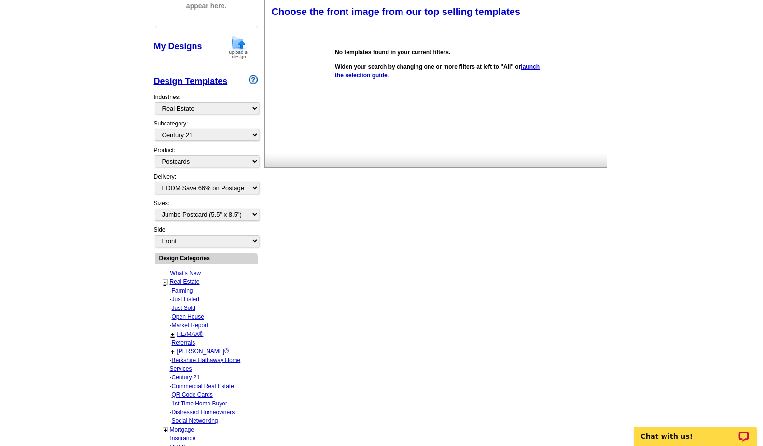
click at [185, 377] on link "Century 21" at bounding box center [186, 377] width 28 height 7
click at [255, 188] on select "All First Class Mail Shipped to Me EDDM Save 66% on Postage" at bounding box center [207, 188] width 104 height 12
select select
click at [155, 182] on select "All First Class Mail Shipped to Me EDDM Save 66% on Postage" at bounding box center [207, 188] width 104 height 12
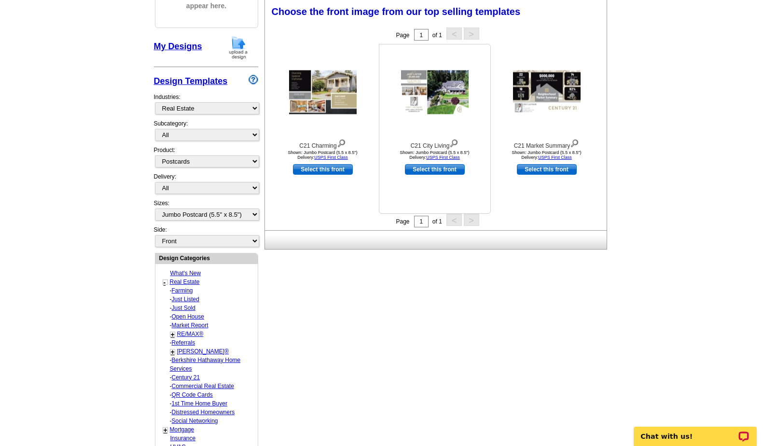
click at [431, 84] on img at bounding box center [435, 92] width 68 height 44
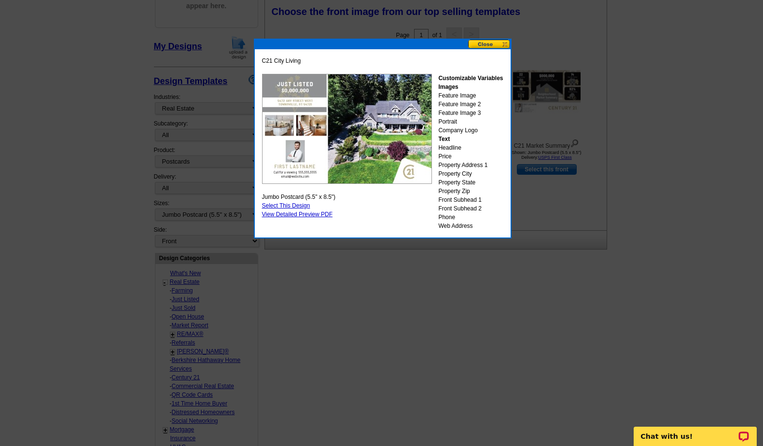
click at [290, 206] on link "Select This Design" at bounding box center [286, 205] width 48 height 7
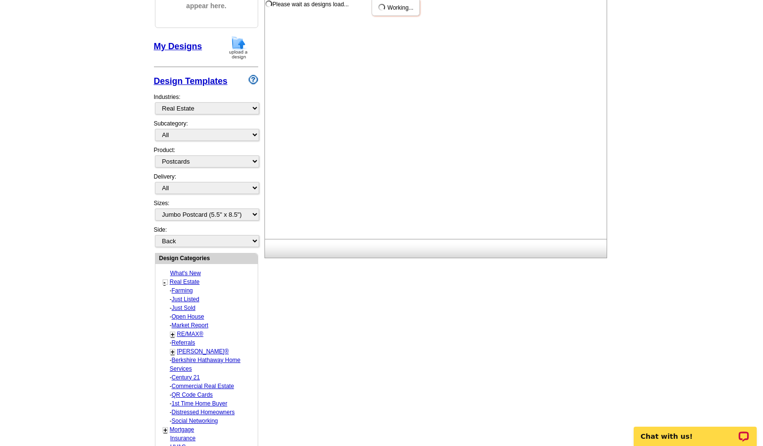
scroll to position [0, 0]
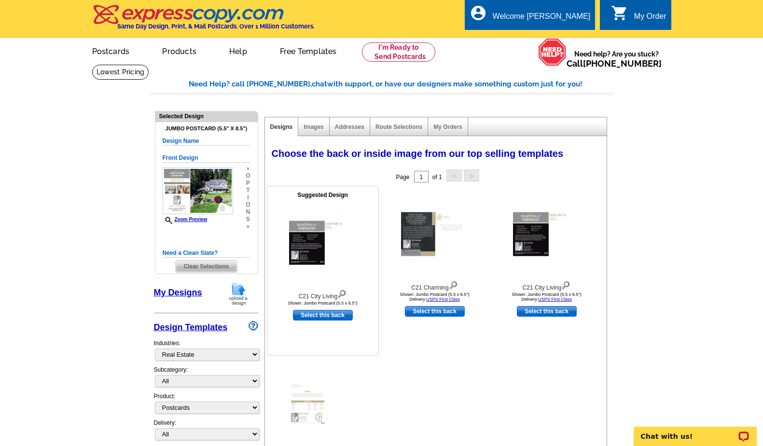
click at [309, 234] on img at bounding box center [323, 243] width 68 height 44
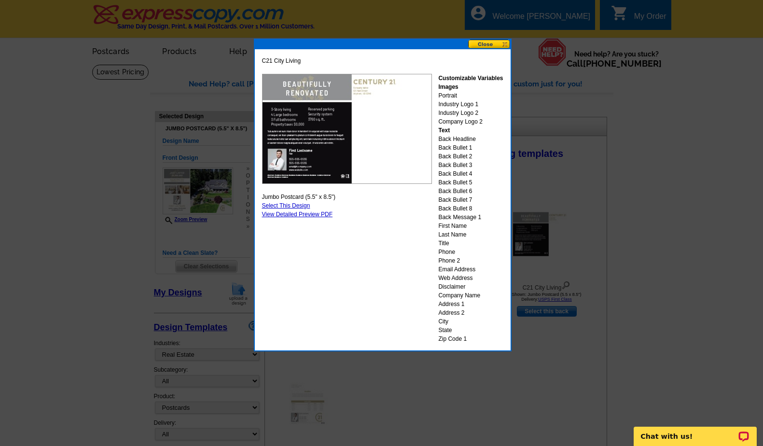
click at [489, 44] on button at bounding box center [489, 44] width 42 height 9
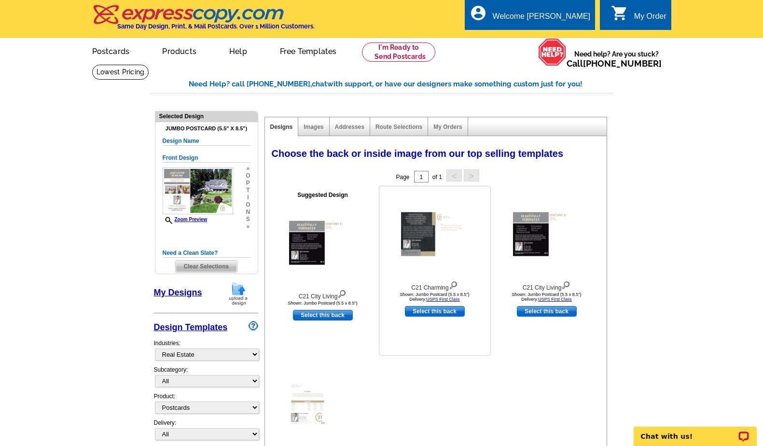
click at [423, 235] on img at bounding box center [435, 234] width 68 height 44
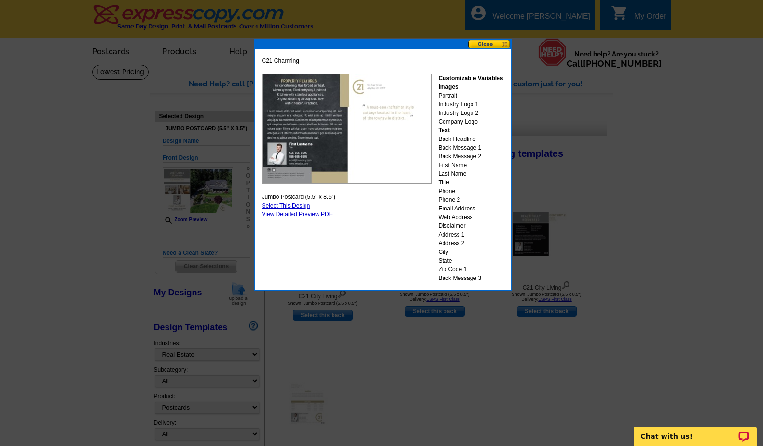
click at [490, 44] on button at bounding box center [489, 44] width 42 height 9
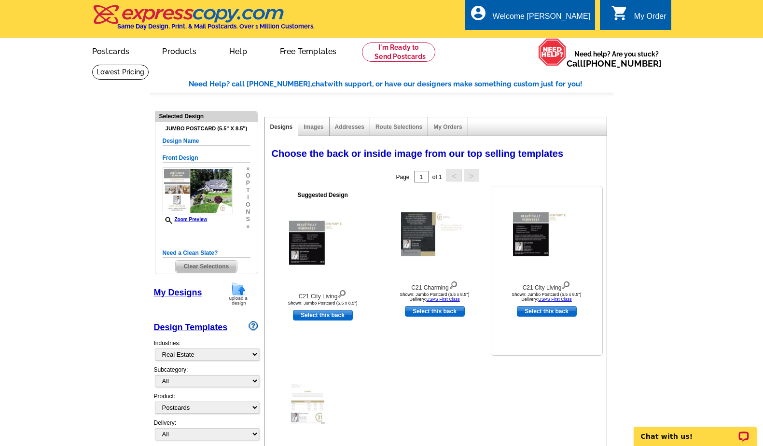
click at [544, 239] on img at bounding box center [547, 234] width 68 height 44
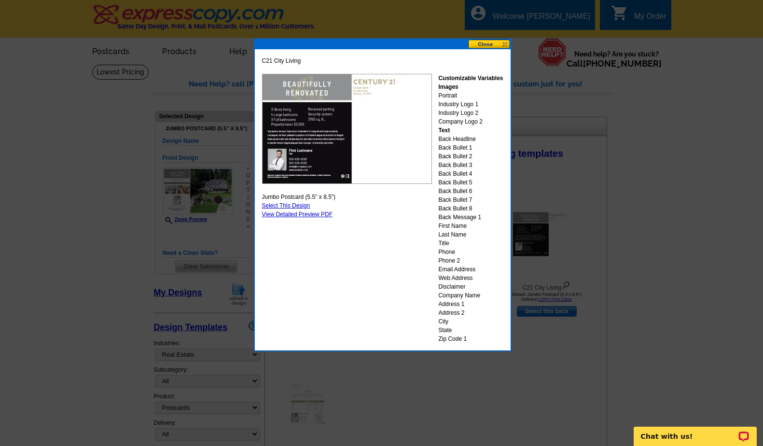
click at [494, 45] on button at bounding box center [489, 44] width 42 height 9
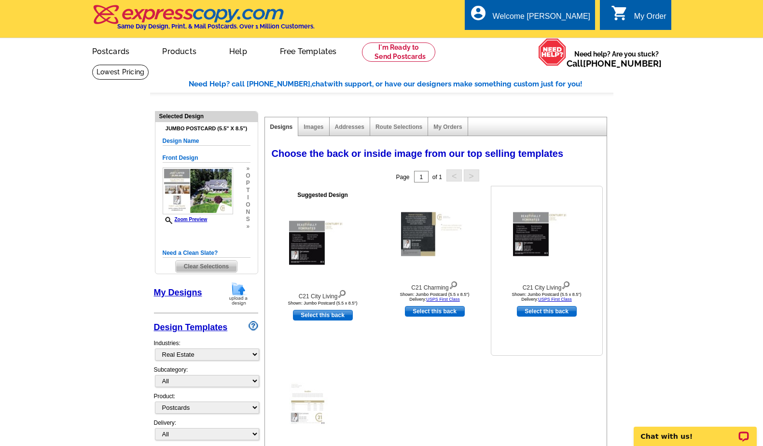
click at [543, 311] on link "Select this back" at bounding box center [547, 311] width 60 height 11
select select "front"
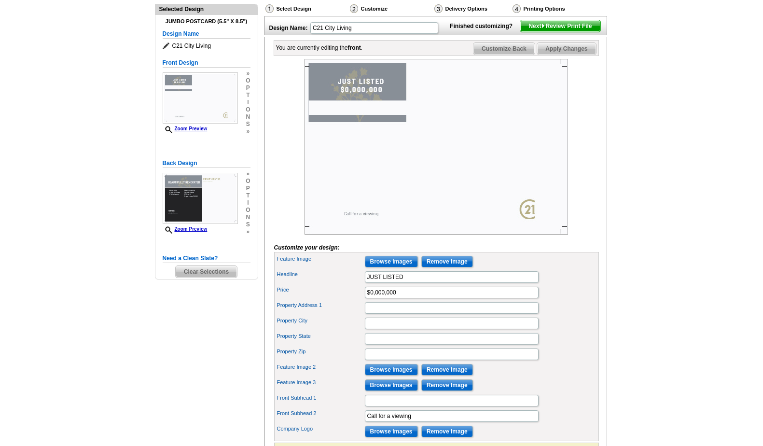
scroll to position [108, 0]
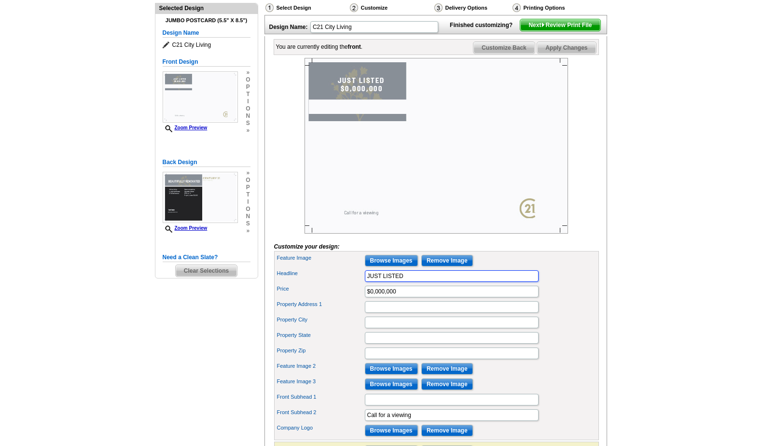
click at [420, 282] on input "JUST LISTED" at bounding box center [452, 276] width 174 height 12
type input "JUST LISTED IN YOUR NEIGHBORHOOD"
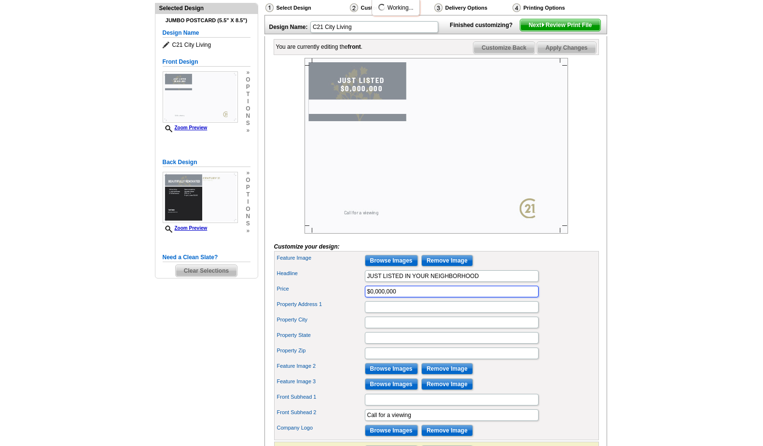
drag, startPoint x: 409, startPoint y: 307, endPoint x: 399, endPoint y: 307, distance: 10.1
click at [408, 297] on input "$0,000,000" at bounding box center [452, 292] width 174 height 12
drag, startPoint x: 399, startPoint y: 307, endPoint x: 369, endPoint y: 305, distance: 29.6
click at [369, 297] on input "$0,000,000" at bounding box center [452, 292] width 174 height 12
type input "$835,000"
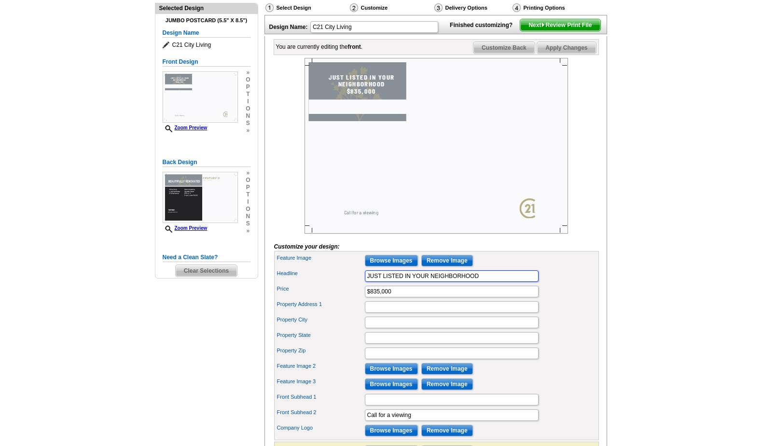
drag, startPoint x: 487, startPoint y: 291, endPoint x: 357, endPoint y: 294, distance: 129.9
click at [357, 284] on div "Headline JUST LISTED IN YOUR NEIGHBORHOOD" at bounding box center [436, 275] width 321 height 15
type input "Choose Your New Neighbor!"
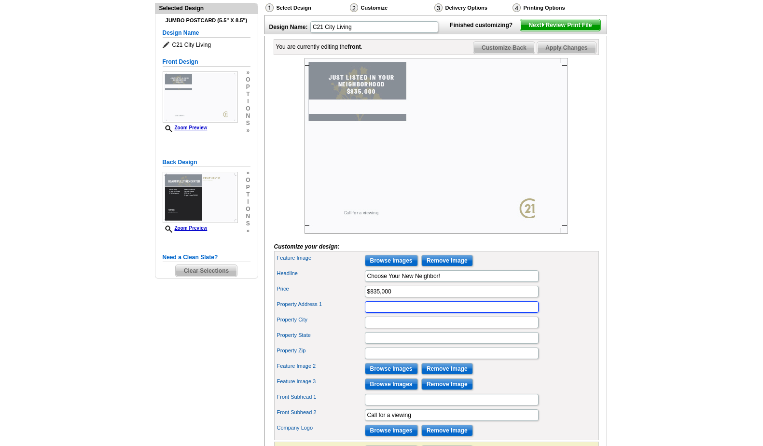
click at [393, 313] on input "Property Address 1" at bounding box center [452, 307] width 174 height 12
type input "428 Kaywoody Court"
click at [387, 328] on input "Property City" at bounding box center [452, 323] width 174 height 12
type input "[GEOGRAPHIC_DATA]"
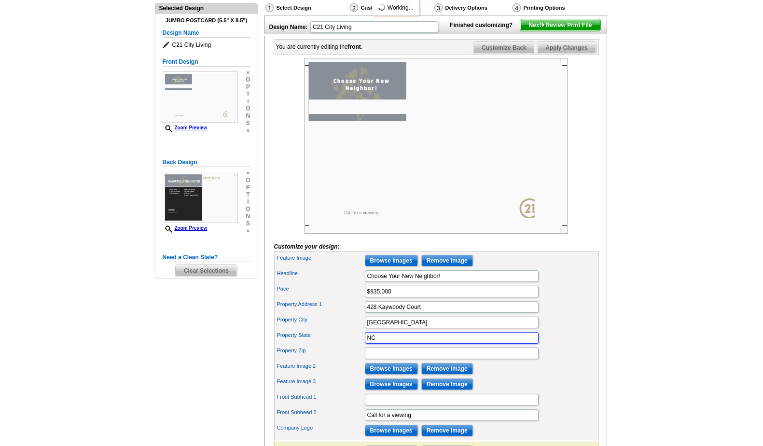
type input "NC"
type input "27615"
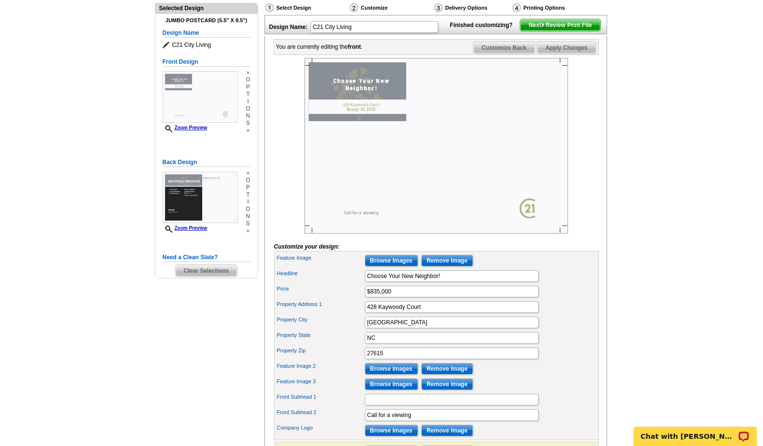
scroll to position [0, 0]
